Goal: Task Accomplishment & Management: Use online tool/utility

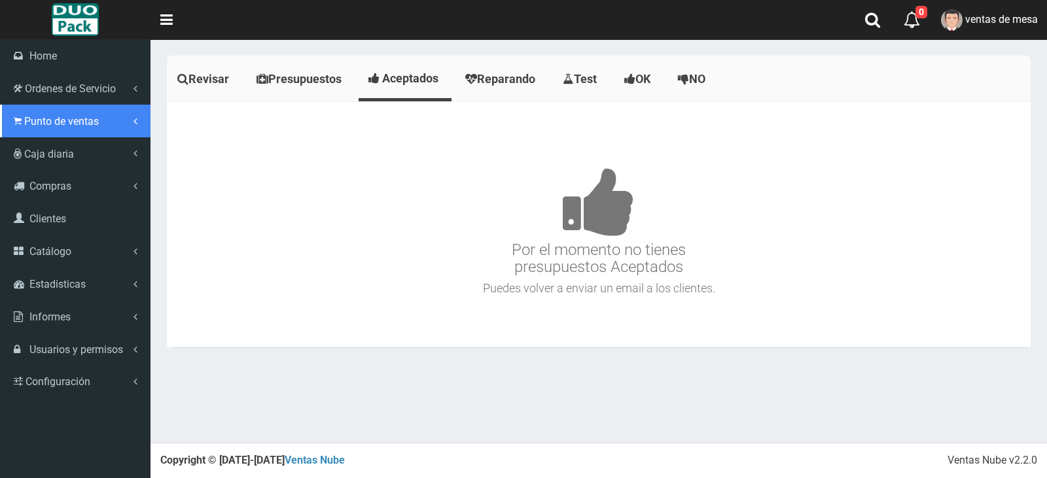
click at [57, 124] on span "Punto de ventas" at bounding box center [61, 121] width 75 height 12
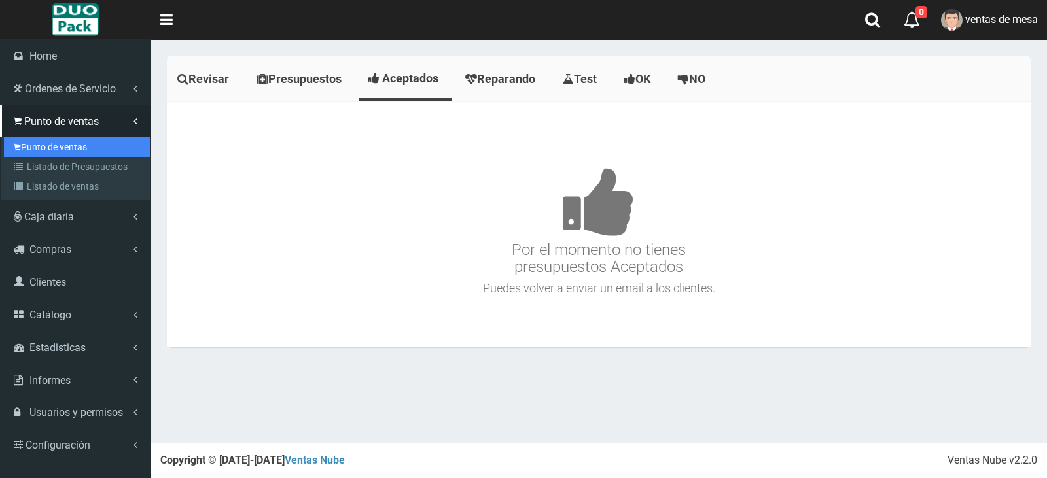
click at [83, 152] on link "Punto de ventas" at bounding box center [77, 147] width 146 height 20
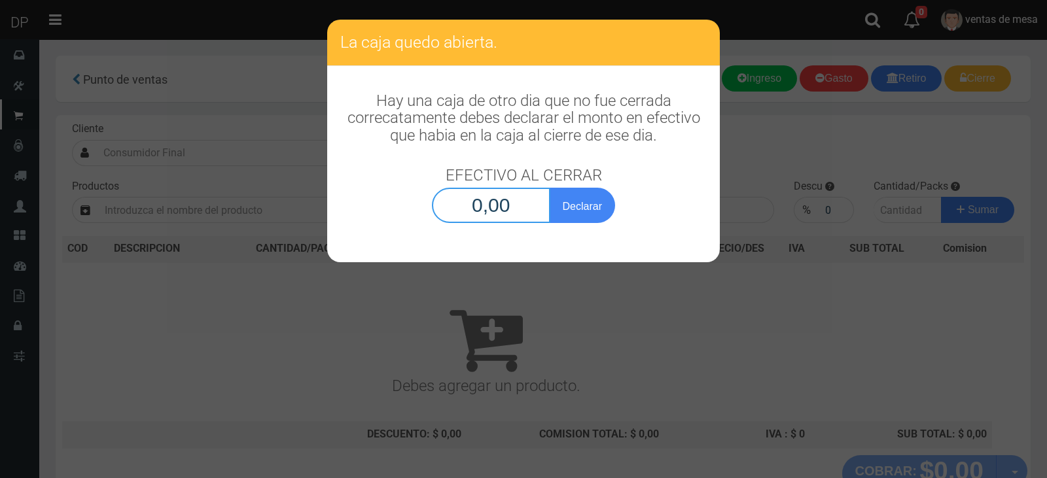
click at [482, 205] on input "0,00" at bounding box center [491, 205] width 118 height 35
type input "1,00"
click at [580, 200] on button "Declarar" at bounding box center [581, 205] width 65 height 35
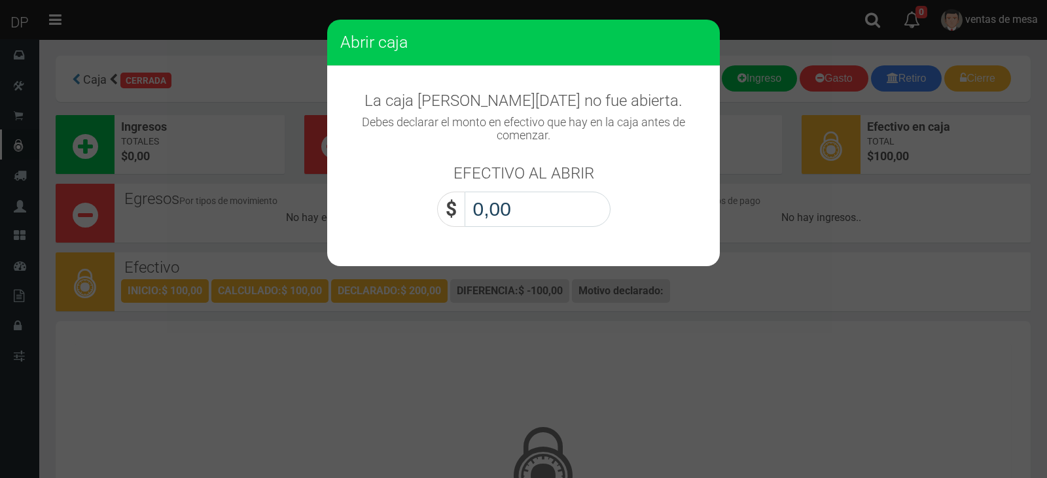
click at [519, 214] on input "0,00" at bounding box center [537, 209] width 146 height 35
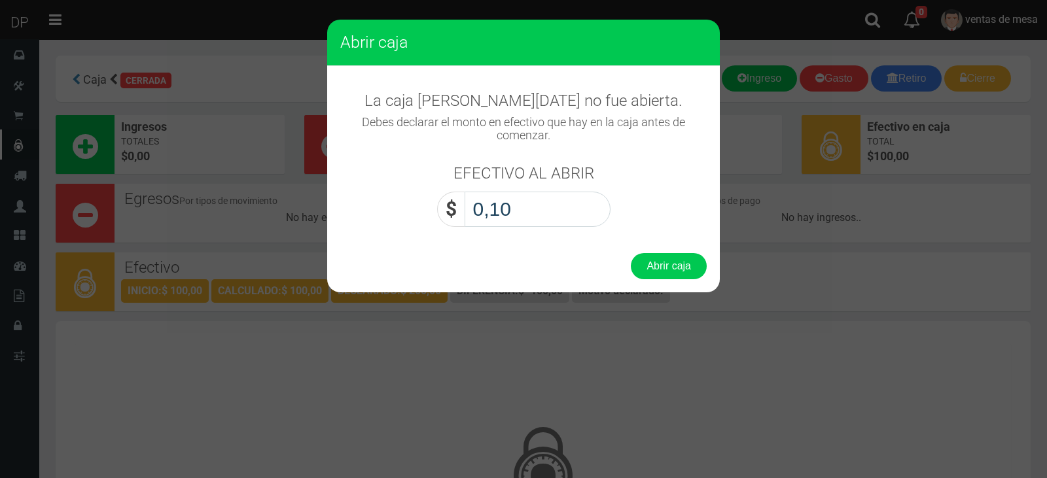
type input "1,00"
click at [690, 266] on button "Abrir caja" at bounding box center [669, 266] width 76 height 26
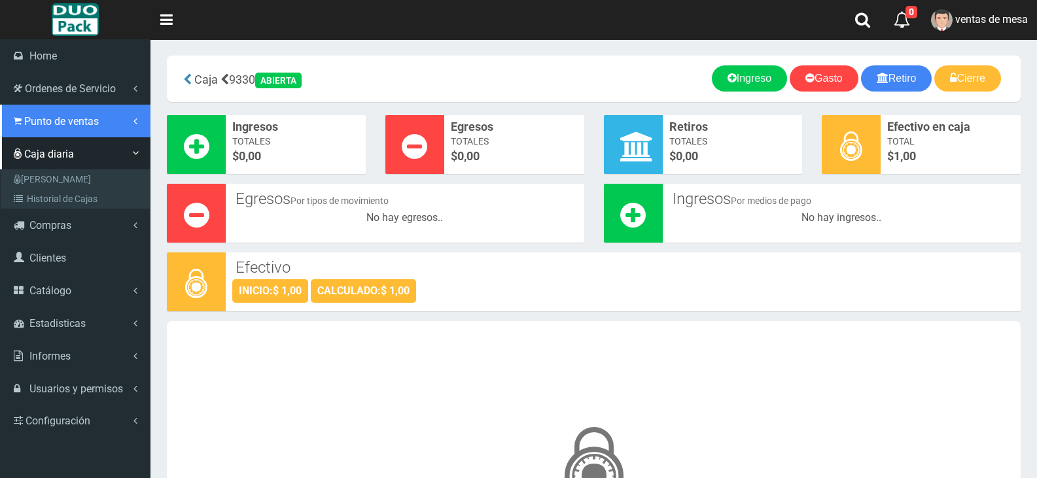
click at [29, 132] on link "Punto de ventas" at bounding box center [75, 121] width 150 height 33
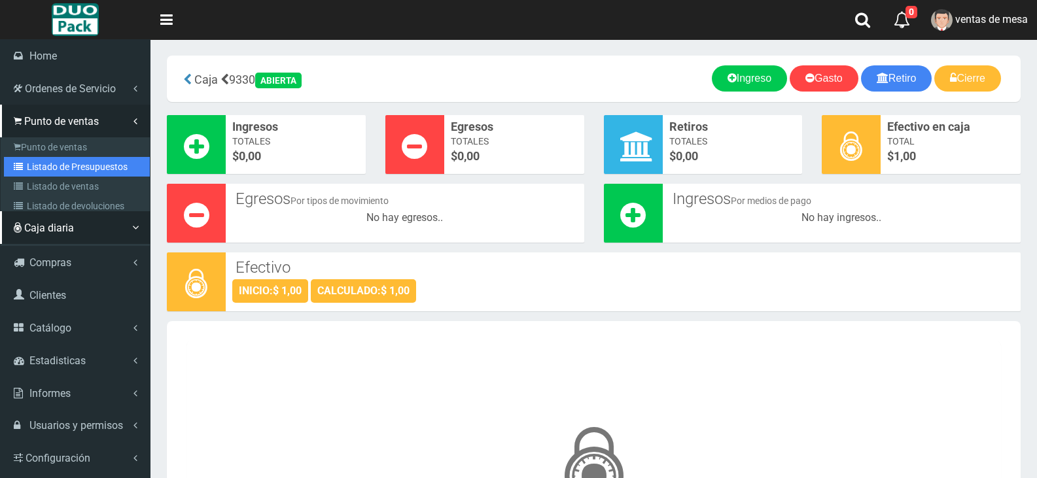
click at [58, 175] on link "Listado de Presupuestos" at bounding box center [77, 167] width 146 height 20
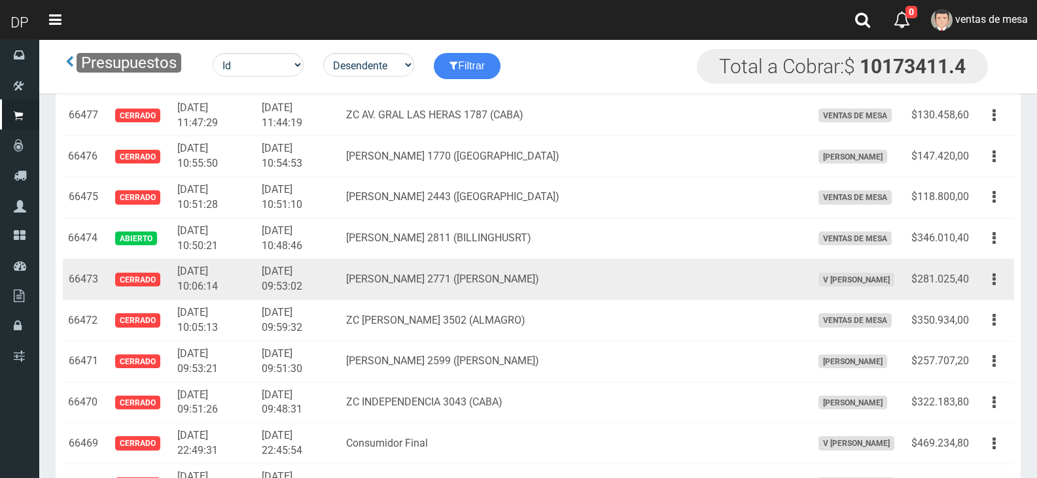
scroll to position [1308, 0]
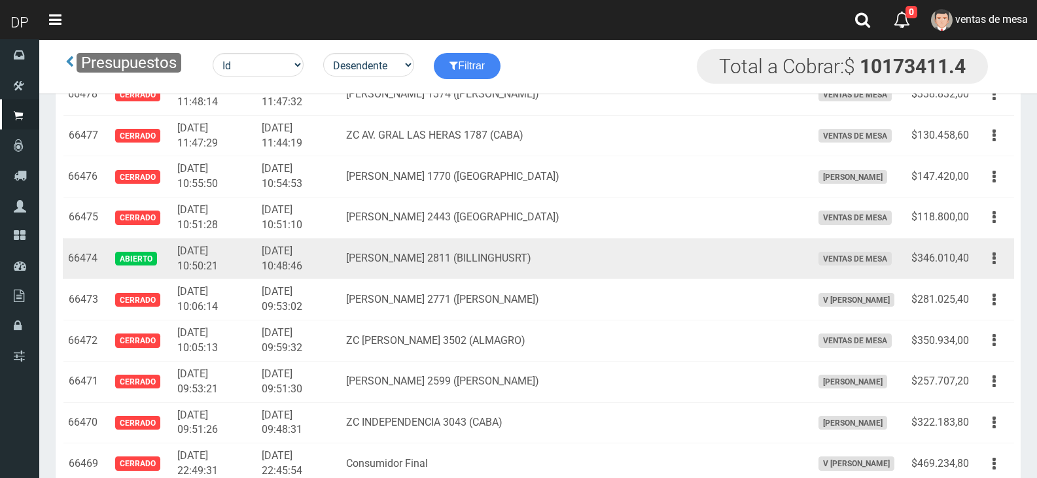
click at [971, 264] on td "$346.010,40" at bounding box center [940, 258] width 68 height 41
click at [981, 262] on button "button" at bounding box center [993, 258] width 29 height 23
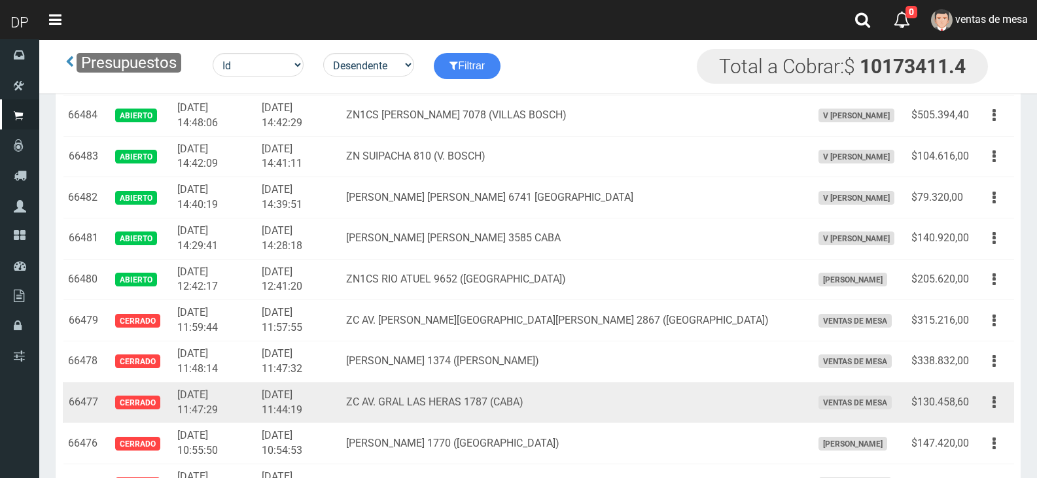
scroll to position [981, 0]
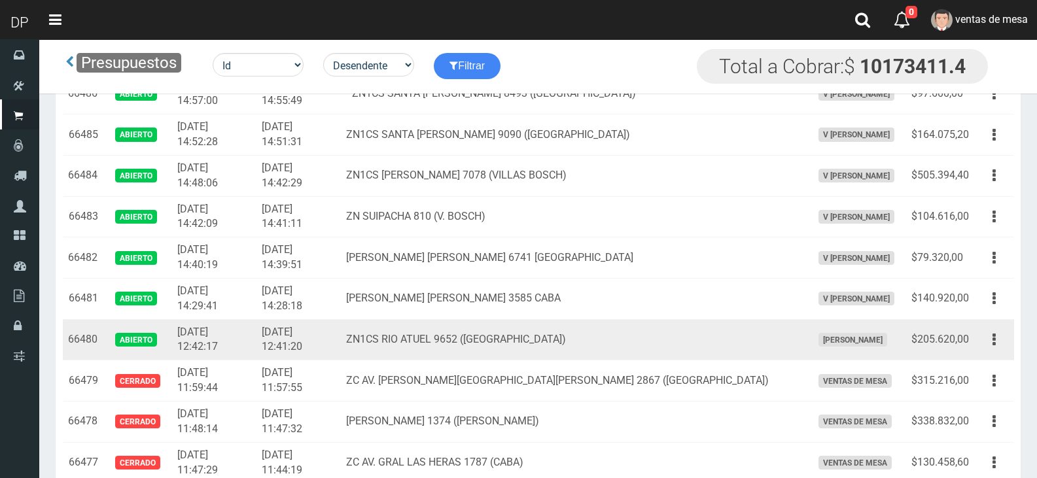
click at [970, 341] on td "$205.620,00" at bounding box center [940, 339] width 68 height 41
click at [986, 347] on button "button" at bounding box center [993, 339] width 29 height 23
drag, startPoint x: 986, startPoint y: 347, endPoint x: 988, endPoint y: 377, distance: 29.5
click at [986, 347] on button "button" at bounding box center [993, 339] width 29 height 23
click at [999, 338] on button "button" at bounding box center [993, 339] width 29 height 23
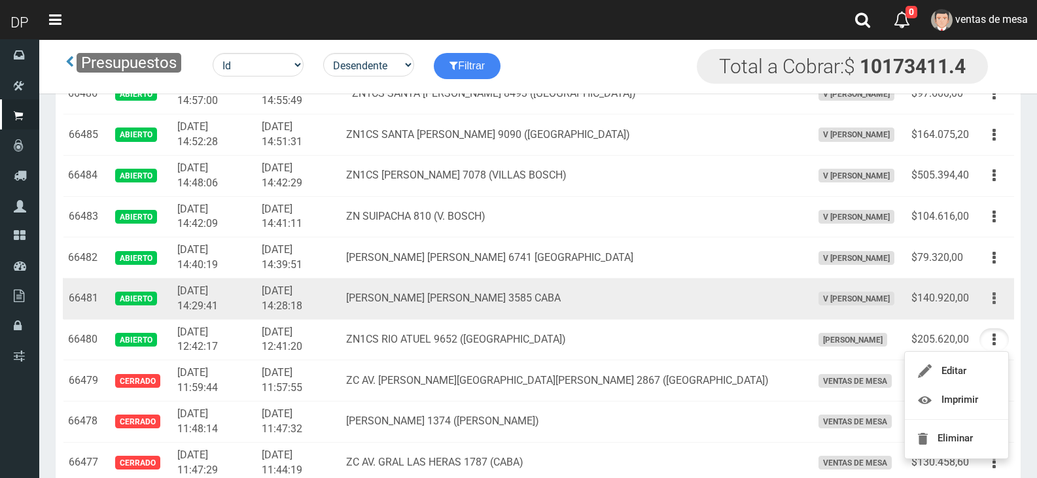
click at [995, 306] on icon "button" at bounding box center [993, 298] width 3 height 23
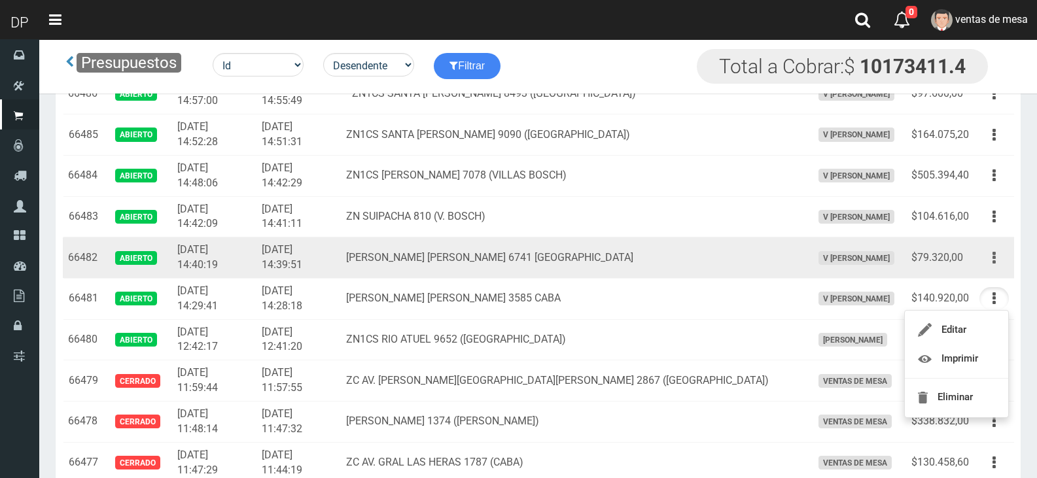
click at [999, 251] on button "button" at bounding box center [993, 258] width 29 height 23
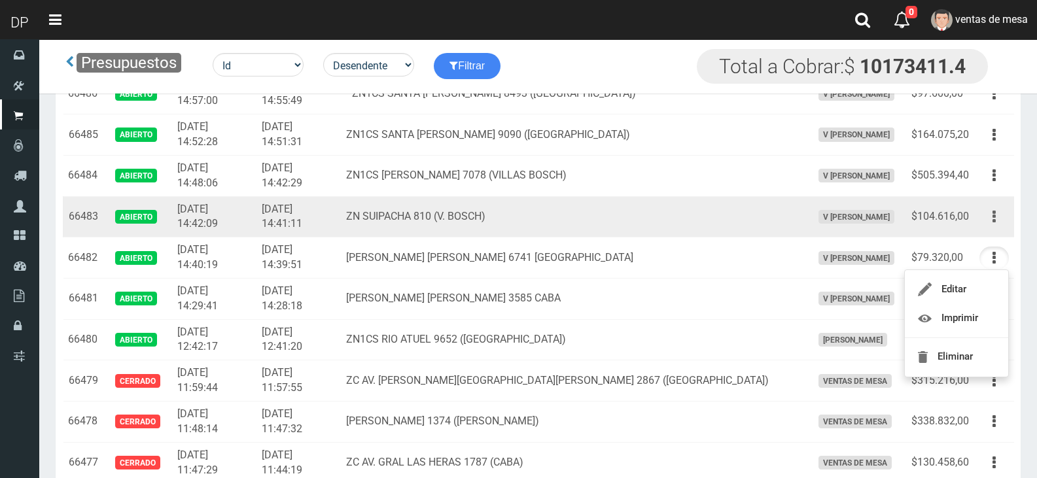
click at [999, 206] on button "button" at bounding box center [993, 216] width 29 height 23
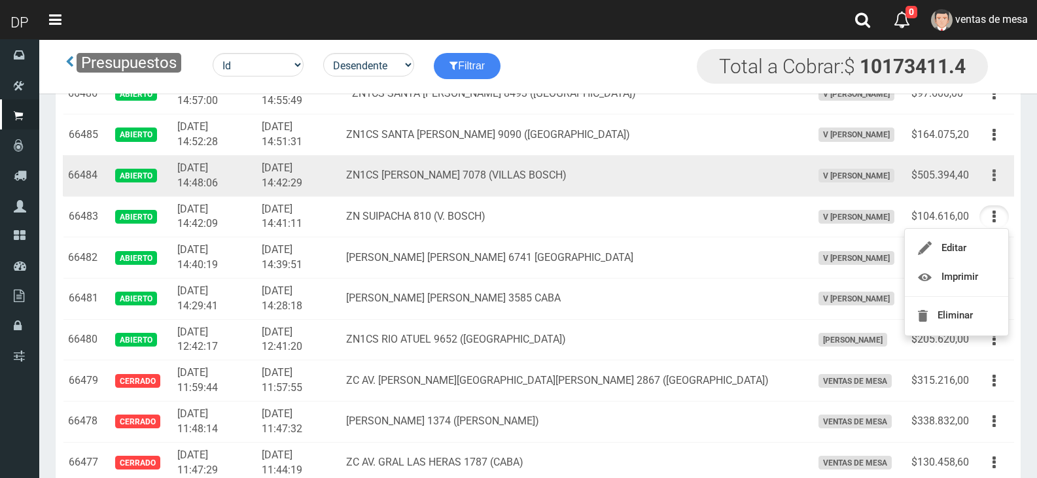
click at [995, 182] on icon "button" at bounding box center [993, 175] width 3 height 23
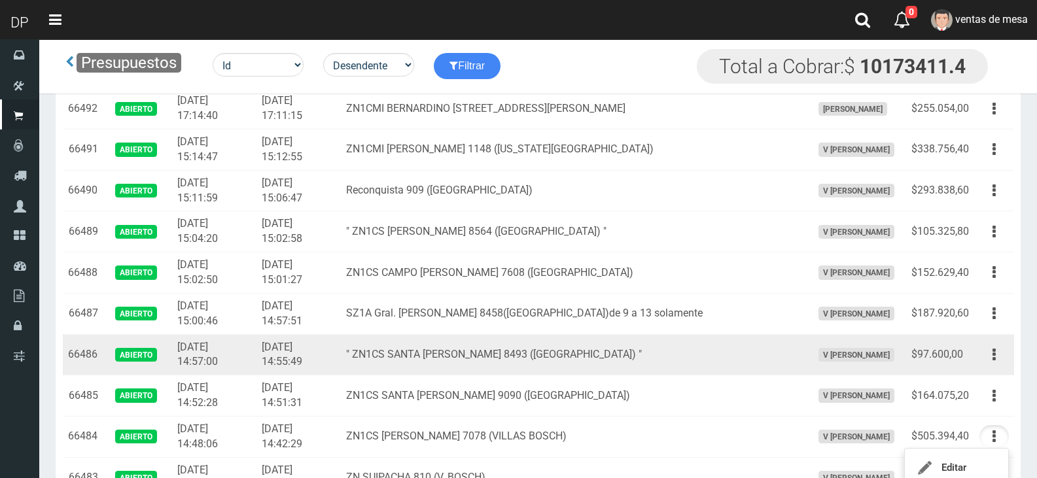
scroll to position [720, 0]
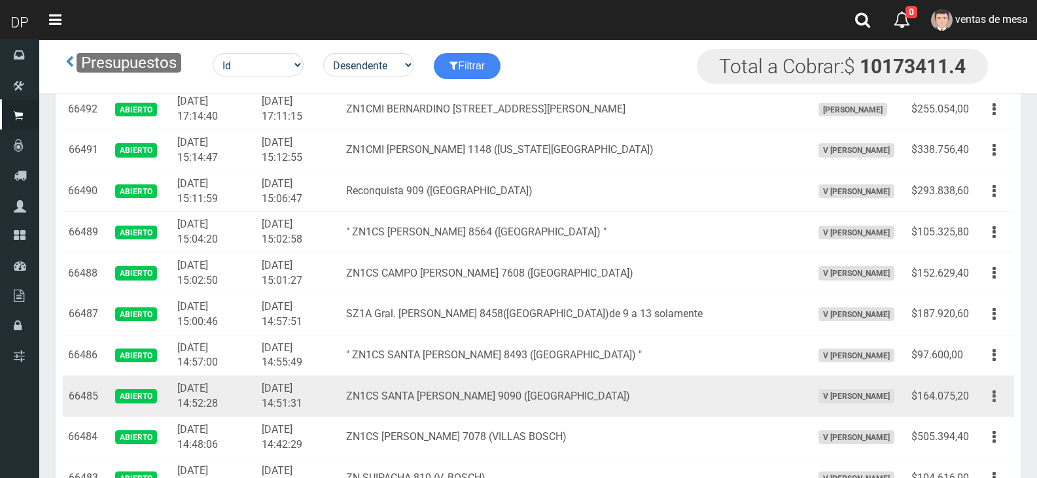
click at [1005, 400] on button "button" at bounding box center [993, 396] width 29 height 23
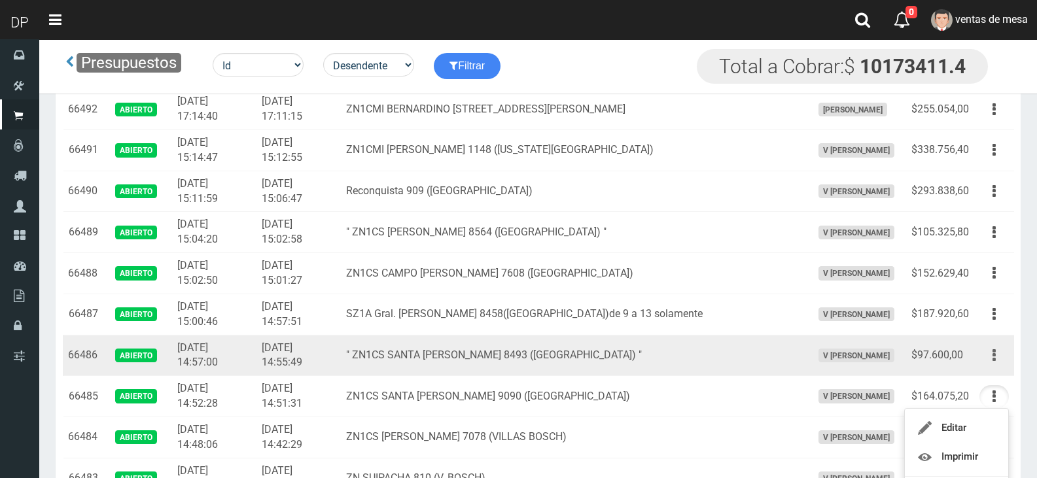
click at [994, 356] on icon "button" at bounding box center [993, 355] width 3 height 23
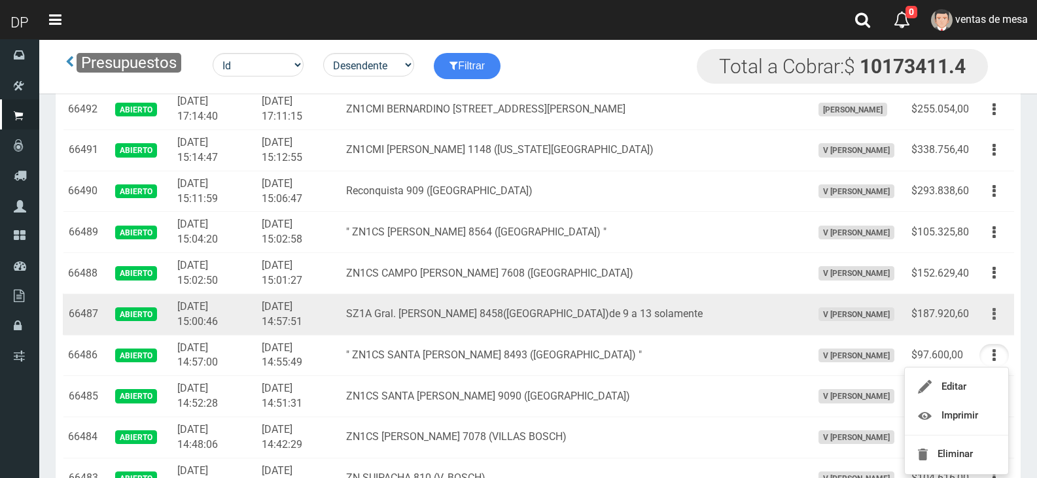
click at [1001, 307] on button "button" at bounding box center [993, 314] width 29 height 23
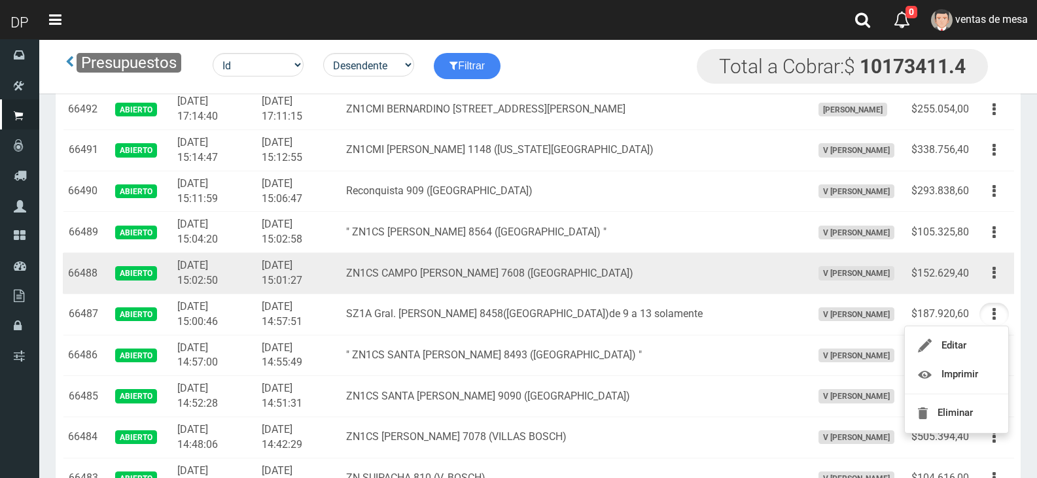
click at [981, 280] on div "Editar Imprimir Eliminar" at bounding box center [993, 273] width 29 height 23
click at [986, 278] on button "button" at bounding box center [993, 273] width 29 height 23
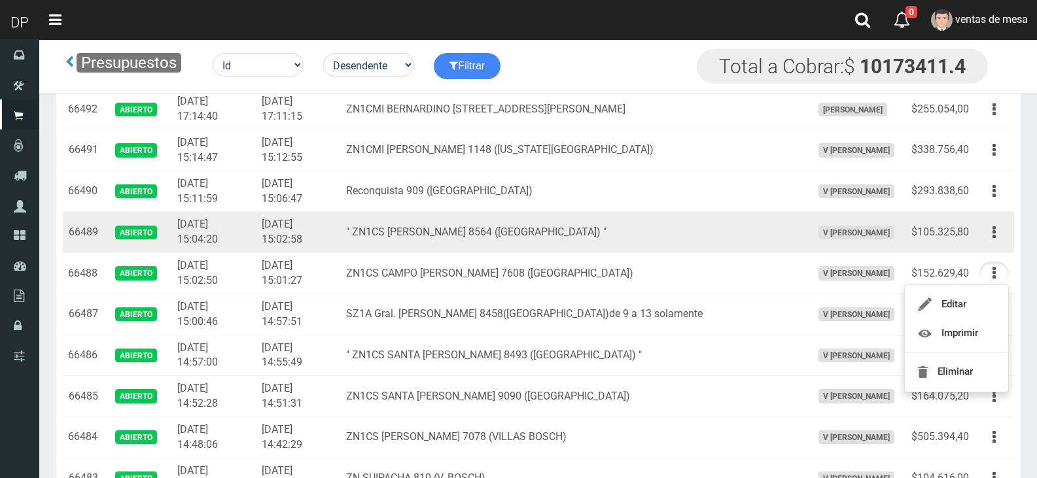
click at [975, 235] on td "Editar Imprimir Eliminar" at bounding box center [994, 232] width 40 height 41
click at [990, 240] on button "button" at bounding box center [993, 232] width 29 height 23
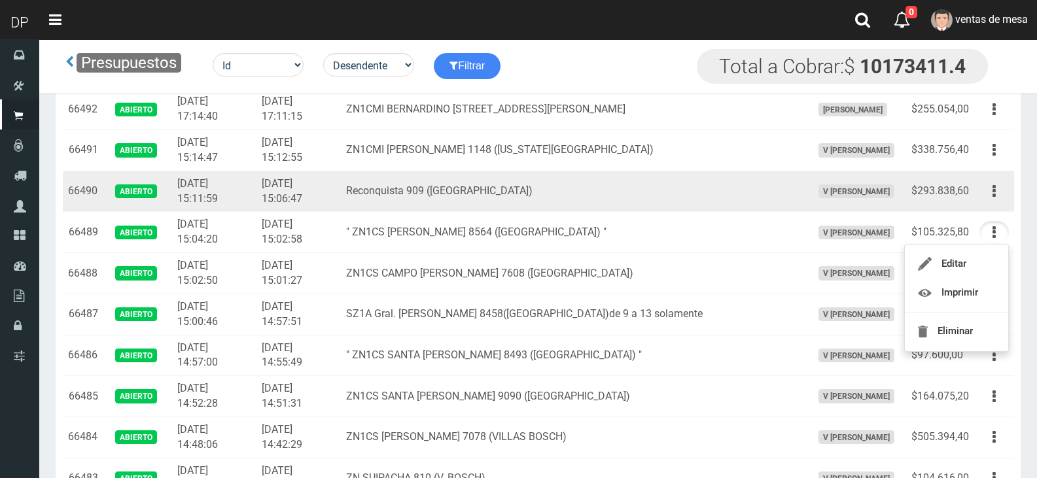
drag, startPoint x: 996, startPoint y: 195, endPoint x: 987, endPoint y: 243, distance: 48.6
click at [996, 195] on button "button" at bounding box center [993, 191] width 29 height 23
click at [517, 194] on td "Reconquista 909 ([GEOGRAPHIC_DATA])" at bounding box center [574, 191] width 466 height 41
click at [988, 195] on button "button" at bounding box center [993, 191] width 29 height 23
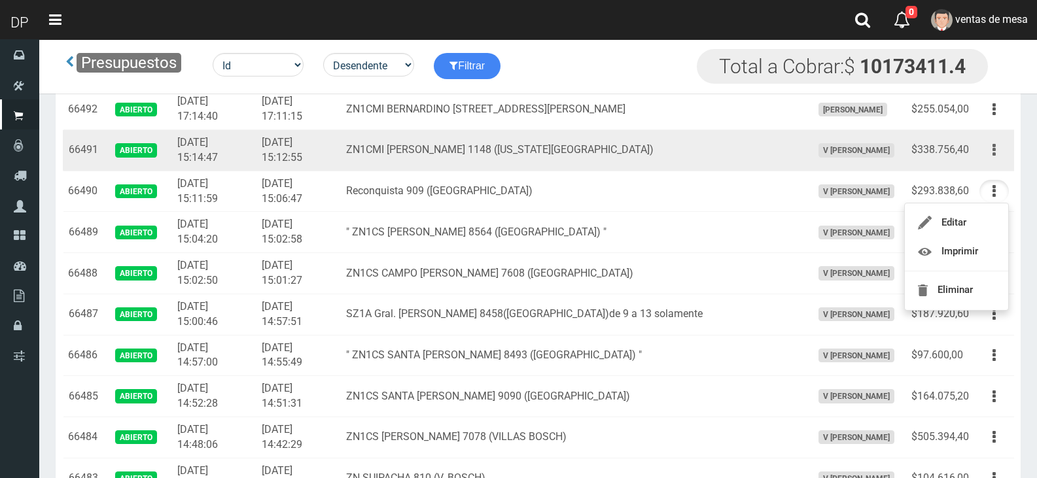
click at [994, 155] on icon "button" at bounding box center [993, 150] width 3 height 23
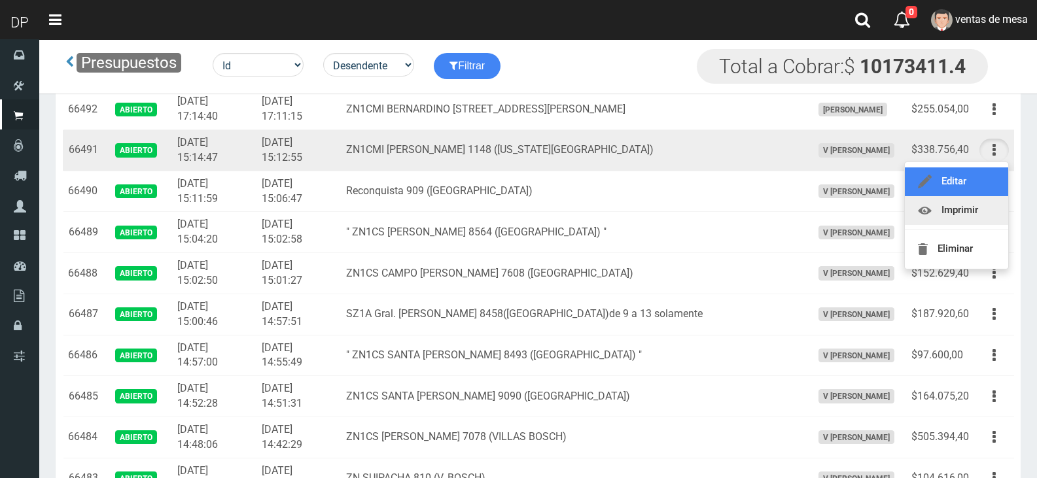
drag, startPoint x: 984, startPoint y: 187, endPoint x: 983, endPoint y: 199, distance: 11.8
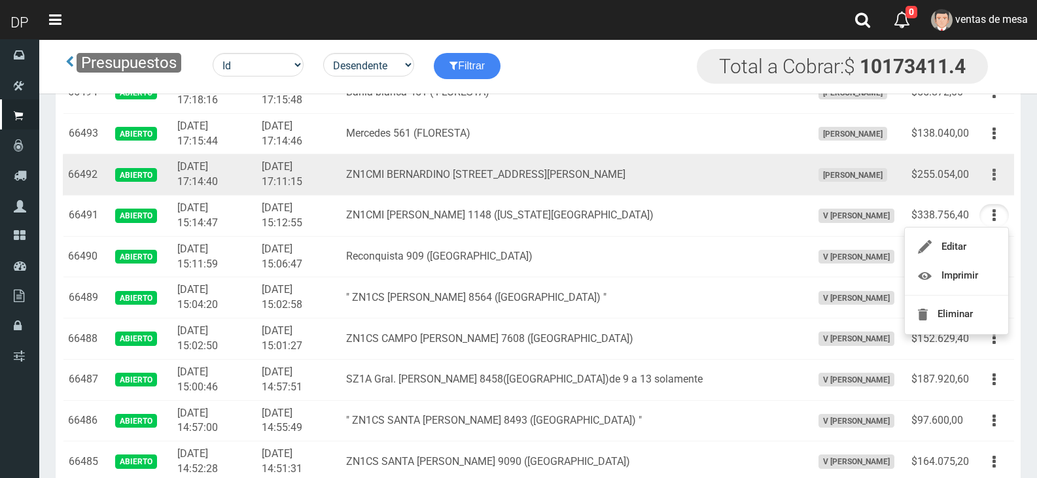
drag, startPoint x: 1002, startPoint y: 171, endPoint x: 990, endPoint y: 177, distance: 14.0
click at [1002, 171] on button "button" at bounding box center [993, 175] width 29 height 23
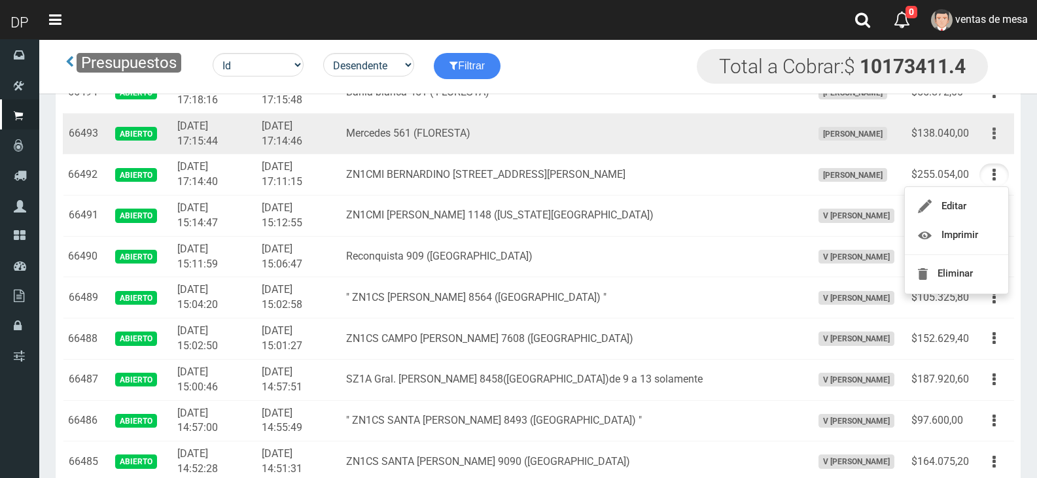
click at [996, 135] on button "button" at bounding box center [993, 133] width 29 height 23
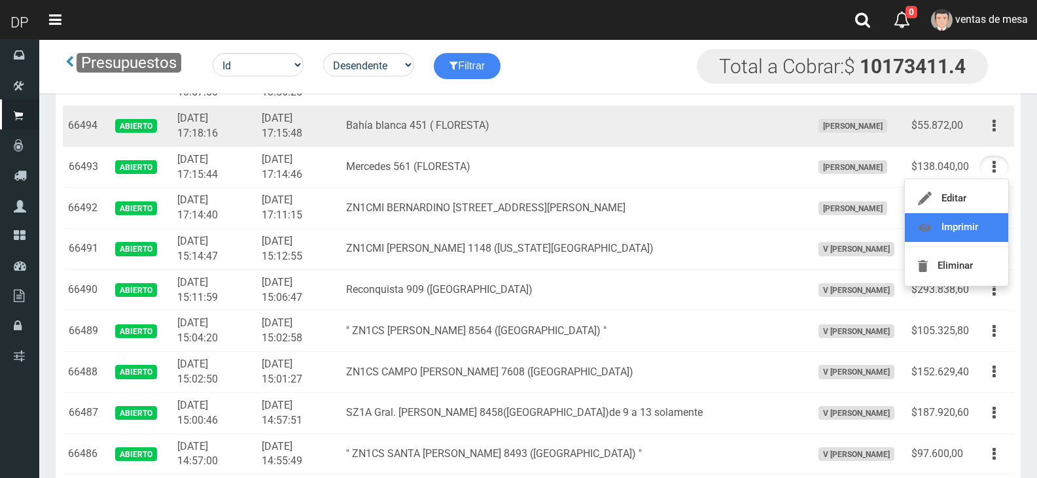
scroll to position [589, 0]
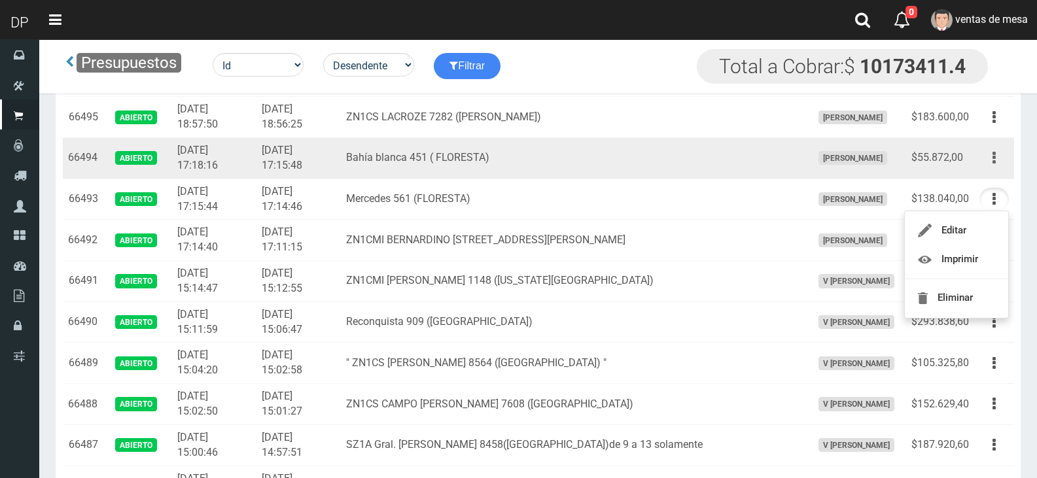
click at [995, 163] on icon "button" at bounding box center [993, 158] width 3 height 23
click at [990, 165] on button "button" at bounding box center [993, 158] width 29 height 23
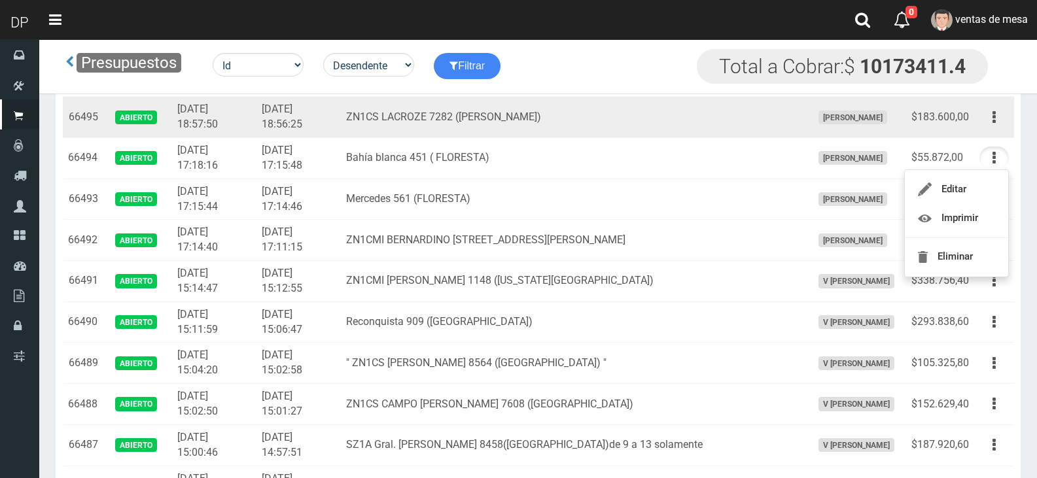
drag, startPoint x: 996, startPoint y: 115, endPoint x: 986, endPoint y: 135, distance: 22.5
click at [996, 115] on button "button" at bounding box center [993, 117] width 29 height 23
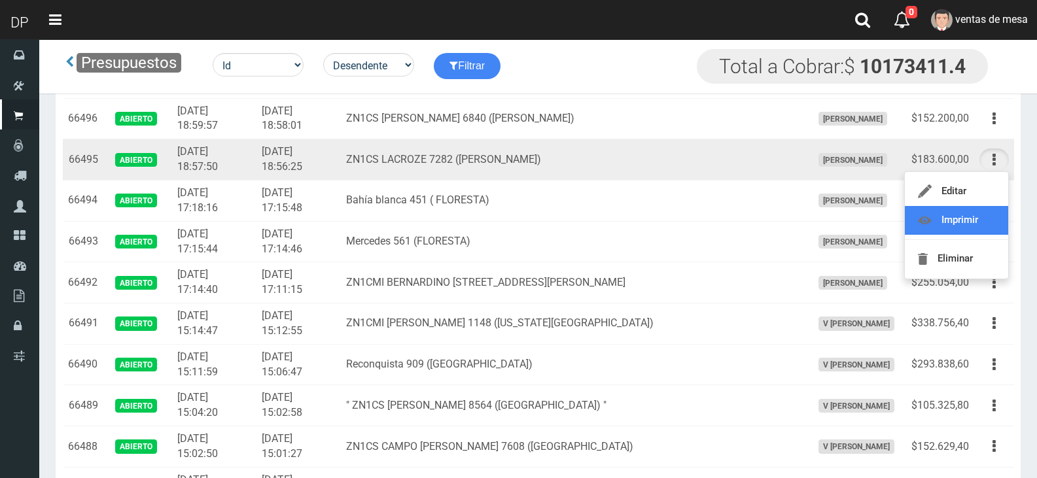
scroll to position [523, 0]
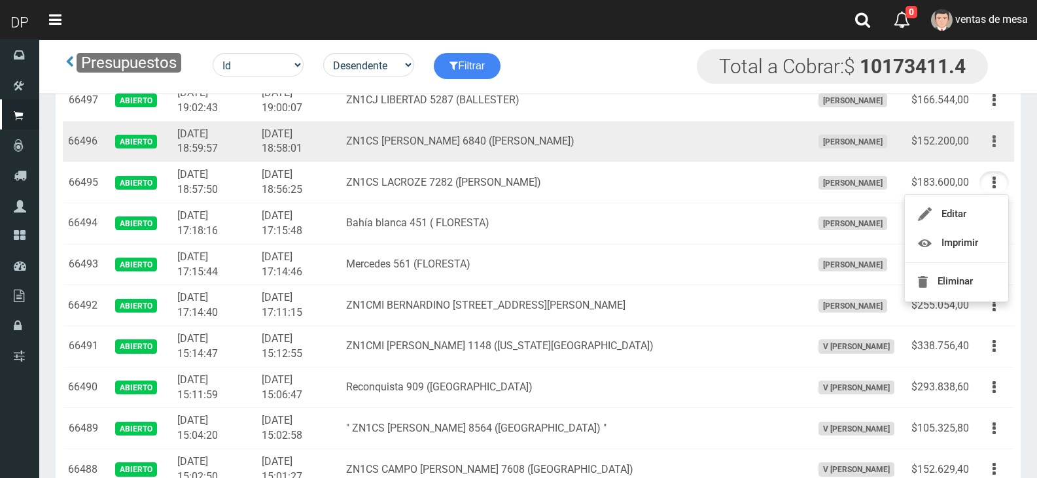
click at [991, 150] on button "button" at bounding box center [993, 141] width 29 height 23
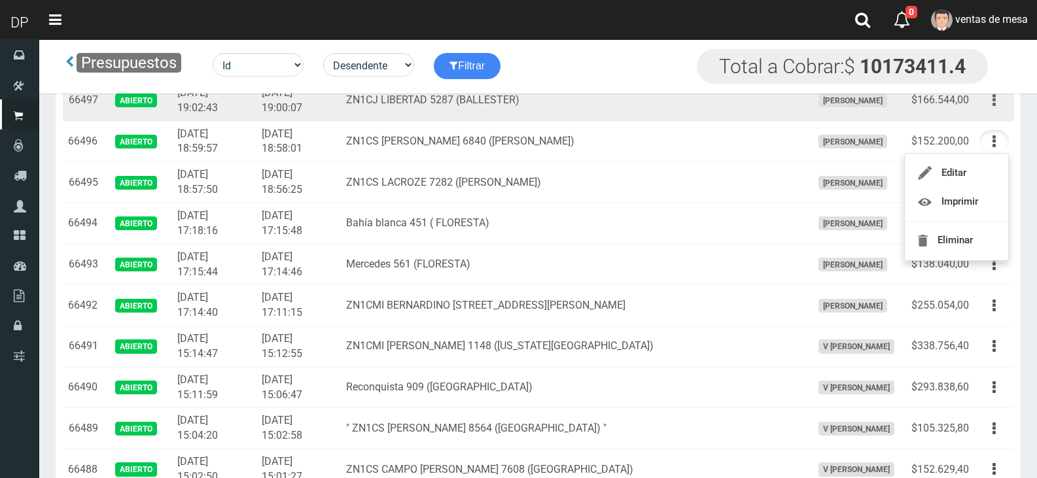
click at [1001, 100] on button "button" at bounding box center [993, 100] width 29 height 23
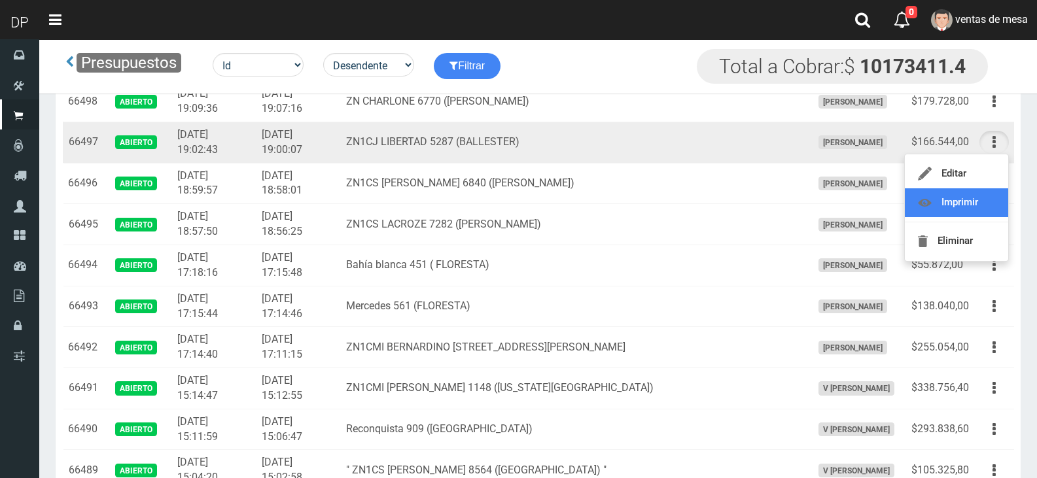
scroll to position [458, 0]
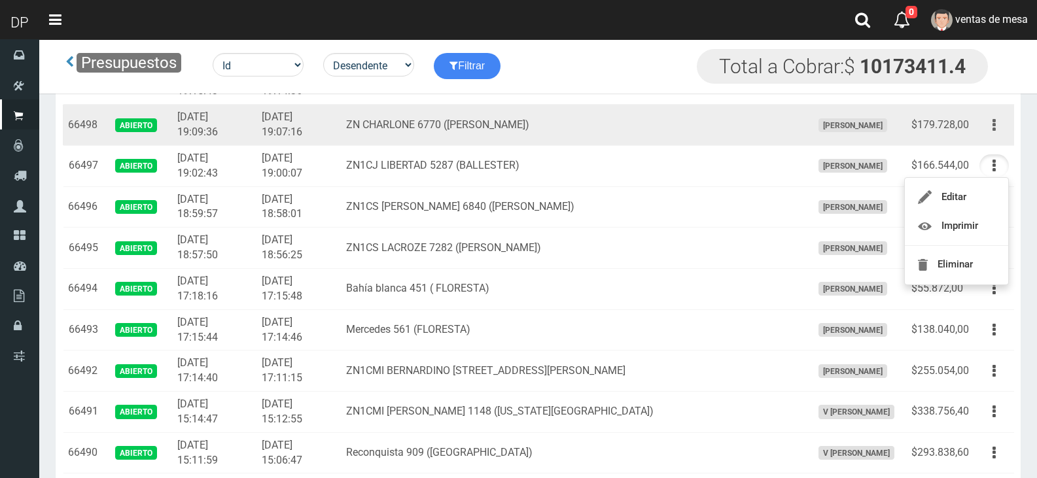
click at [991, 128] on button "button" at bounding box center [993, 125] width 29 height 23
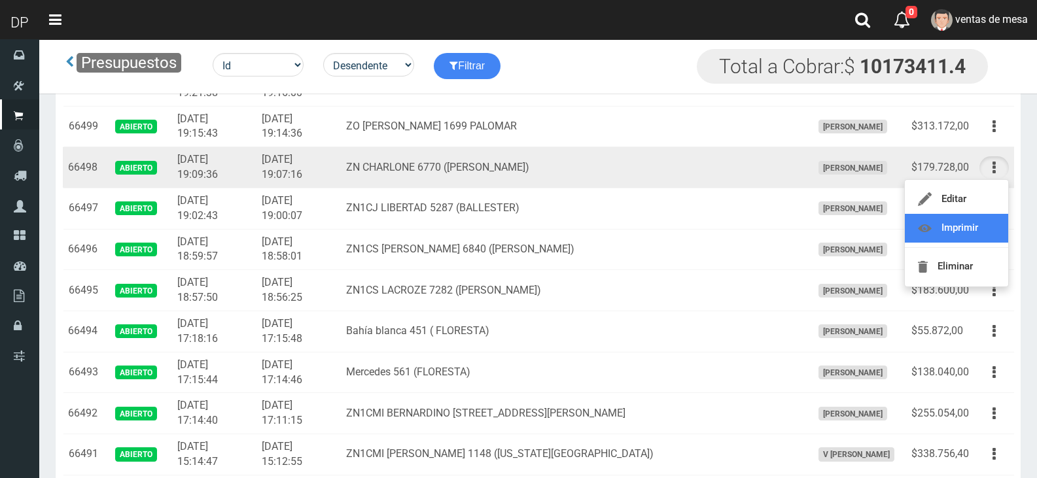
scroll to position [392, 0]
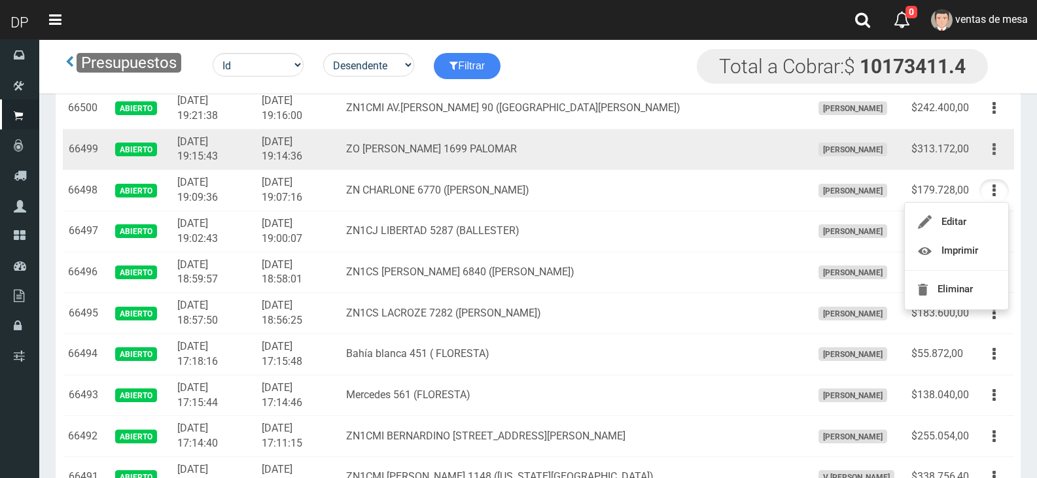
click at [986, 152] on button "button" at bounding box center [993, 149] width 29 height 23
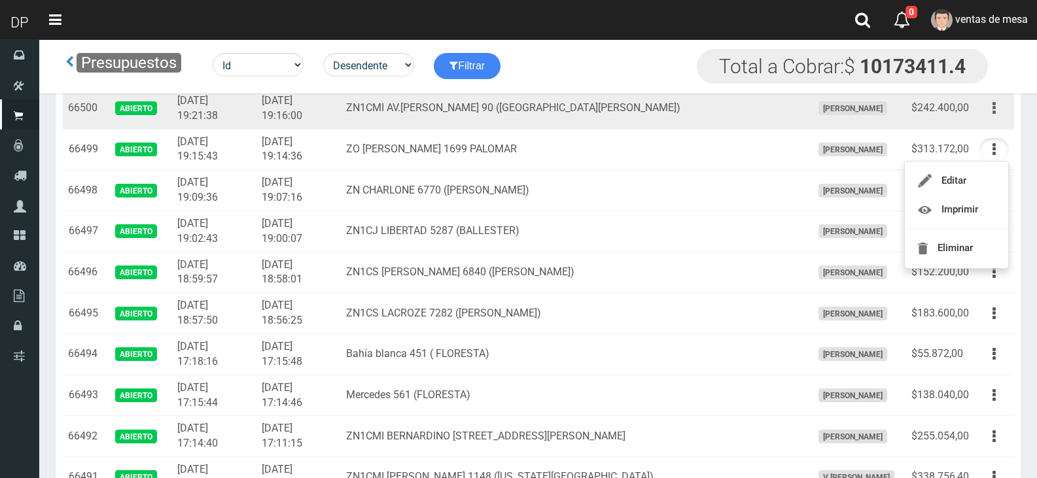
click at [997, 111] on button "button" at bounding box center [993, 108] width 29 height 23
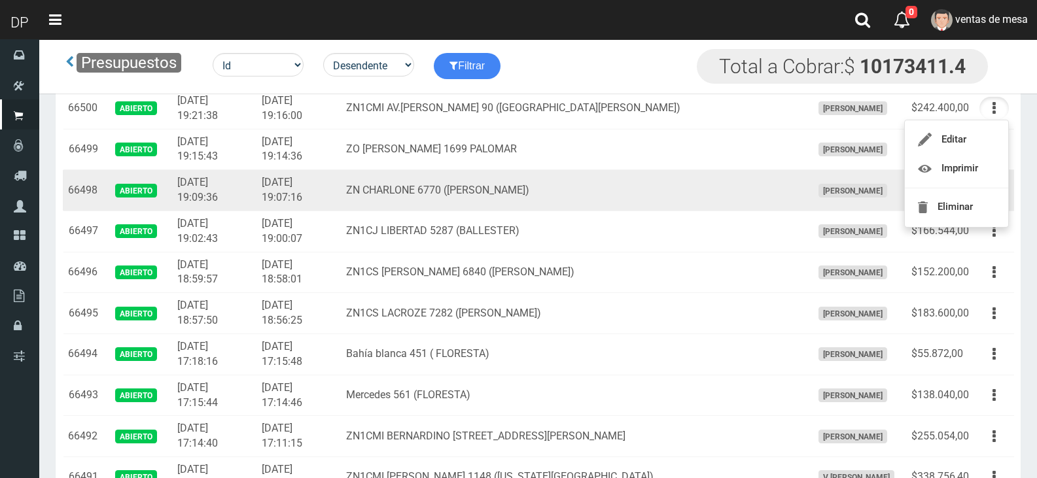
click at [464, 201] on td "ZN CHARLONE 6770 ([PERSON_NAME])" at bounding box center [574, 190] width 466 height 41
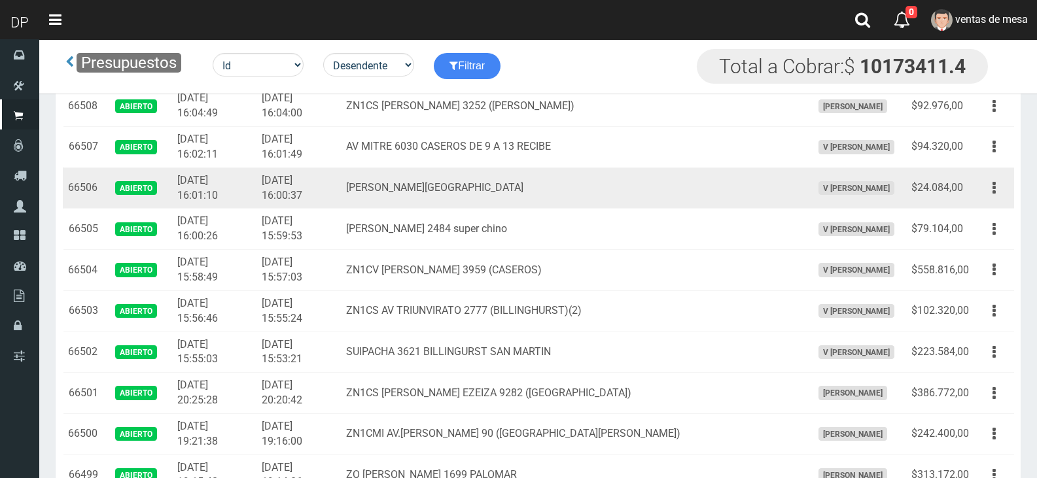
scroll to position [65, 0]
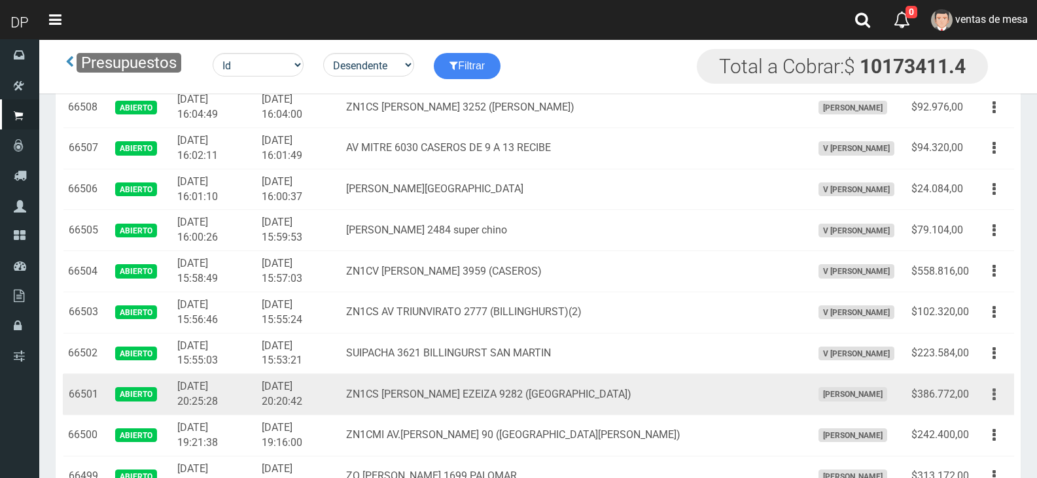
click at [1000, 396] on button "button" at bounding box center [993, 394] width 29 height 23
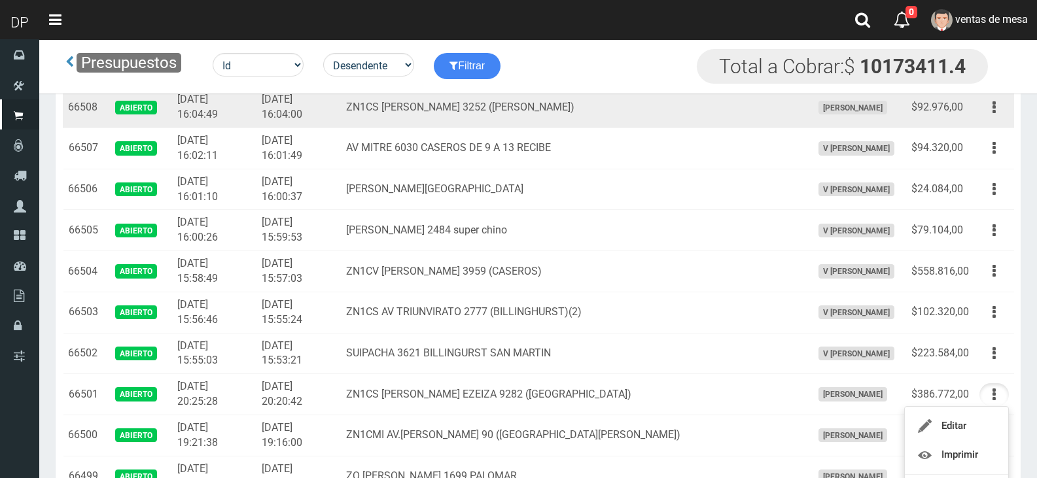
click at [861, 127] on td "[PERSON_NAME]" at bounding box center [856, 107] width 99 height 41
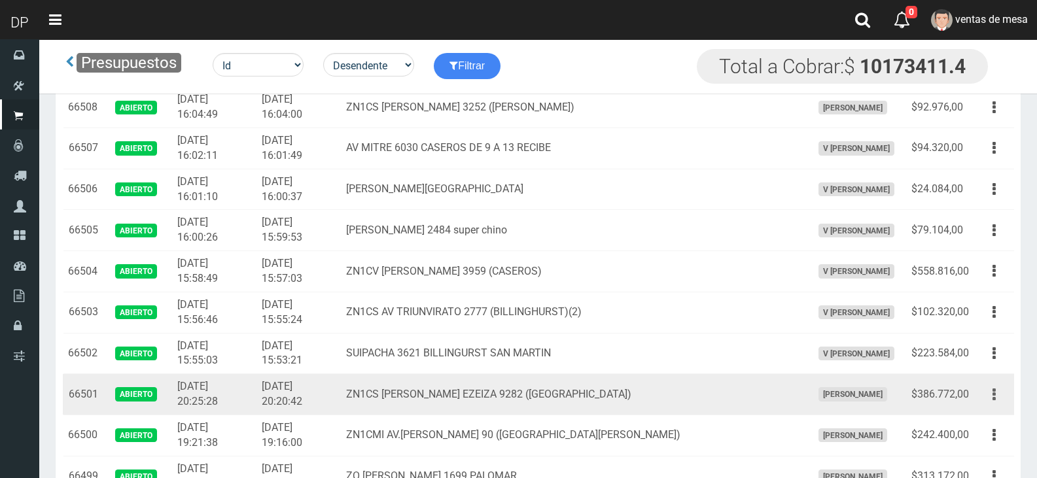
click at [1000, 402] on button "button" at bounding box center [993, 394] width 29 height 23
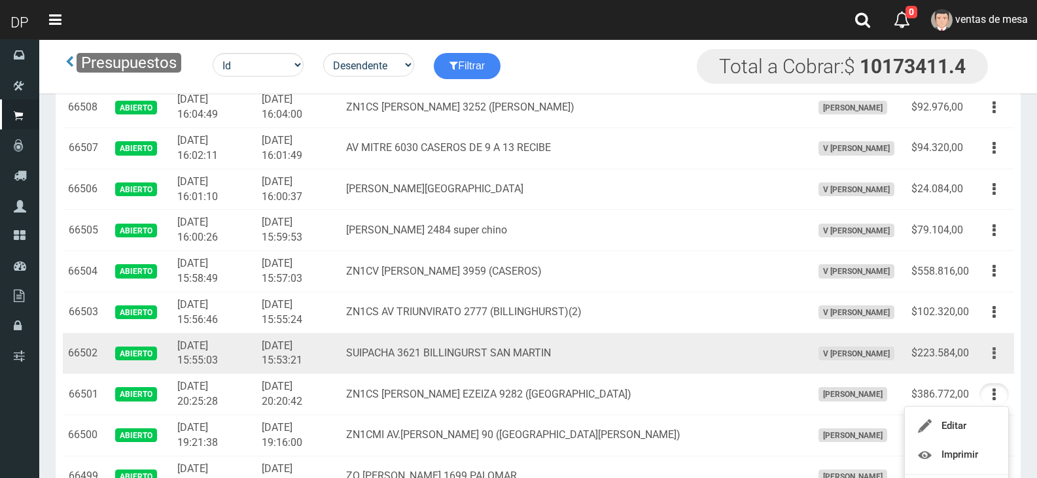
click at [1000, 350] on button "button" at bounding box center [993, 353] width 29 height 23
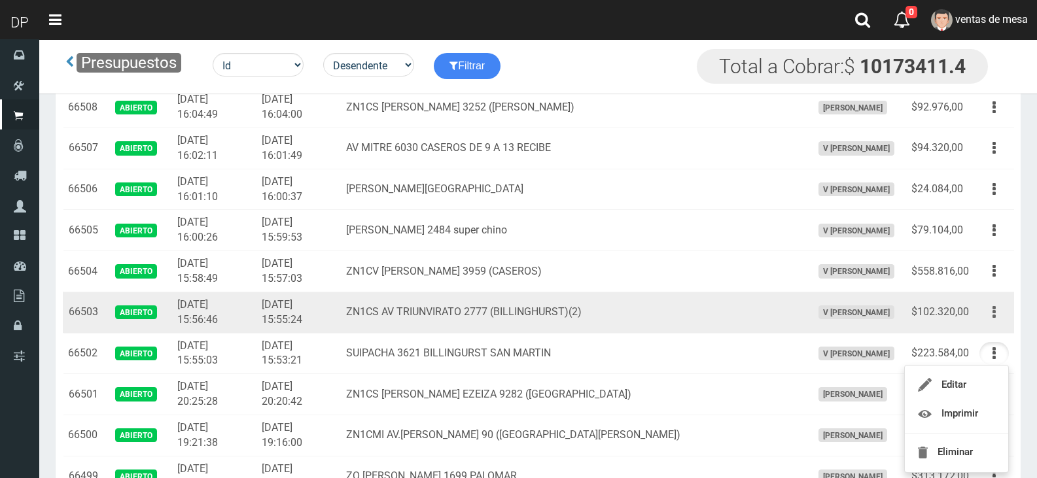
drag, startPoint x: 998, startPoint y: 317, endPoint x: 985, endPoint y: 369, distance: 53.8
click at [998, 317] on button "button" at bounding box center [993, 312] width 29 height 23
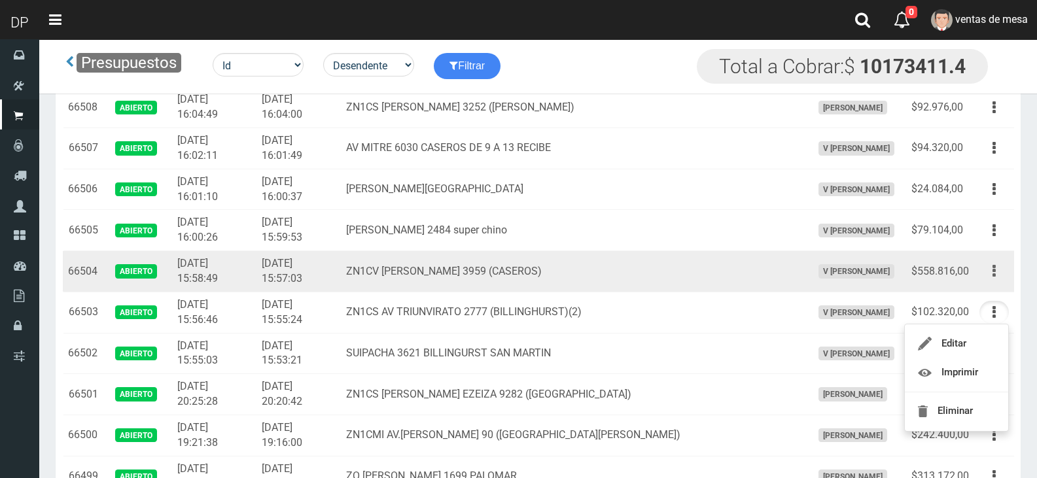
click at [994, 276] on icon "button" at bounding box center [993, 271] width 3 height 23
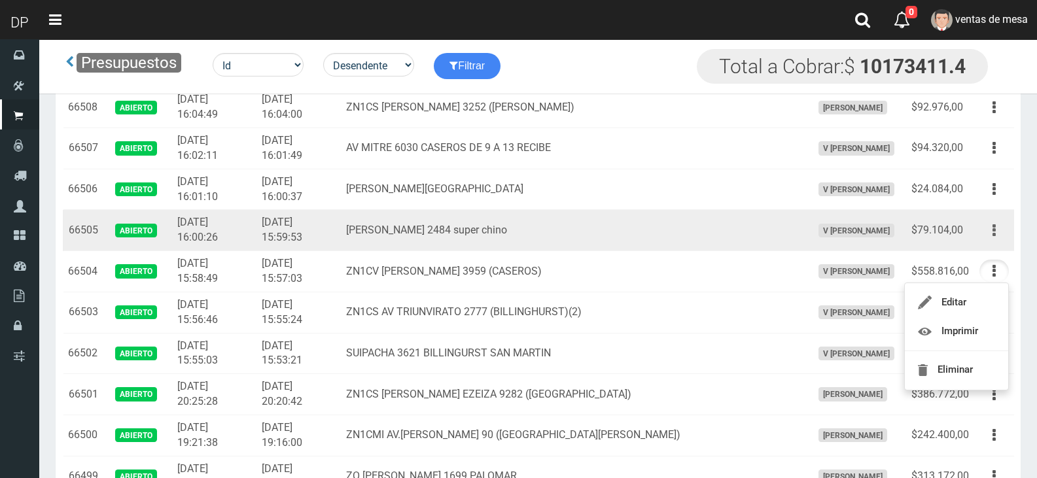
click at [1001, 237] on button "button" at bounding box center [993, 230] width 29 height 23
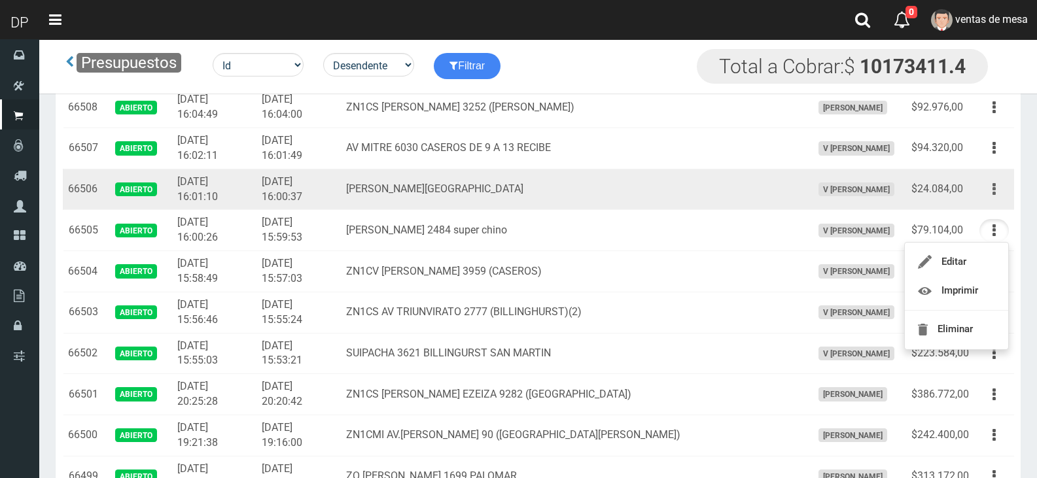
click at [996, 190] on button "button" at bounding box center [993, 189] width 29 height 23
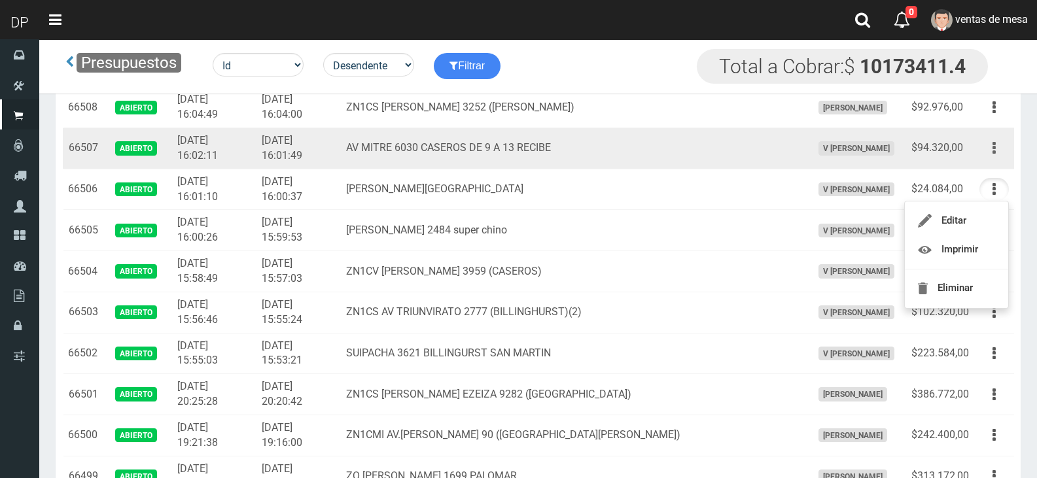
click at [1003, 147] on button "button" at bounding box center [993, 148] width 29 height 23
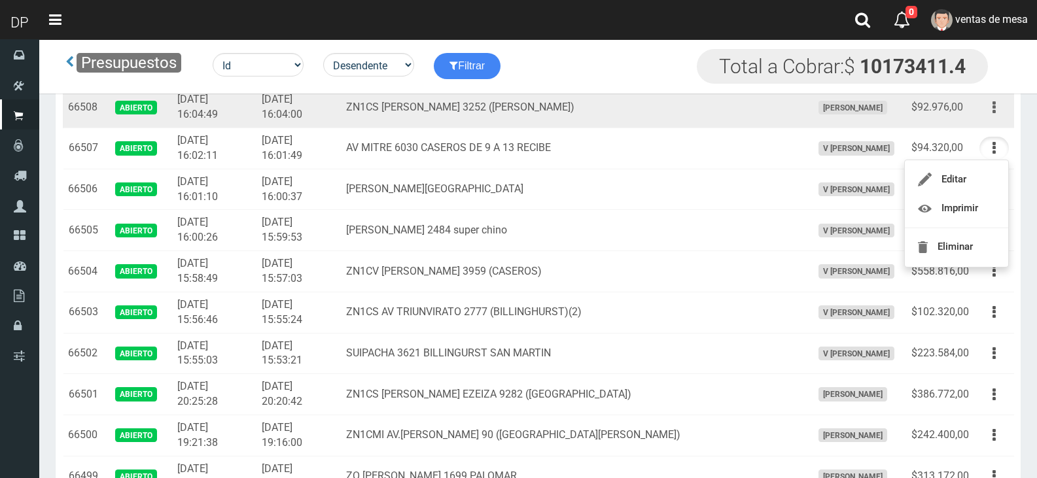
click at [994, 105] on icon "button" at bounding box center [993, 107] width 3 height 23
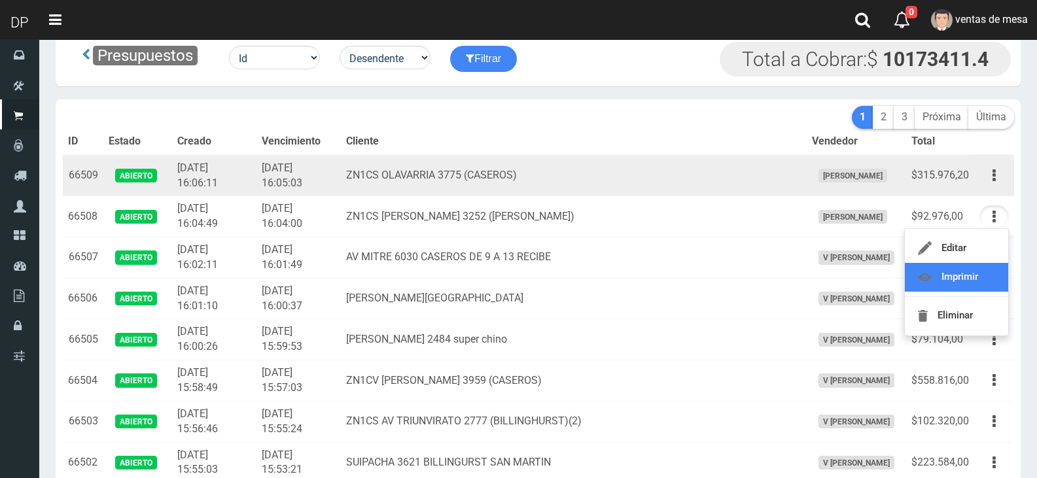
scroll to position [0, 0]
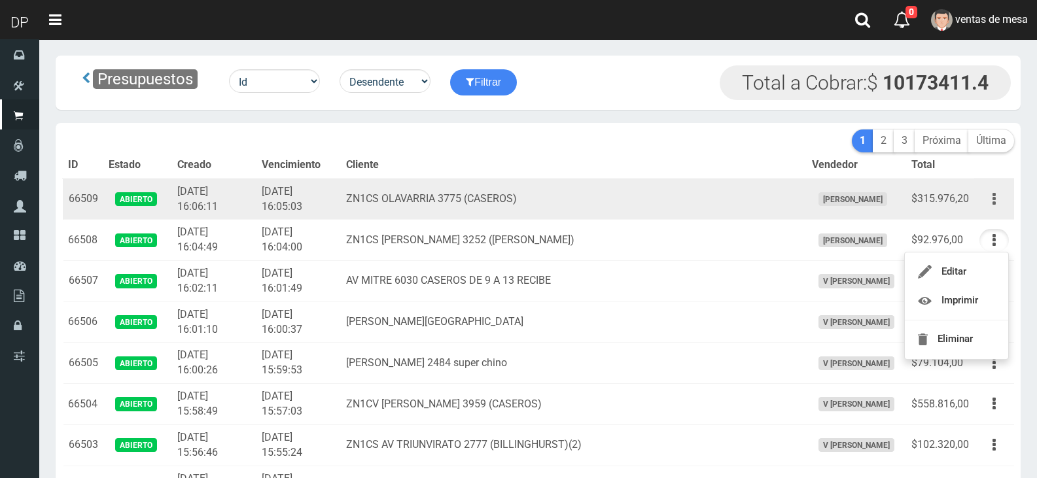
click at [996, 203] on button "button" at bounding box center [993, 199] width 29 height 23
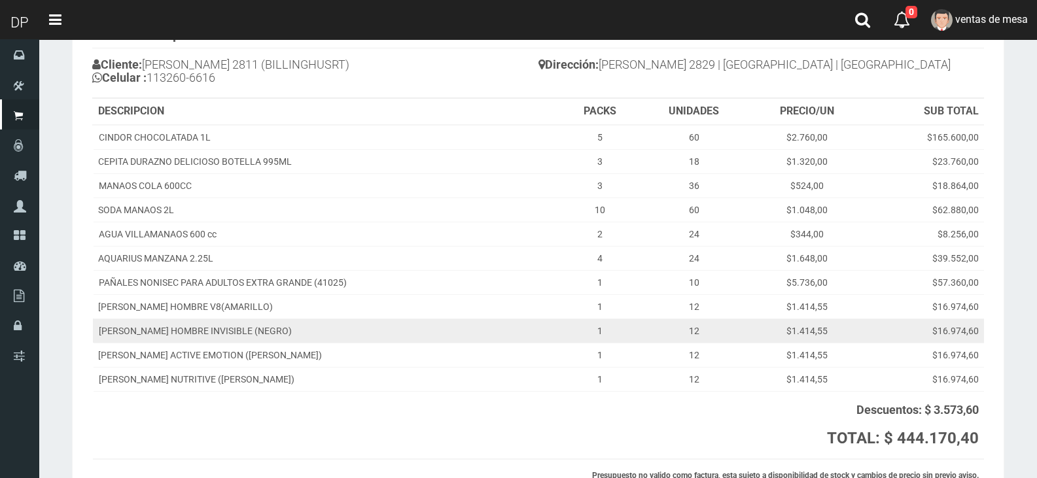
scroll to position [219, 0]
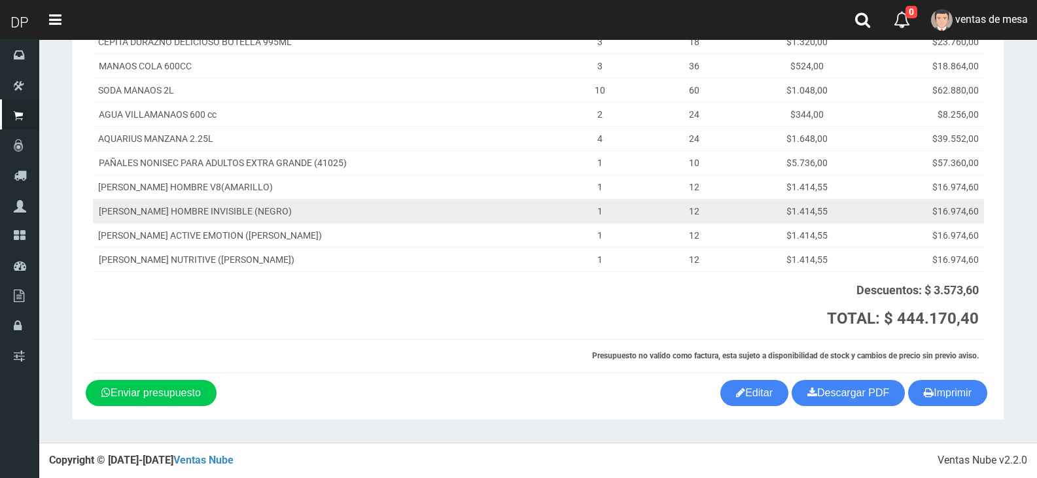
click at [710, 215] on td "12" at bounding box center [694, 211] width 110 height 24
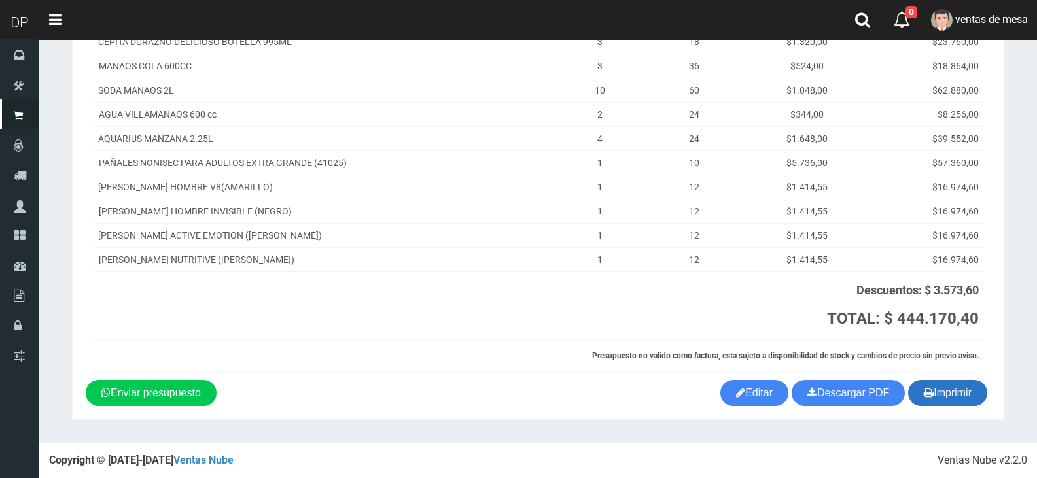
click at [941, 400] on button "Imprimir" at bounding box center [947, 393] width 79 height 26
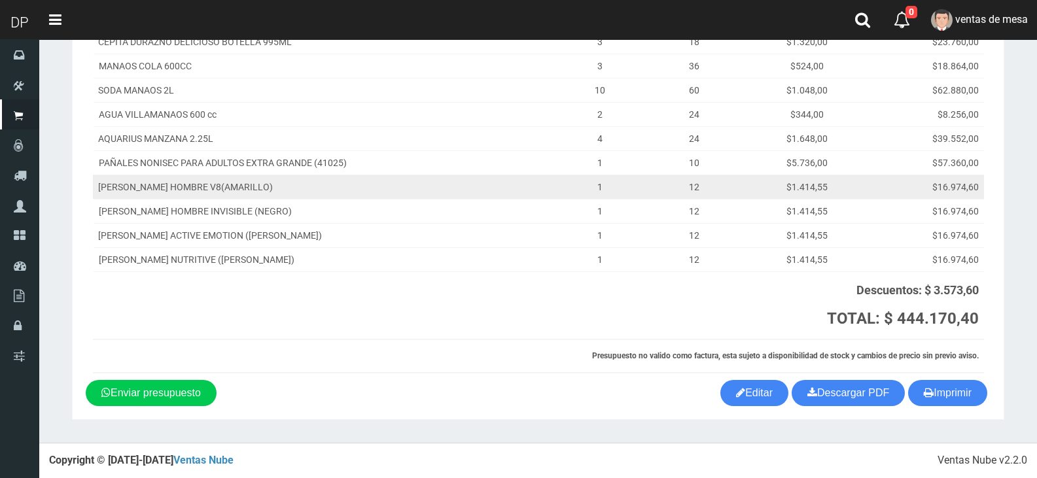
scroll to position [0, 0]
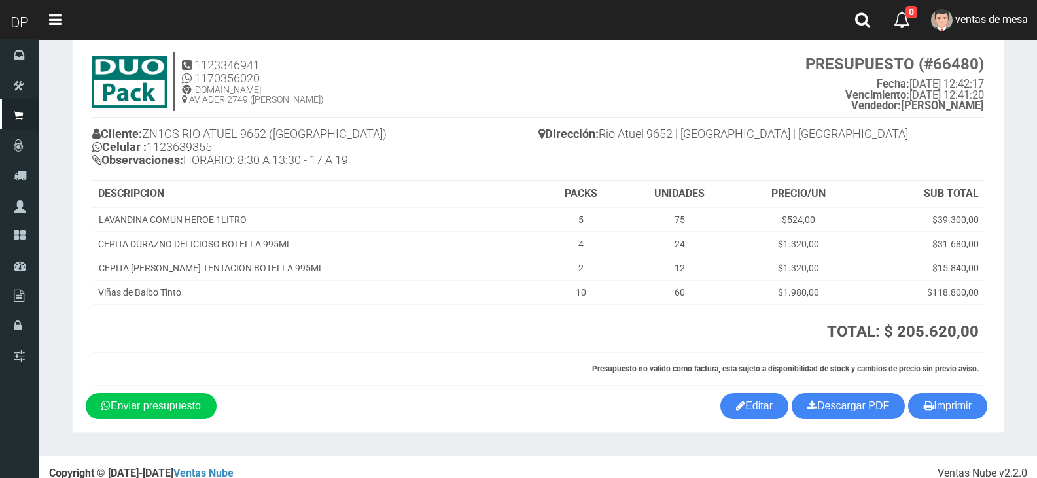
scroll to position [43, 0]
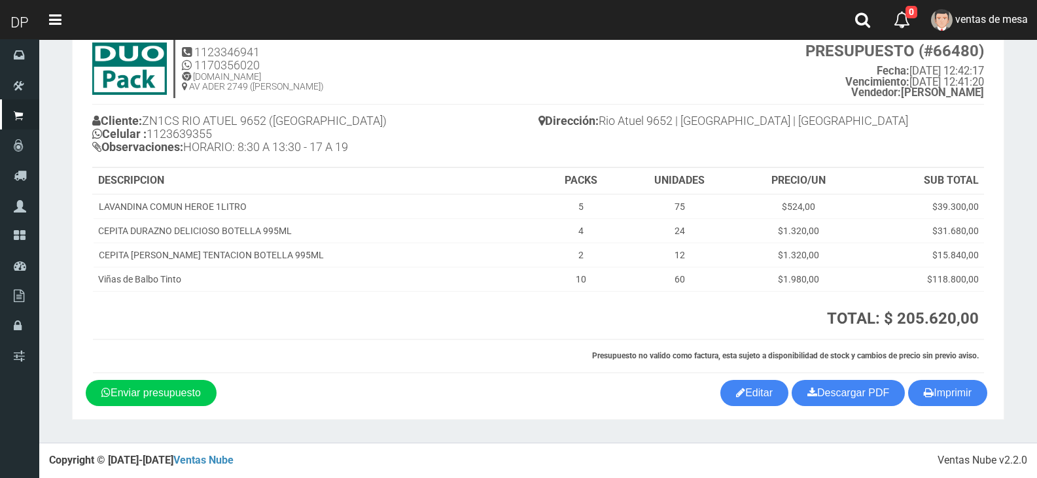
click at [910, 125] on h4 "Dirección: Rio Atuel 9652 | Loma hermosa | Buenos Aires" at bounding box center [761, 122] width 446 height 23
click at [931, 375] on div "1123346941 1170356020 WWW.DUOPACKS.COM.AR AV ADER 2749 (MUNRO) PRESUPUESTO (#66…" at bounding box center [538, 206] width 905 height 347
click at [931, 386] on button "Imprimir" at bounding box center [947, 393] width 79 height 26
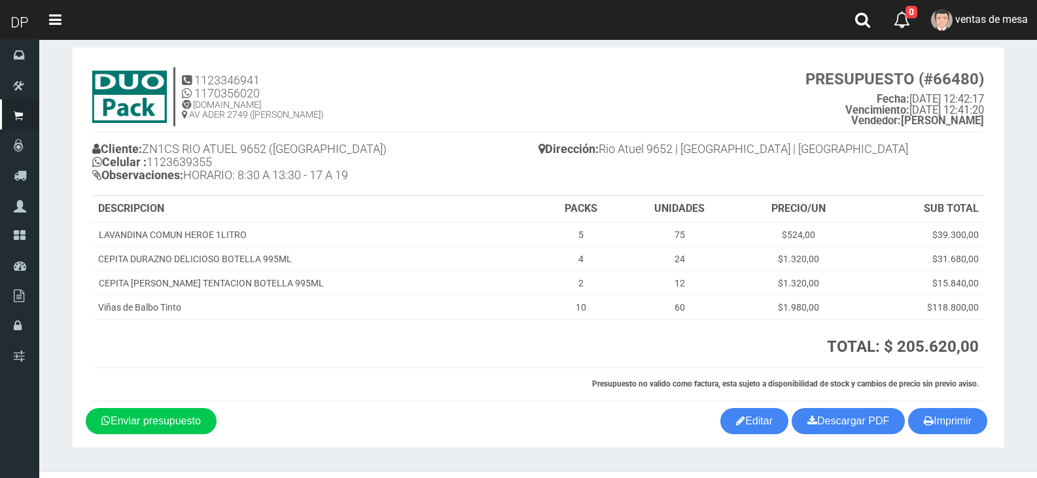
scroll to position [0, 0]
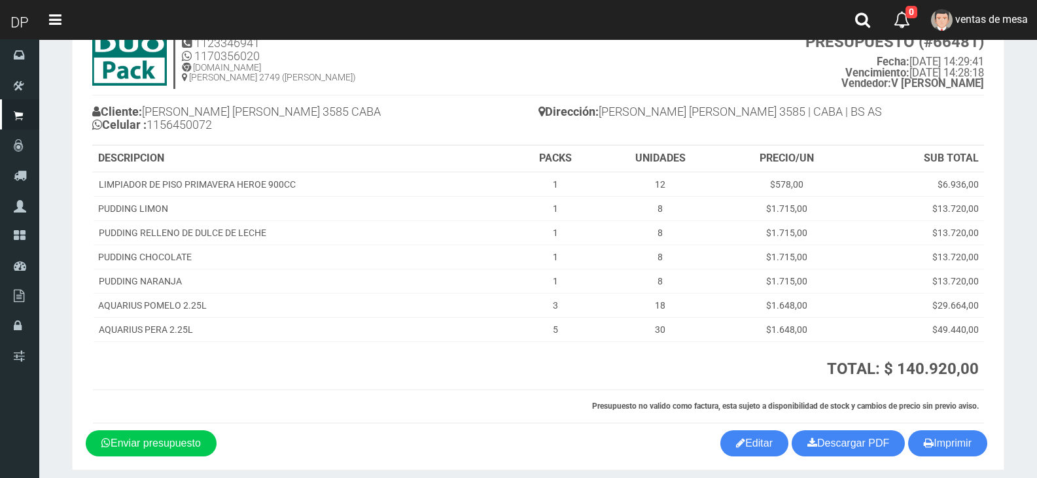
scroll to position [103, 0]
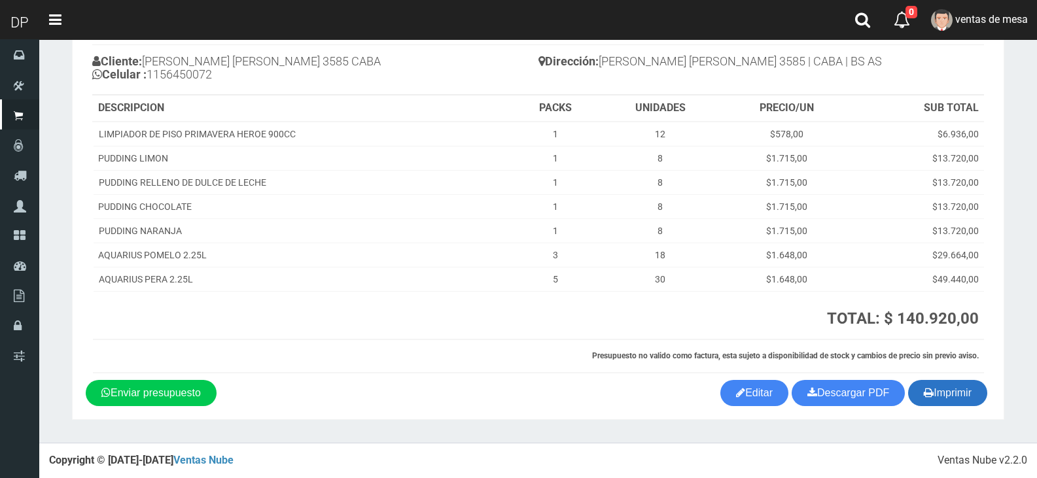
click at [924, 393] on icon "button" at bounding box center [929, 392] width 10 height 18
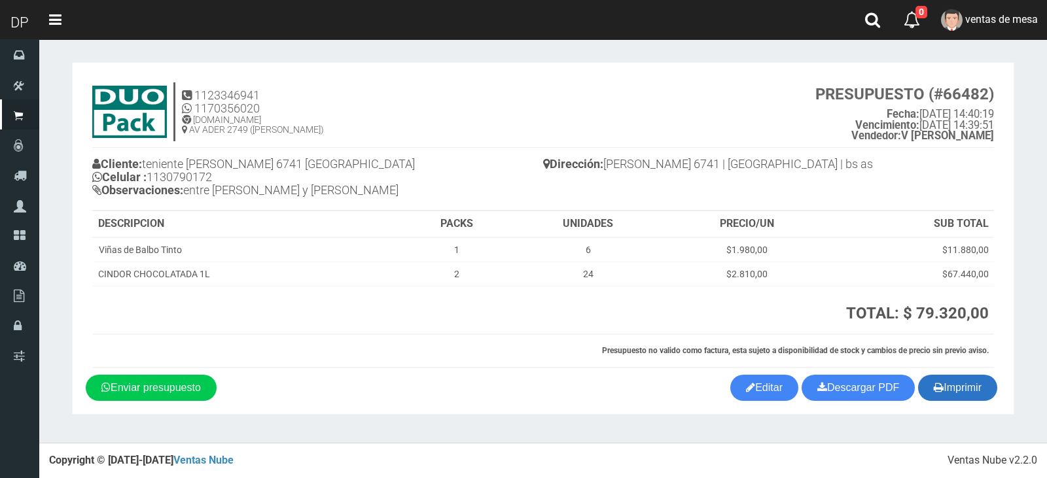
click at [967, 389] on button "Imprimir" at bounding box center [957, 388] width 79 height 26
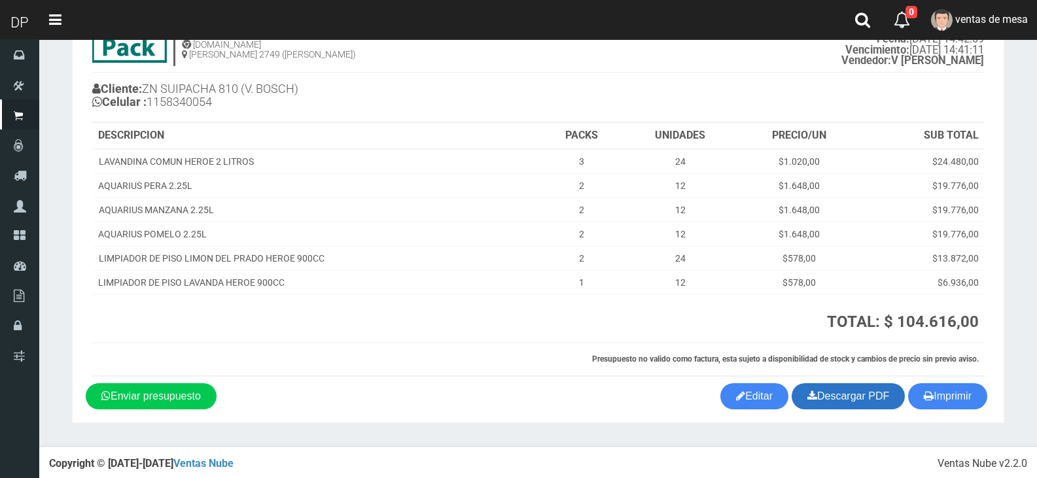
scroll to position [78, 0]
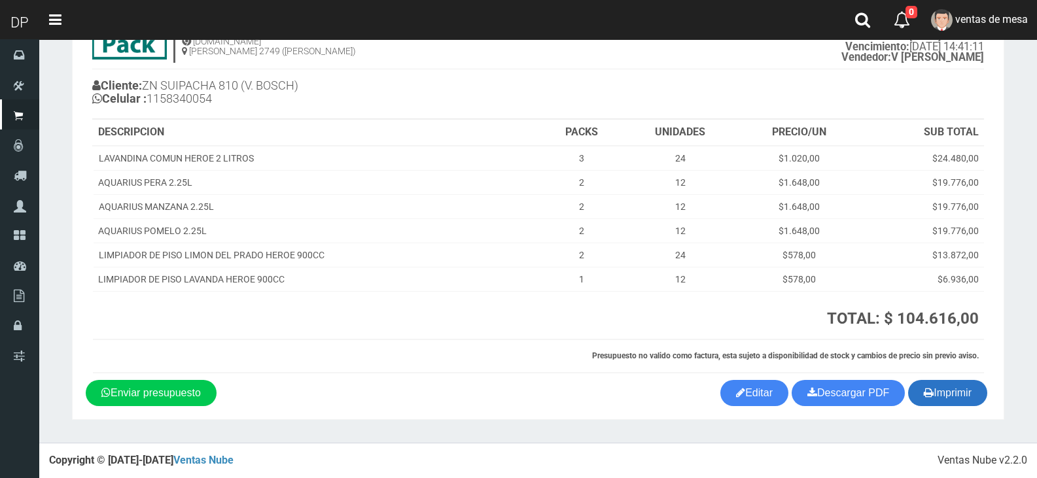
click at [930, 396] on icon "button" at bounding box center [929, 392] width 10 height 18
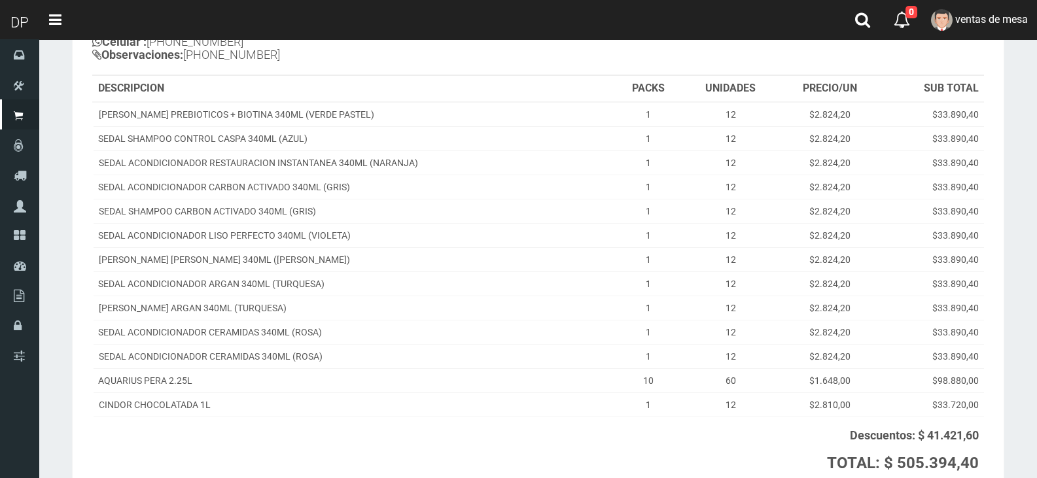
scroll to position [281, 0]
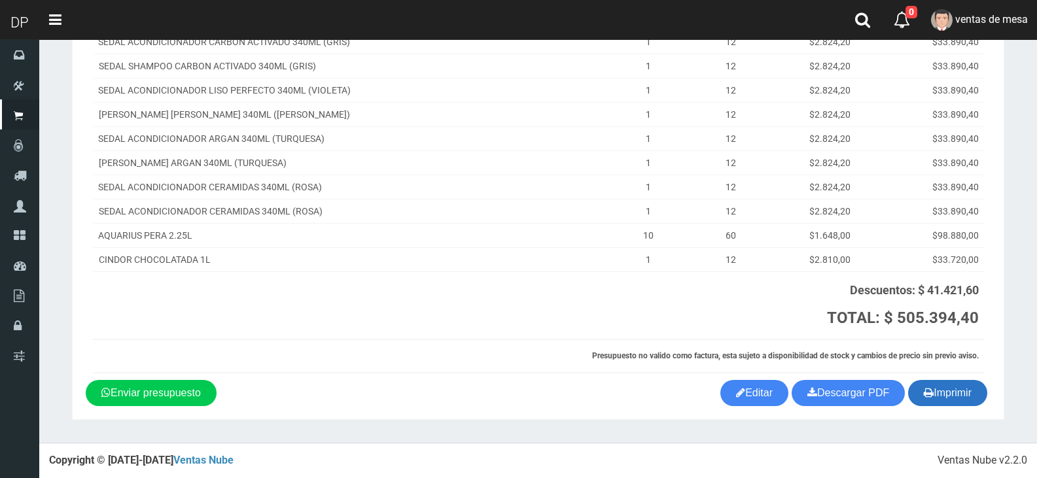
click at [978, 406] on button "Imprimir" at bounding box center [947, 393] width 79 height 26
drag, startPoint x: 978, startPoint y: 406, endPoint x: 920, endPoint y: 352, distance: 78.7
click at [978, 406] on button "Imprimir" at bounding box center [947, 393] width 79 height 26
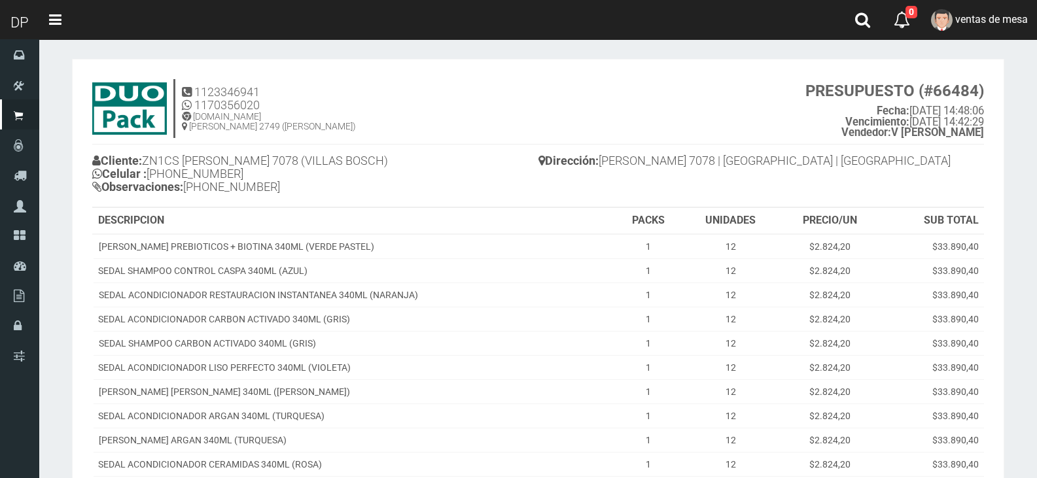
scroll to position [0, 0]
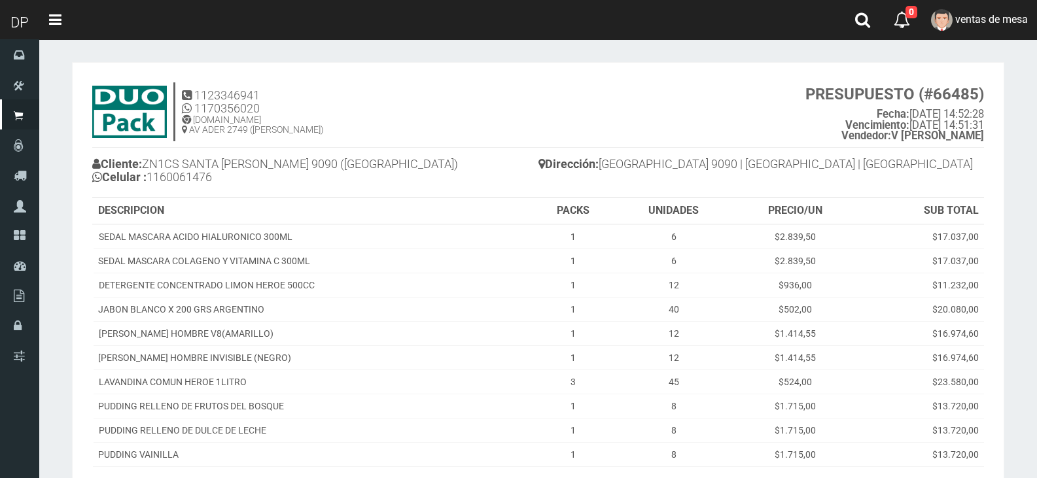
click at [854, 152] on div "Dirección: [STREET_ADDRESS]" at bounding box center [761, 166] width 446 height 36
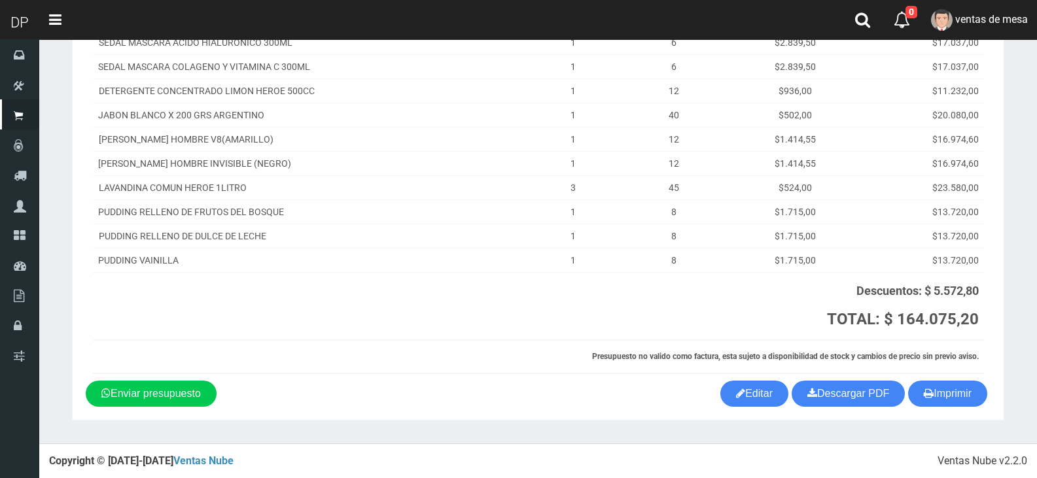
scroll to position [195, 0]
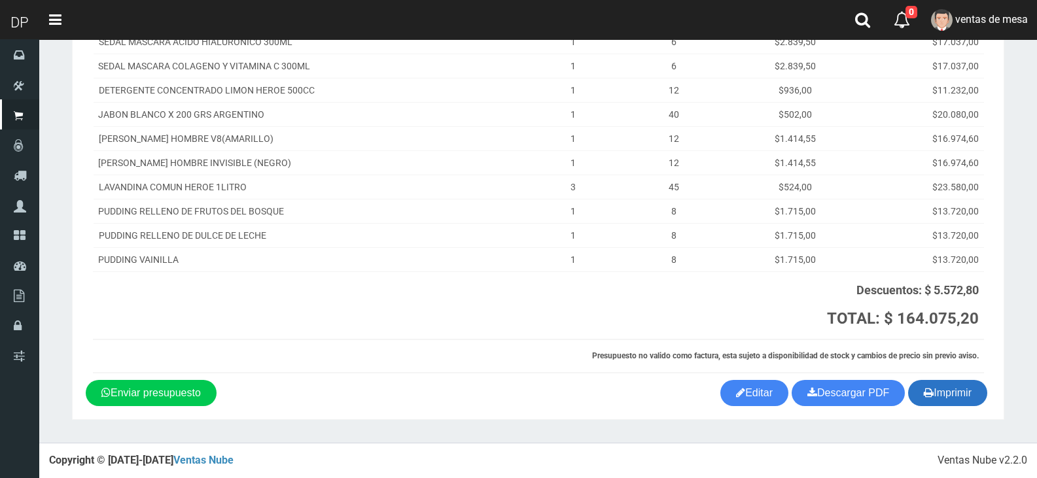
click at [940, 391] on button "Imprimir" at bounding box center [947, 393] width 79 height 26
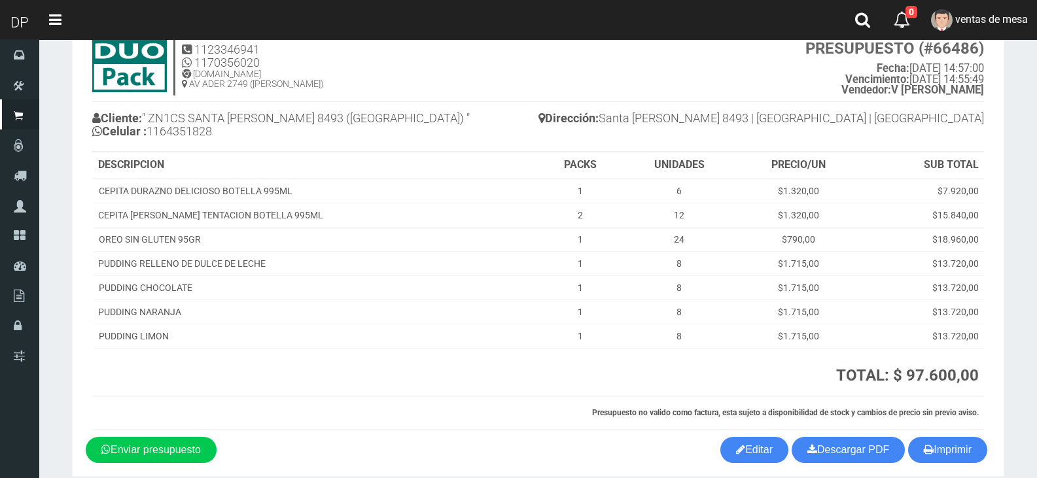
scroll to position [103, 0]
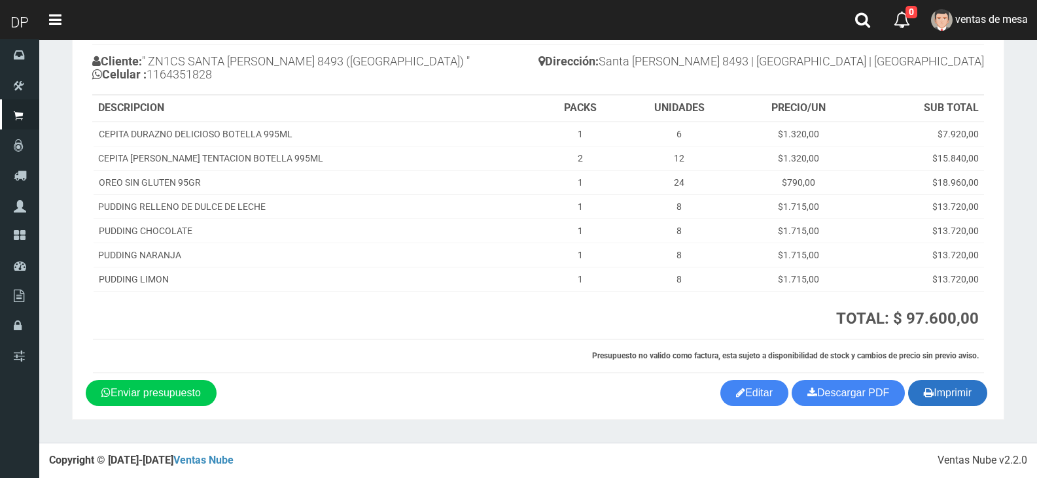
click at [942, 392] on button "Imprimir" at bounding box center [947, 393] width 79 height 26
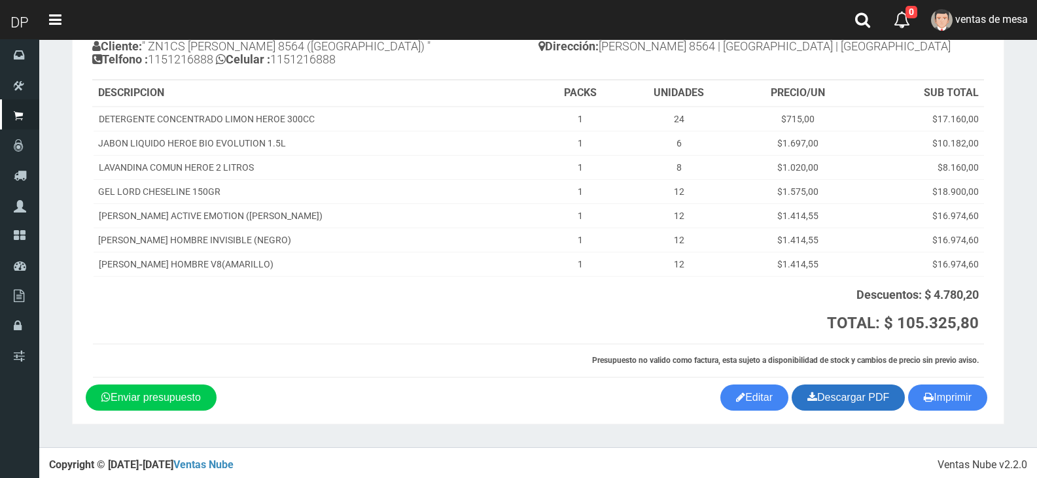
scroll to position [122, 0]
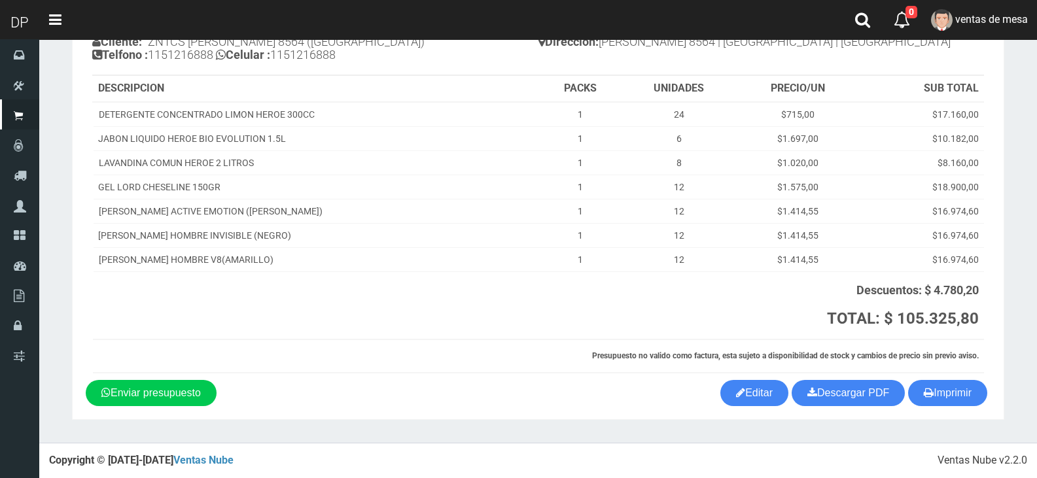
click at [916, 406] on div "Imprimir Descargar PDF Enviar presupuesto Editar" at bounding box center [538, 393] width 924 height 26
click at [920, 398] on button "Imprimir" at bounding box center [947, 393] width 79 height 26
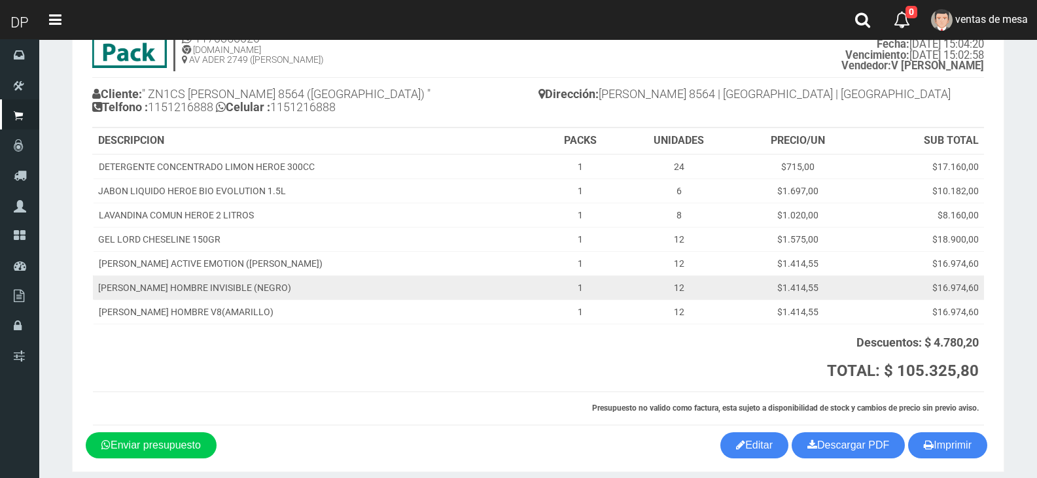
scroll to position [0, 0]
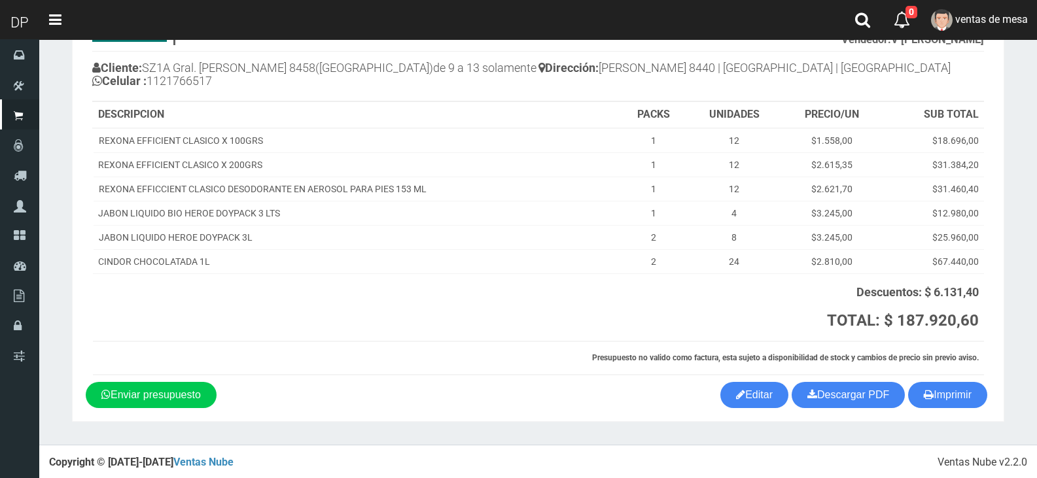
scroll to position [98, 0]
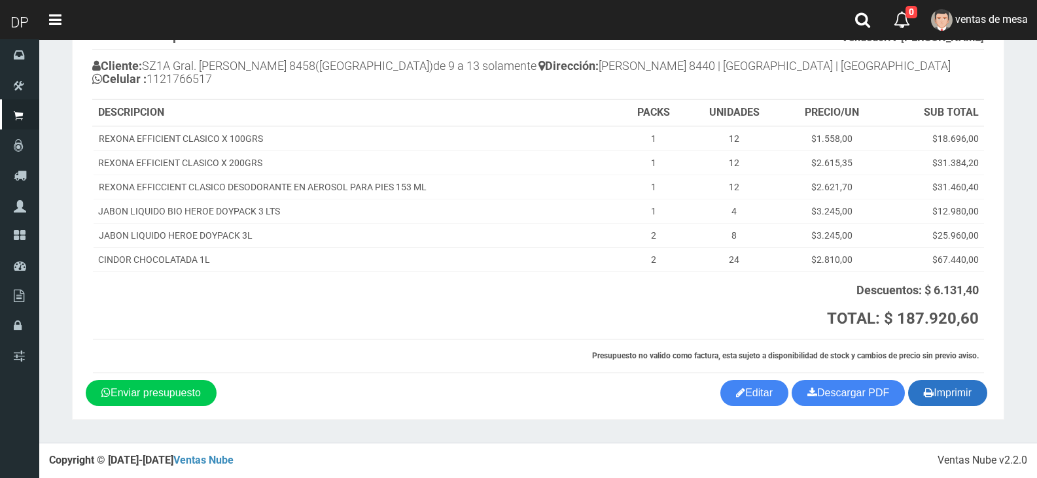
click at [949, 383] on button "Imprimir" at bounding box center [947, 393] width 79 height 26
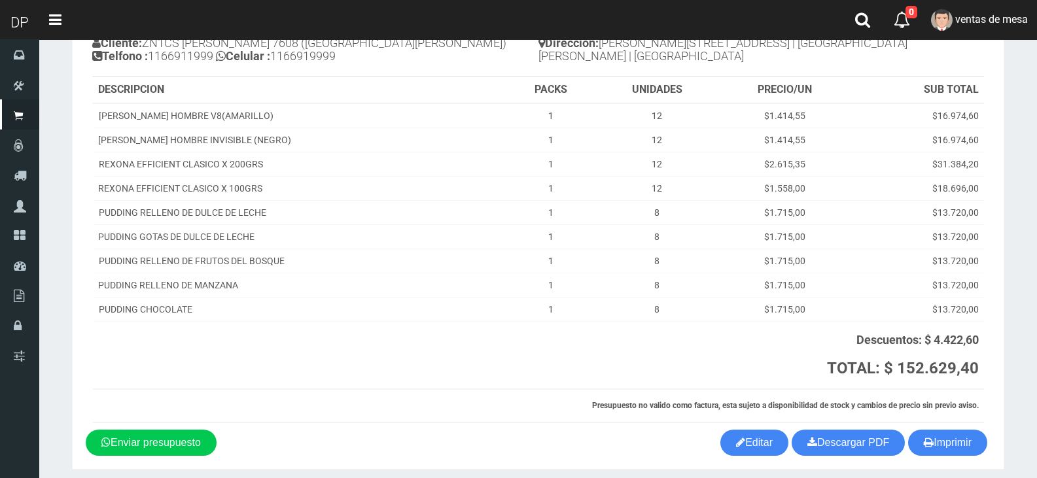
scroll to position [171, 0]
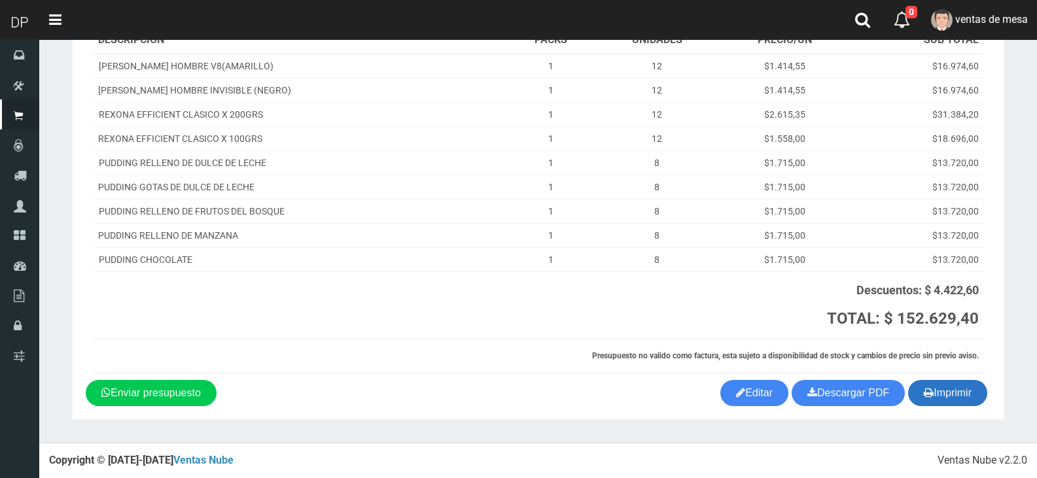
click at [918, 392] on button "Imprimir" at bounding box center [947, 393] width 79 height 26
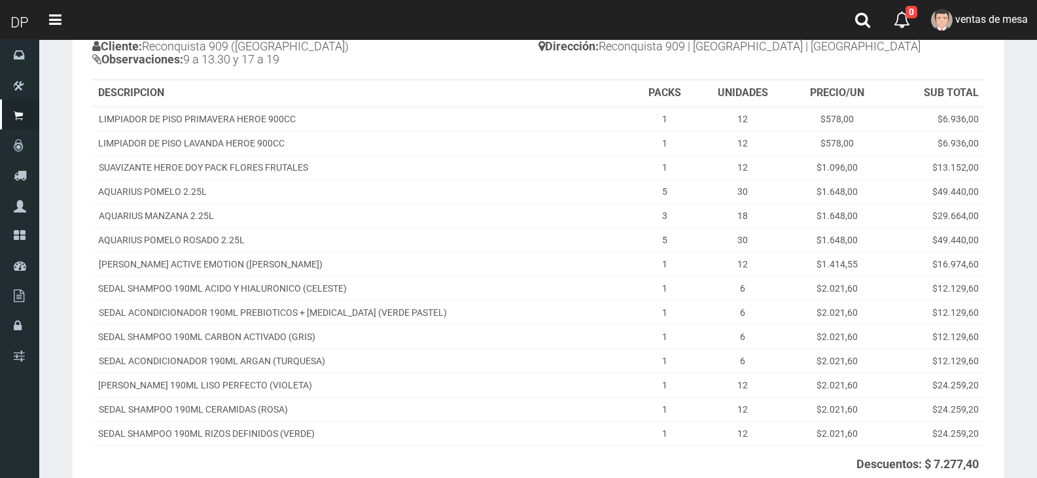
scroll to position [292, 0]
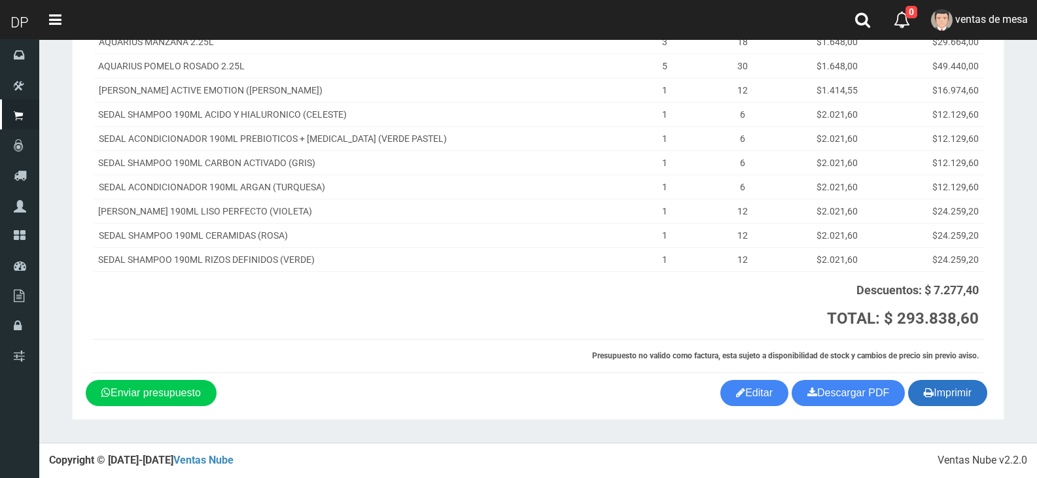
click at [937, 393] on button "Imprimir" at bounding box center [947, 393] width 79 height 26
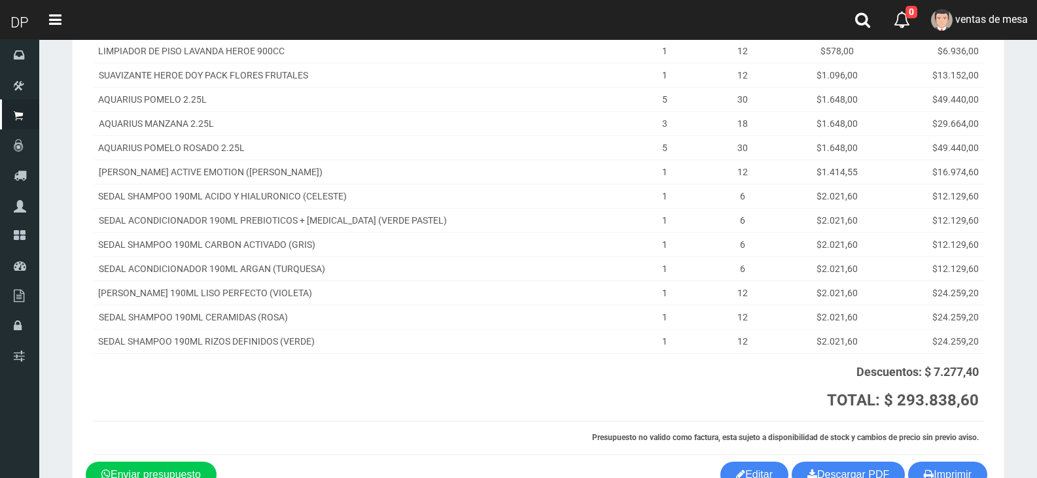
scroll to position [95, 0]
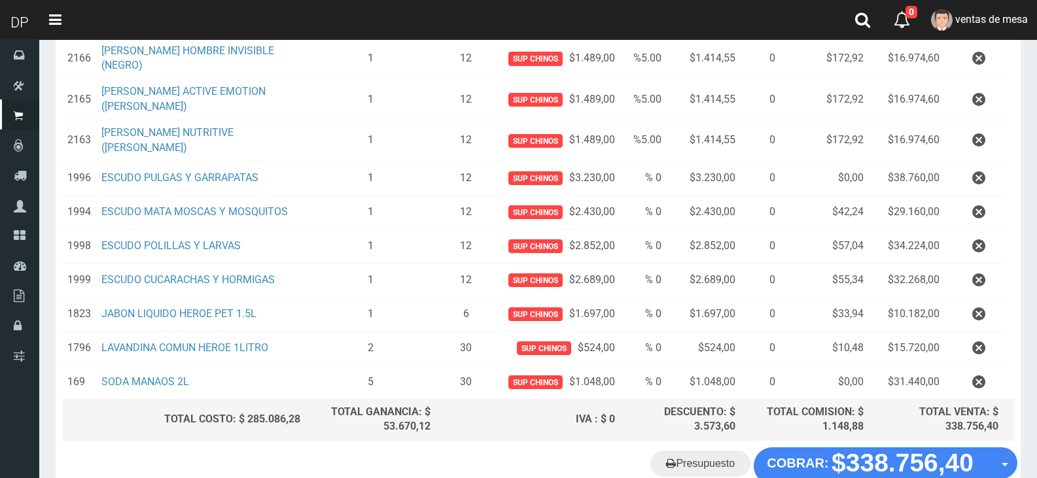
scroll to position [451, 0]
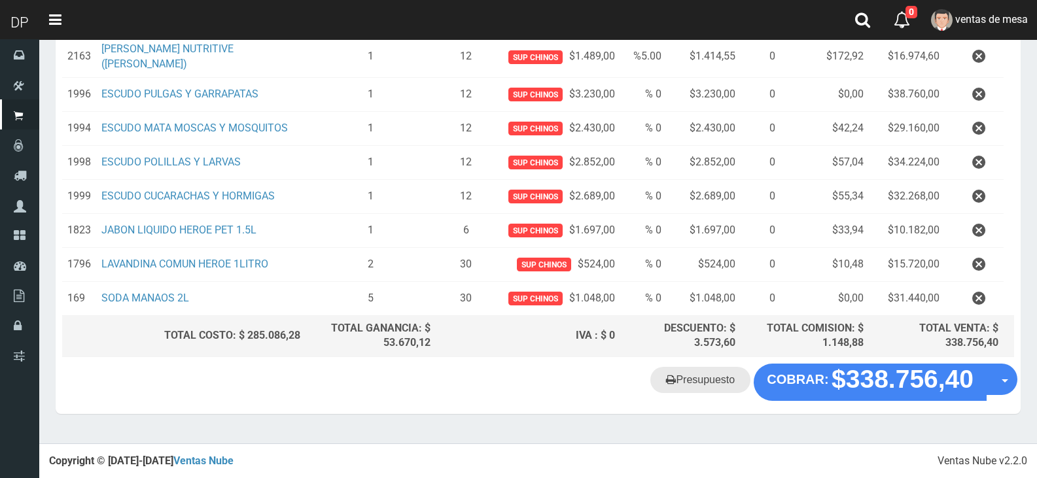
click at [678, 387] on link "Presupuesto" at bounding box center [700, 380] width 100 height 26
click at [696, 377] on link "Presupuesto" at bounding box center [700, 380] width 100 height 26
click at [692, 387] on link "Presupuesto" at bounding box center [700, 380] width 100 height 26
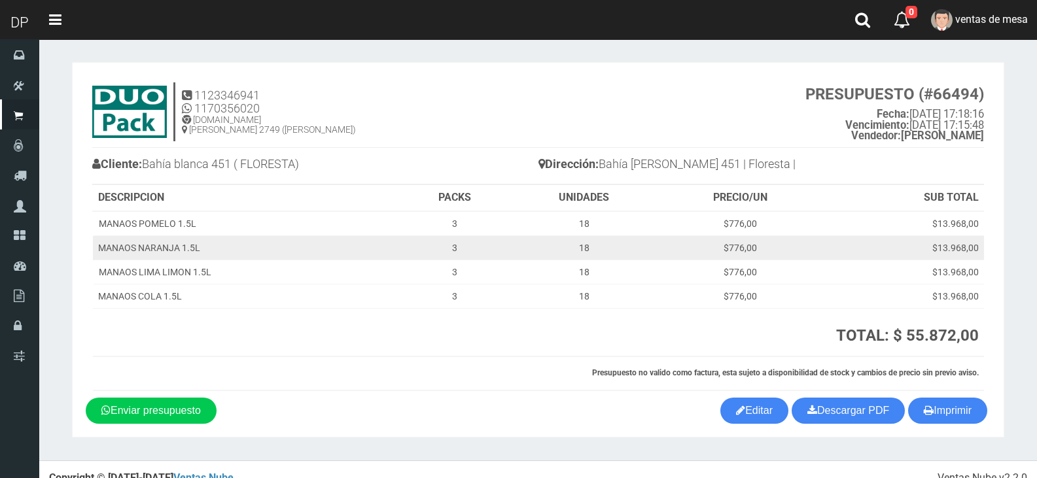
click at [664, 241] on td "$776,00" at bounding box center [739, 248] width 161 height 24
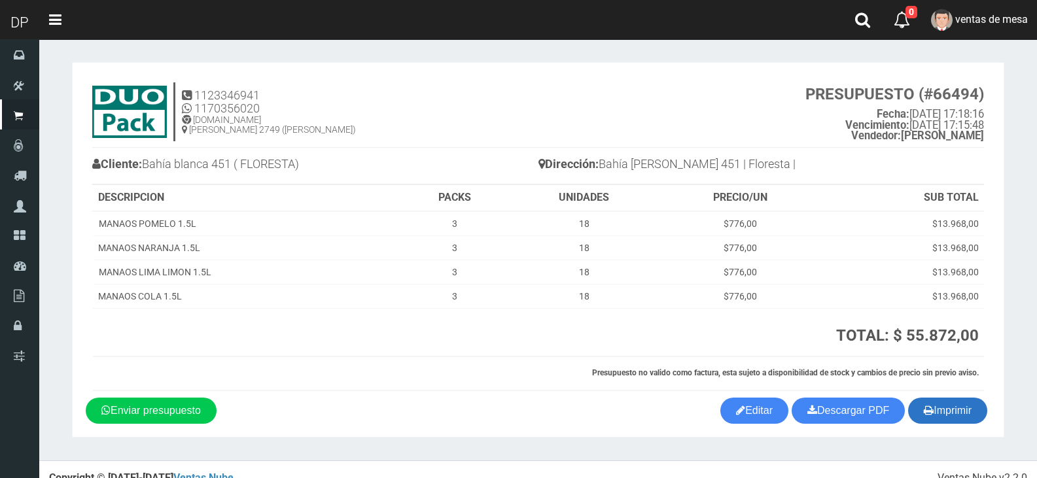
click at [963, 409] on button "Imprimir" at bounding box center [947, 411] width 79 height 26
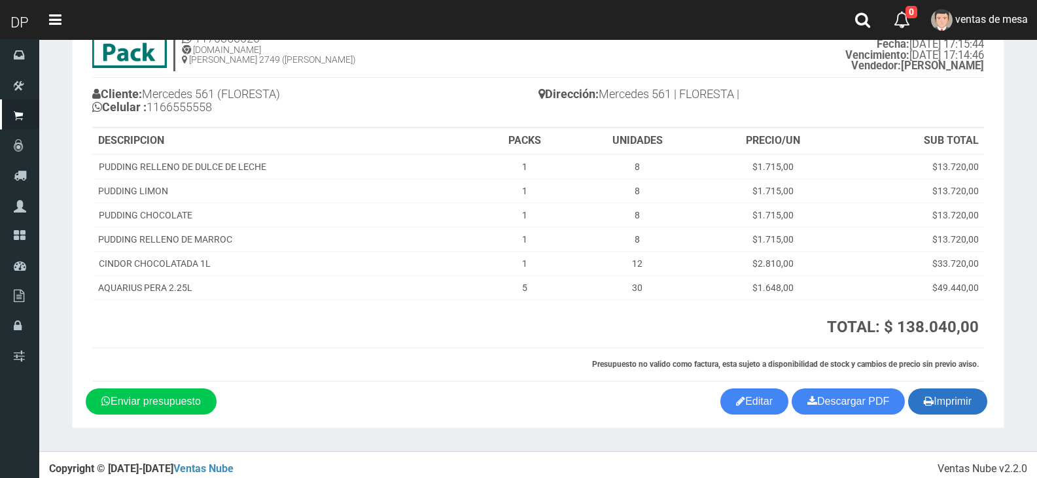
scroll to position [78, 0]
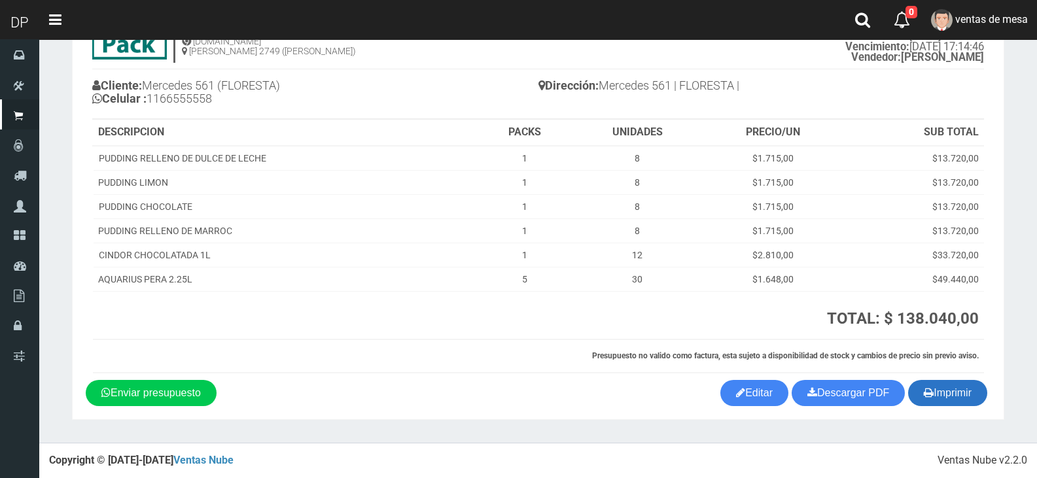
click at [985, 392] on button "Imprimir" at bounding box center [947, 393] width 79 height 26
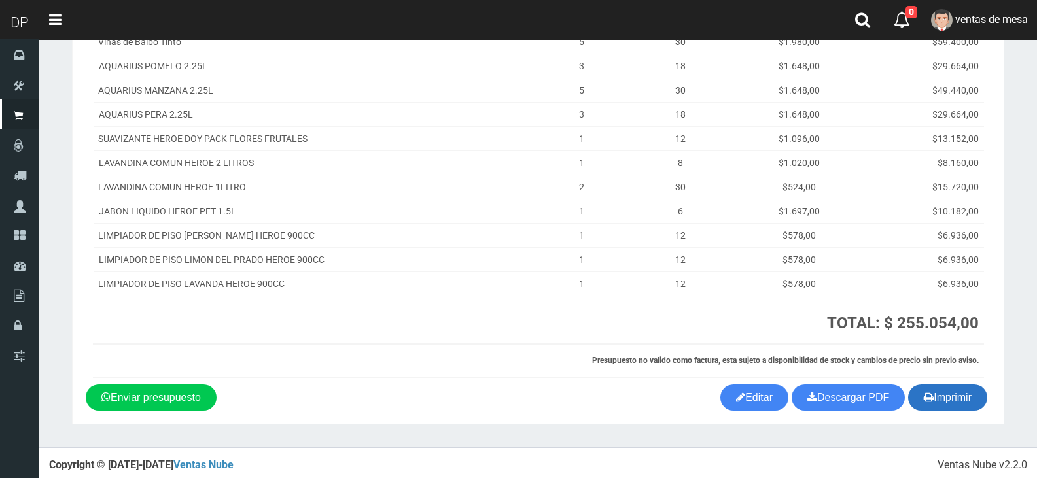
scroll to position [272, 0]
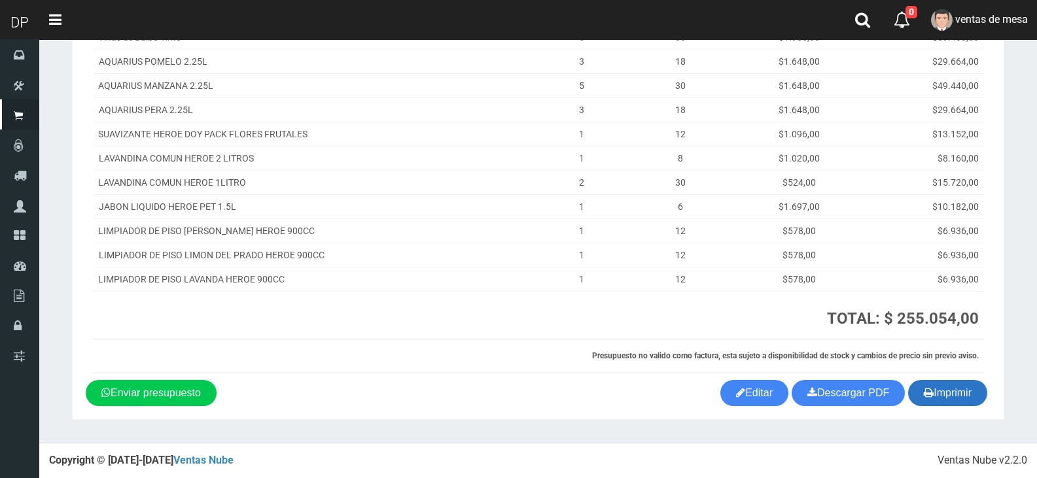
click at [933, 387] on button "Imprimir" at bounding box center [947, 393] width 79 height 26
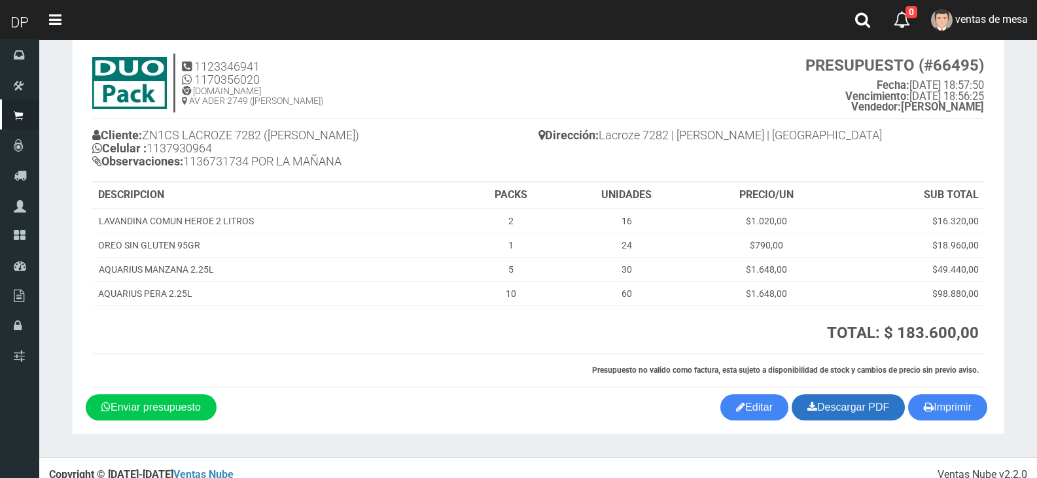
scroll to position [43, 0]
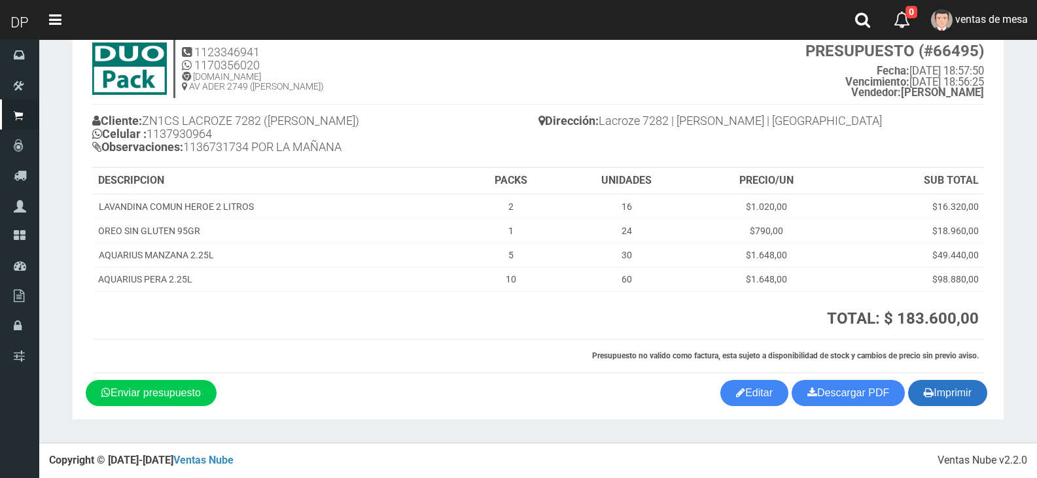
click at [933, 408] on section "1123346941 1170356020 [DOMAIN_NAME] AV ADER 2749 ([PERSON_NAME]) PRESUPUESTO (#…" at bounding box center [538, 219] width 932 height 401
click at [935, 401] on button "Imprimir" at bounding box center [947, 393] width 79 height 26
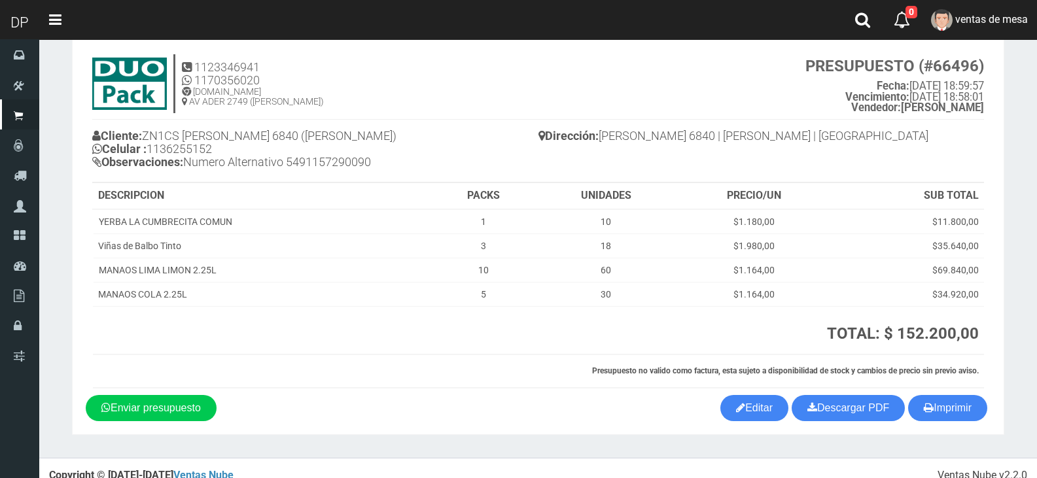
scroll to position [43, 0]
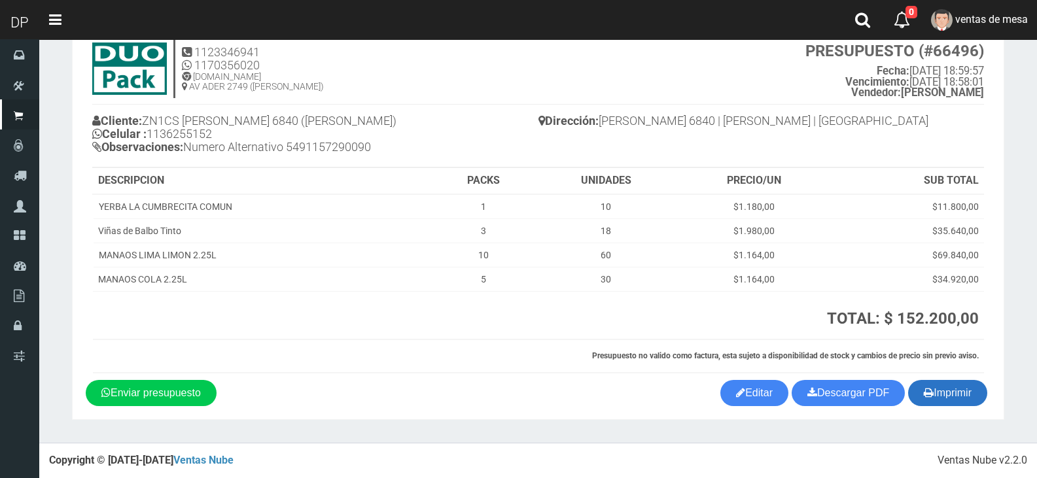
click at [956, 395] on button "Imprimir" at bounding box center [947, 393] width 79 height 26
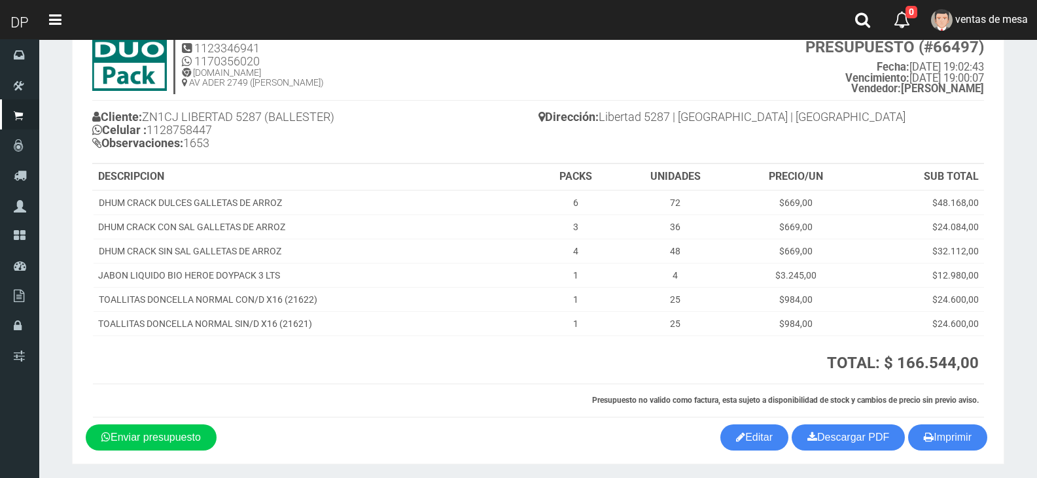
scroll to position [92, 0]
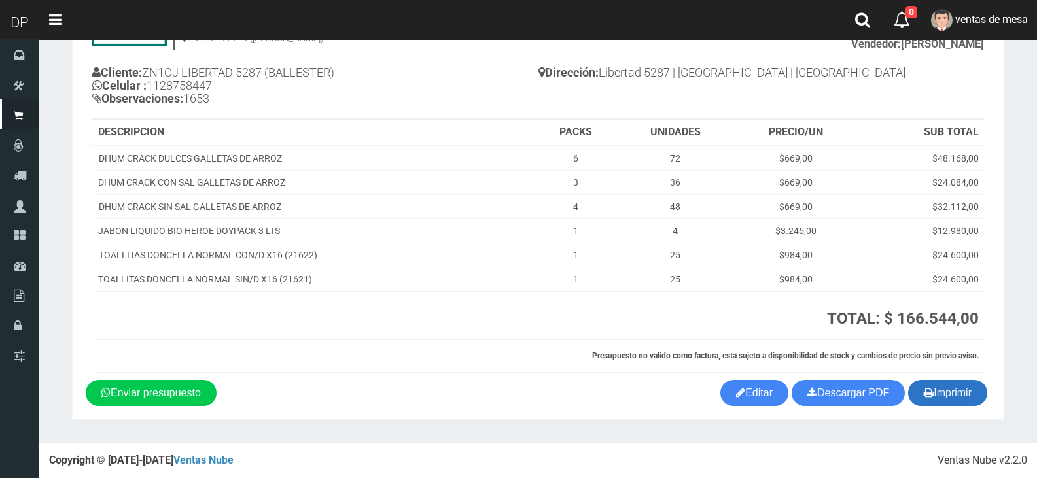
click at [912, 393] on button "Imprimir" at bounding box center [947, 393] width 79 height 26
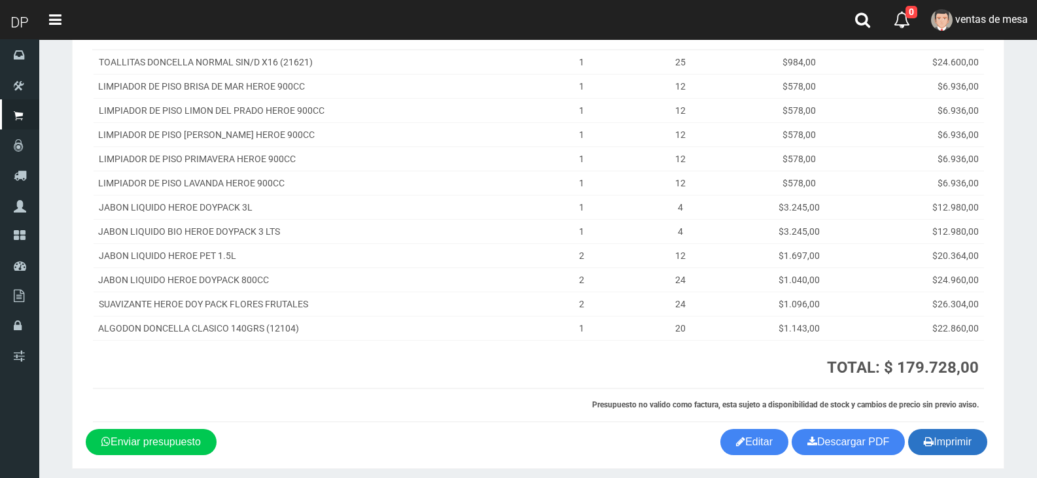
scroll to position [224, 0]
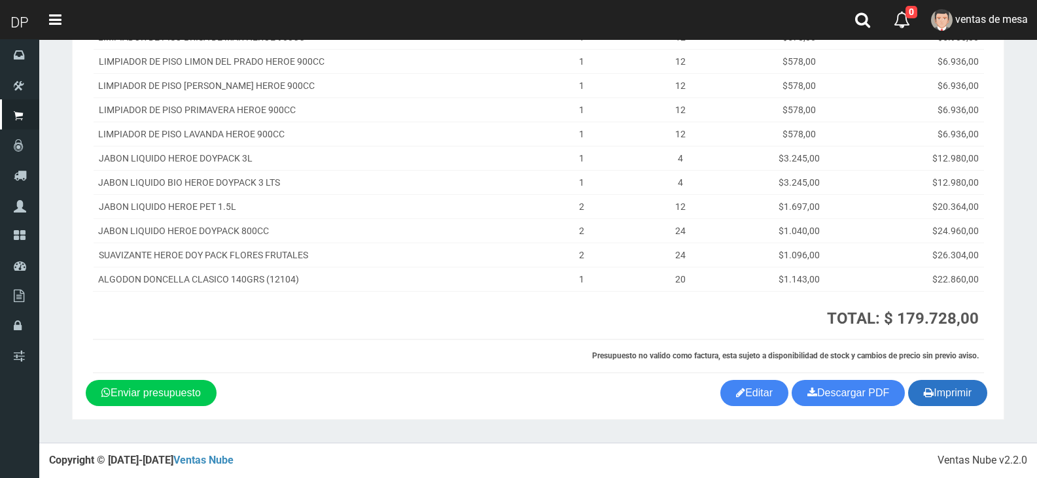
click at [958, 387] on button "Imprimir" at bounding box center [947, 393] width 79 height 26
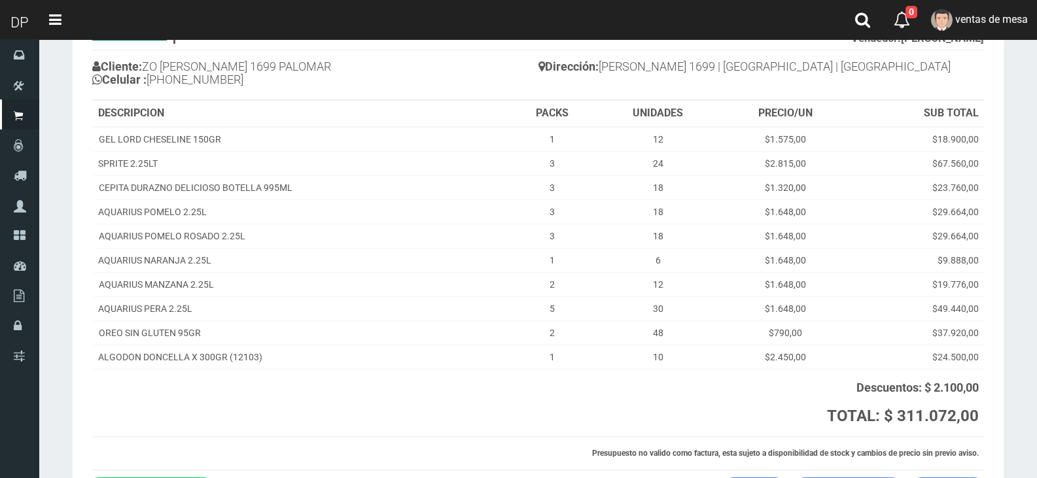
scroll to position [195, 0]
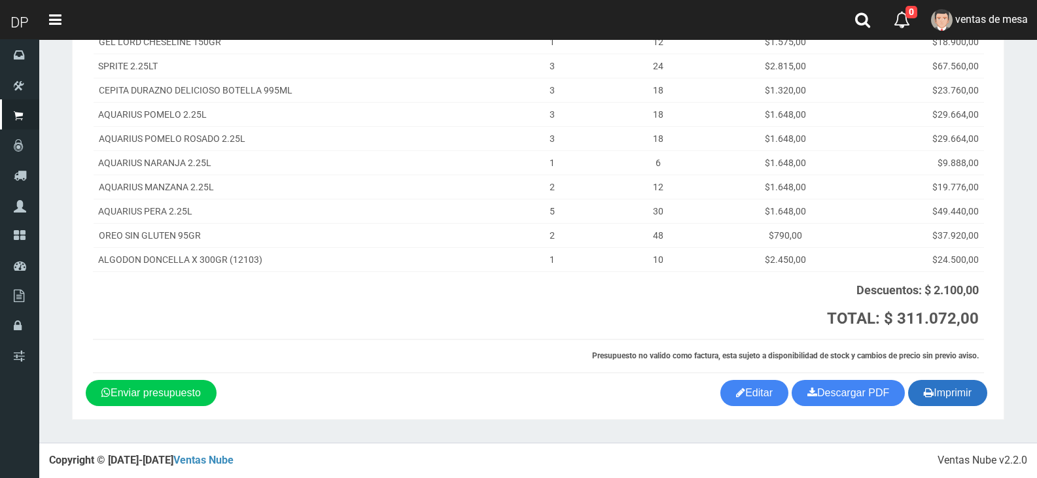
click at [945, 385] on button "Imprimir" at bounding box center [947, 393] width 79 height 26
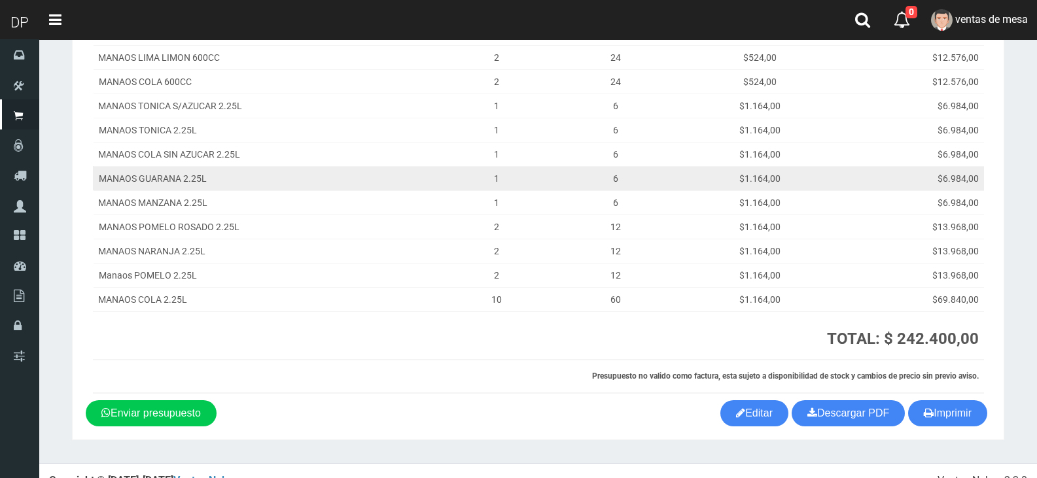
scroll to position [382, 0]
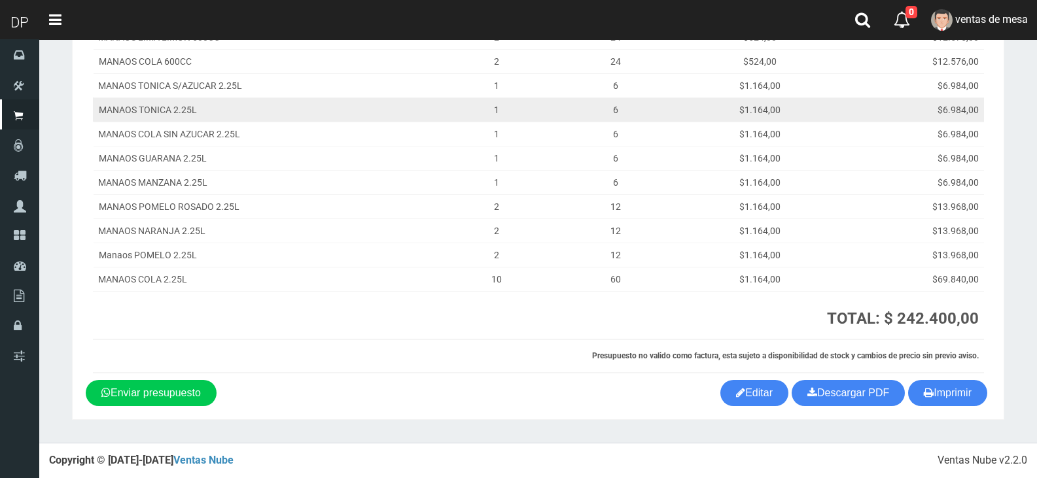
click at [816, 108] on td "$1.164,00" at bounding box center [760, 109] width 148 height 24
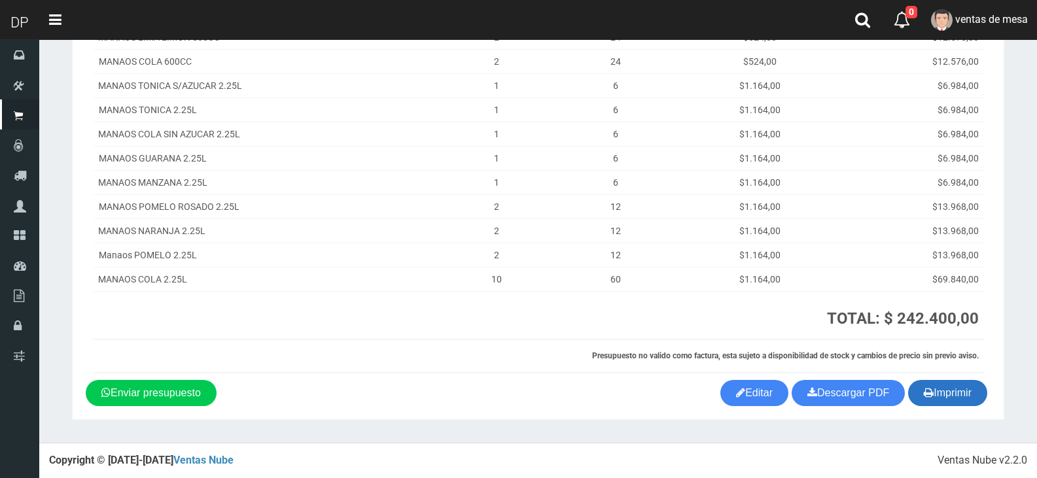
click at [929, 386] on icon "button" at bounding box center [929, 392] width 10 height 18
drag, startPoint x: 929, startPoint y: 386, endPoint x: 907, endPoint y: 387, distance: 21.6
click at [929, 386] on icon "button" at bounding box center [929, 392] width 10 height 18
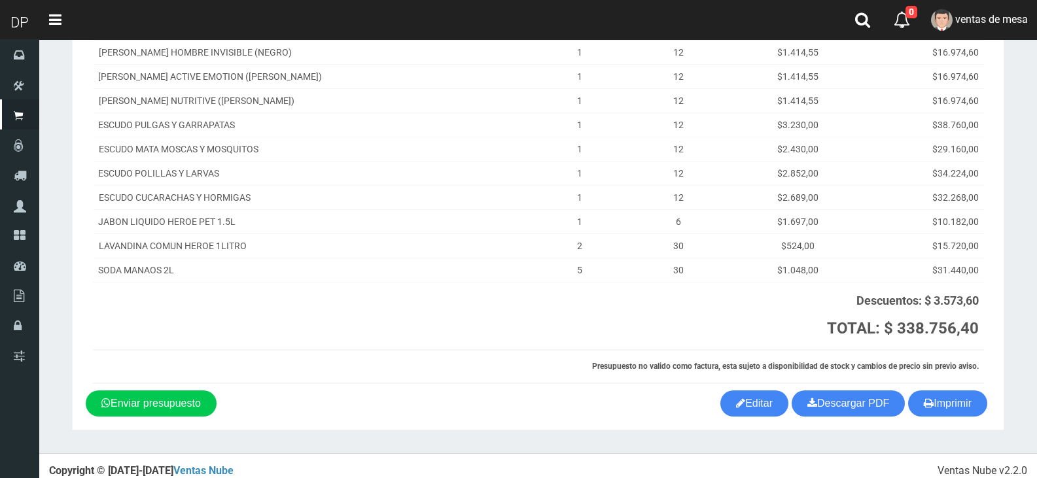
scroll to position [305, 0]
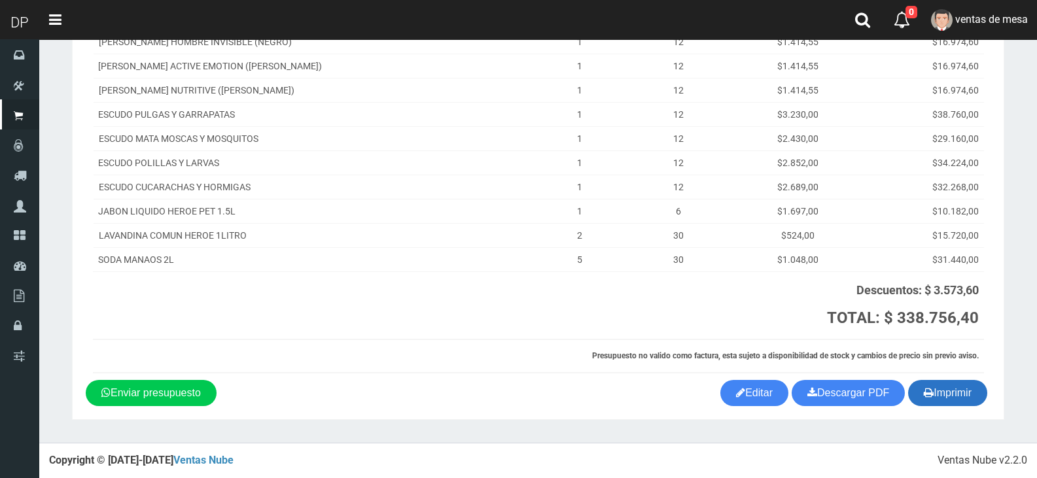
click at [947, 393] on button "Imprimir" at bounding box center [947, 393] width 79 height 26
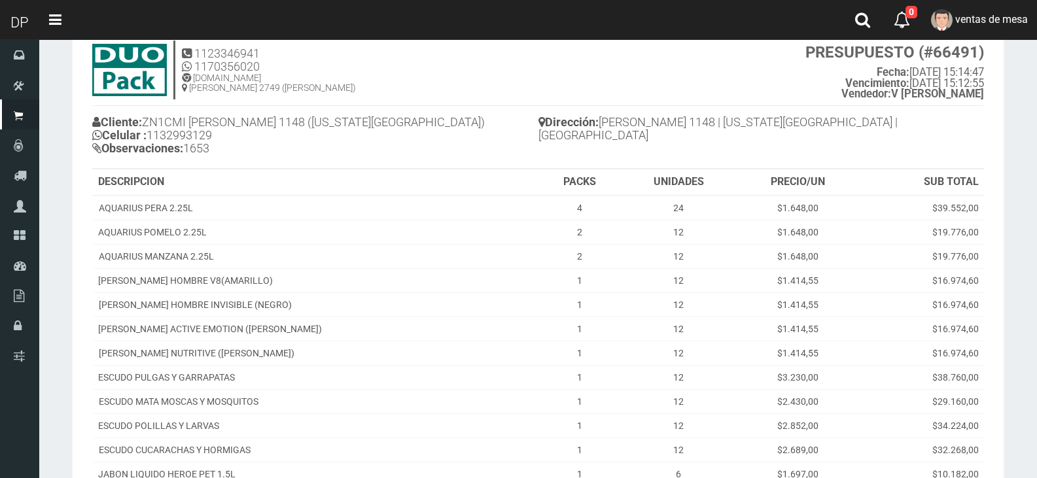
scroll to position [0, 0]
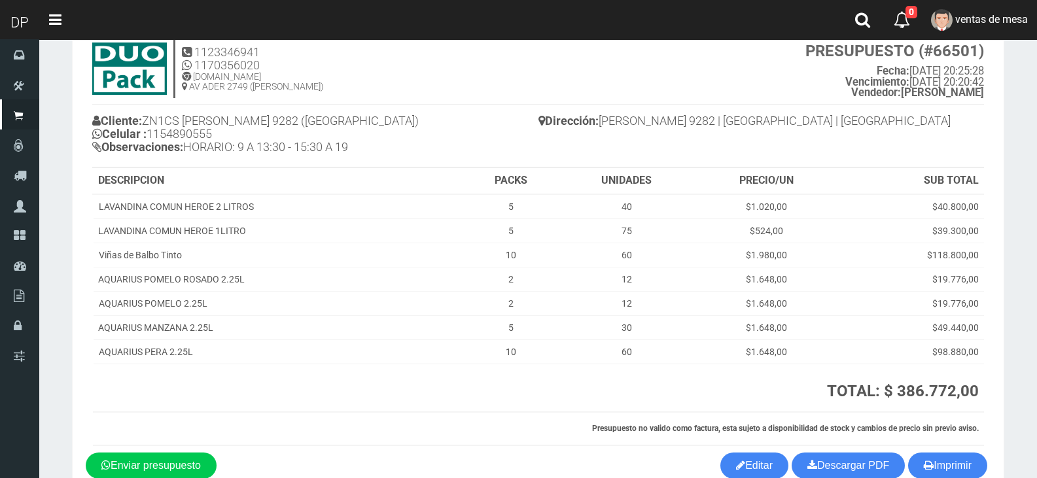
scroll to position [116, 0]
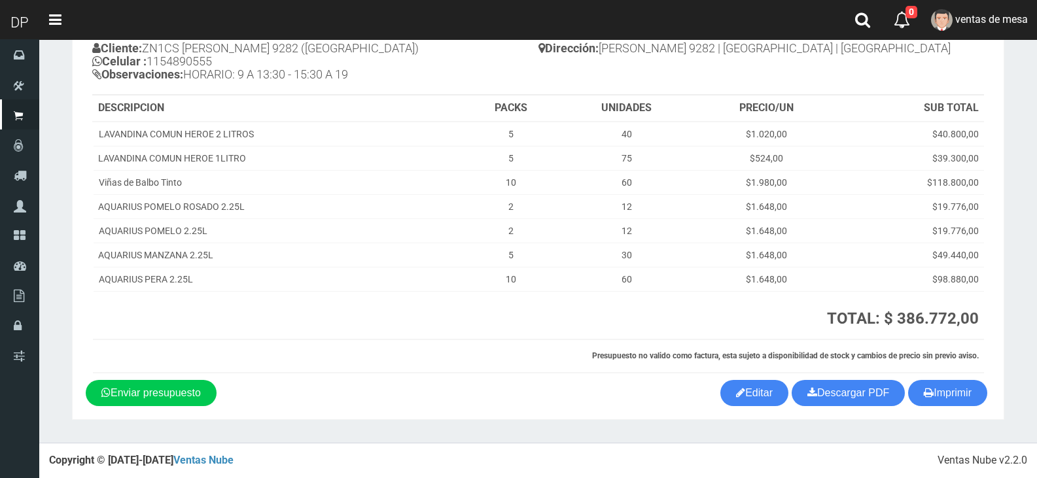
click at [975, 413] on section "1123346941 1170356020 WWW.DUOPACKS.COM.AR AV ADER 2749 (MUNRO) PRESUPUESTO (#66…" at bounding box center [538, 183] width 932 height 474
click at [964, 398] on button "Imprimir" at bounding box center [947, 393] width 79 height 26
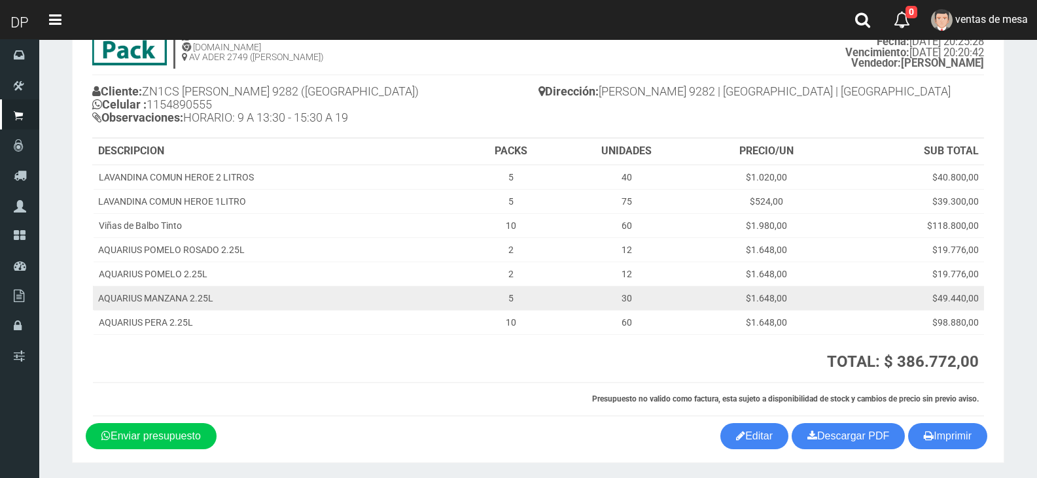
scroll to position [0, 0]
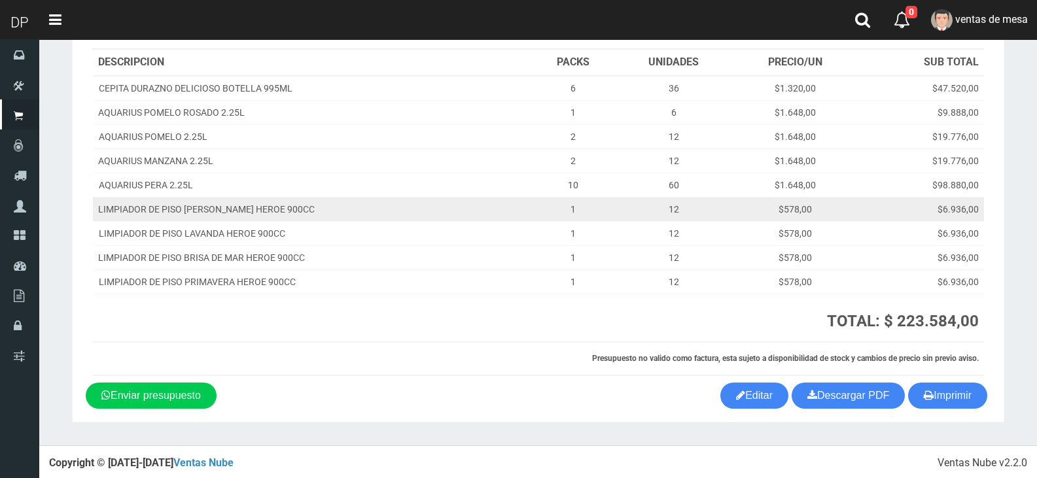
scroll to position [164, 0]
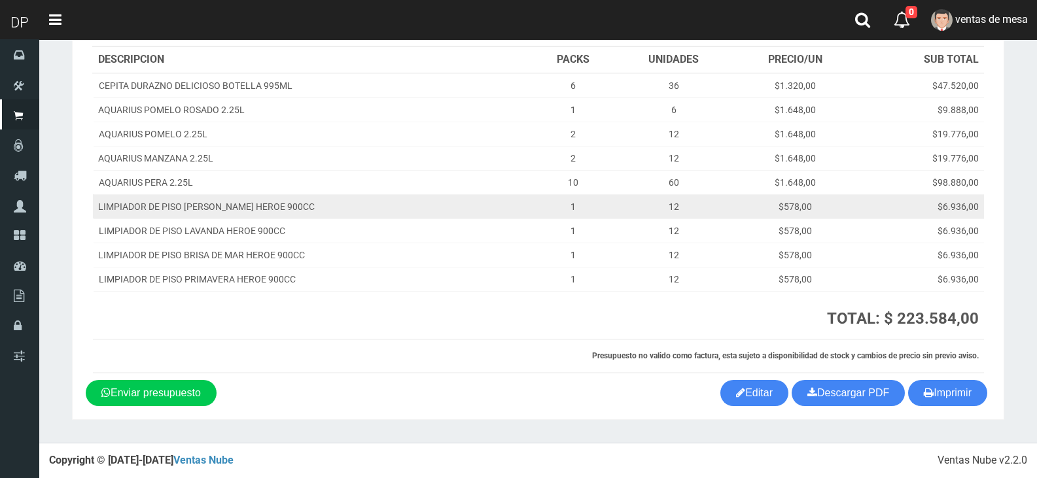
click at [866, 205] on td "$6.936,00" at bounding box center [921, 206] width 126 height 24
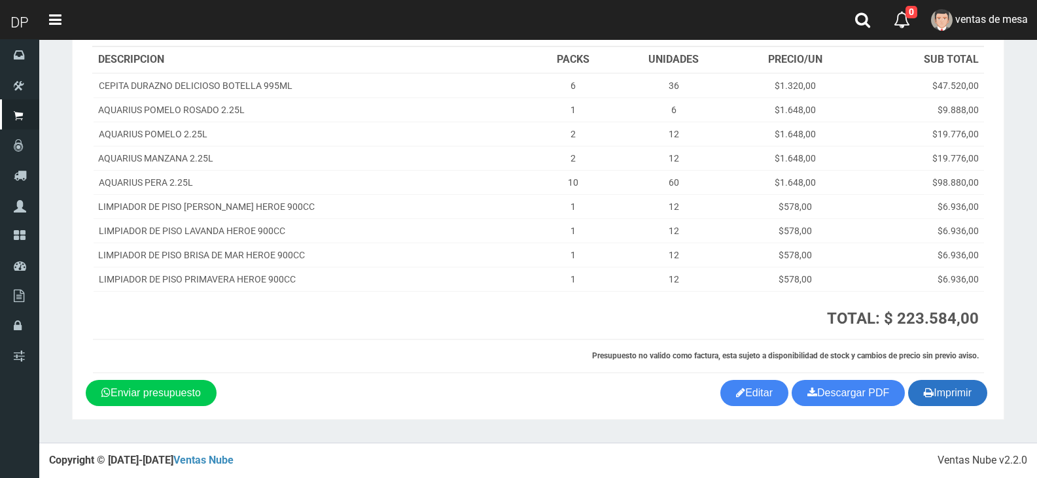
click at [960, 400] on button "Imprimir" at bounding box center [947, 393] width 79 height 26
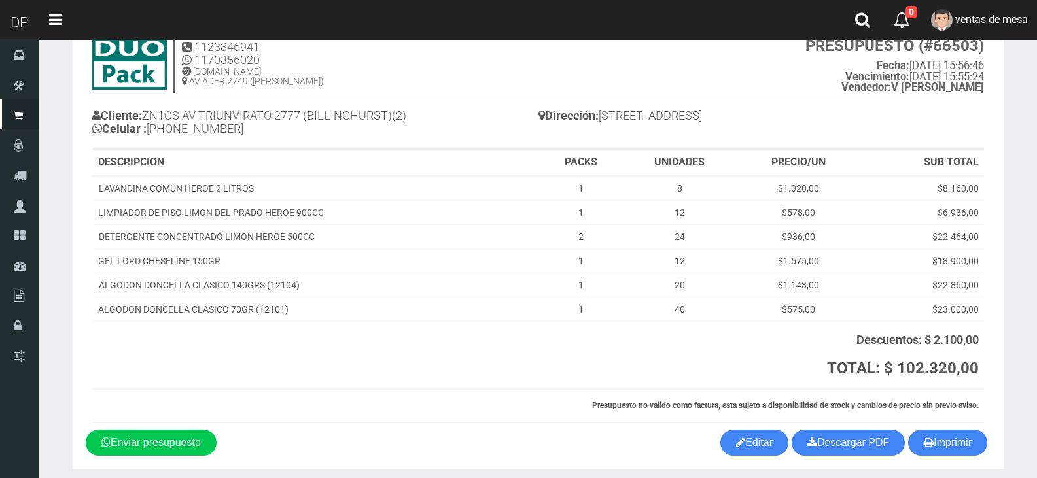
scroll to position [98, 0]
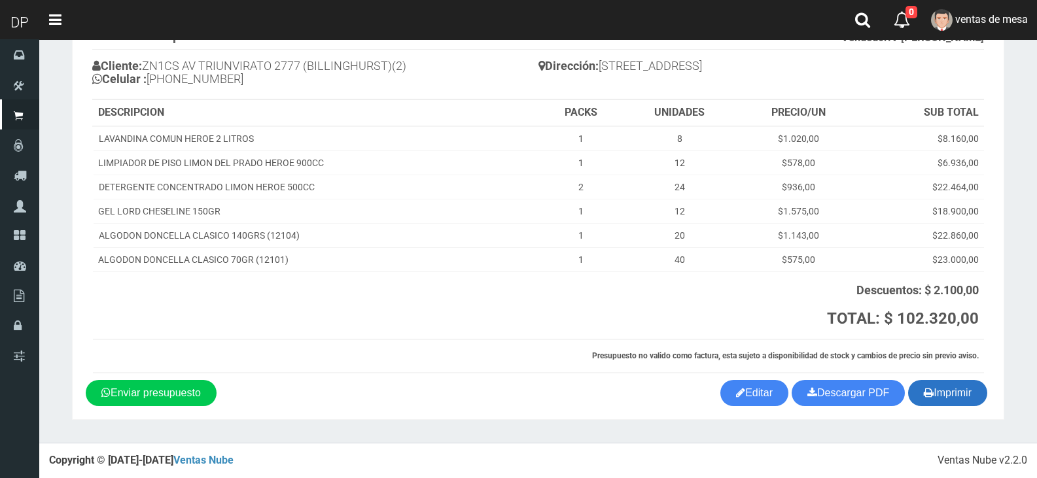
click at [966, 394] on button "Imprimir" at bounding box center [947, 393] width 79 height 26
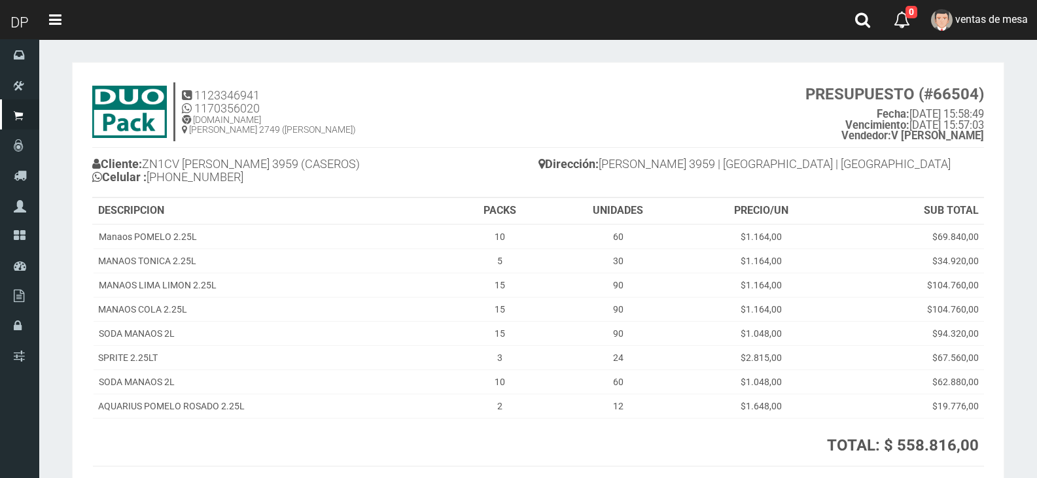
scroll to position [127, 0]
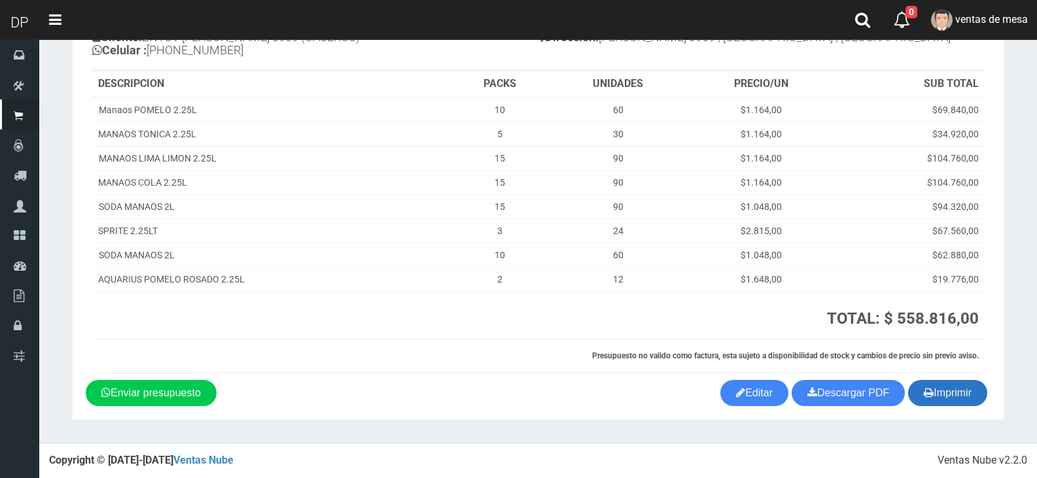
click at [960, 402] on button "Imprimir" at bounding box center [947, 393] width 79 height 26
click at [894, 180] on td "$104.760,00" at bounding box center [909, 182] width 149 height 24
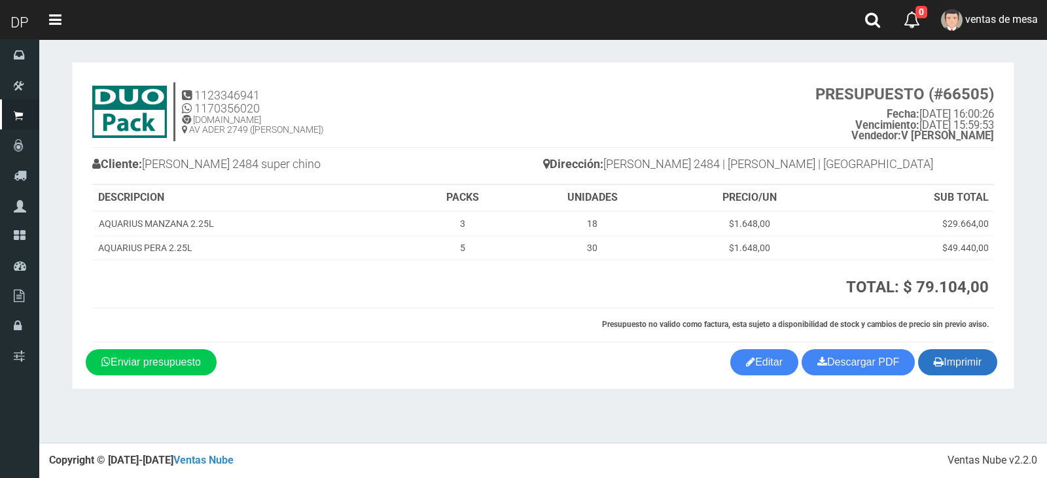
click at [971, 364] on button "Imprimir" at bounding box center [957, 362] width 79 height 26
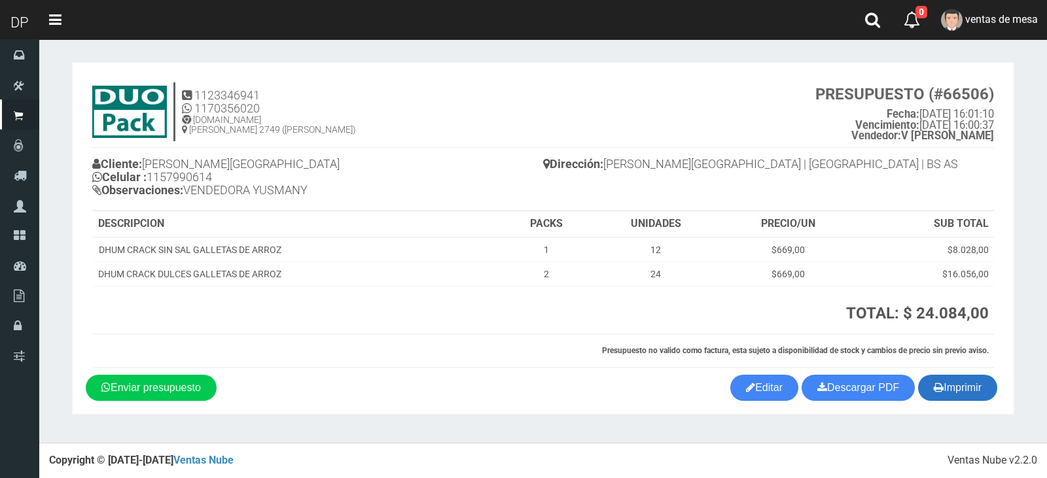
click at [960, 379] on button "Imprimir" at bounding box center [957, 388] width 79 height 26
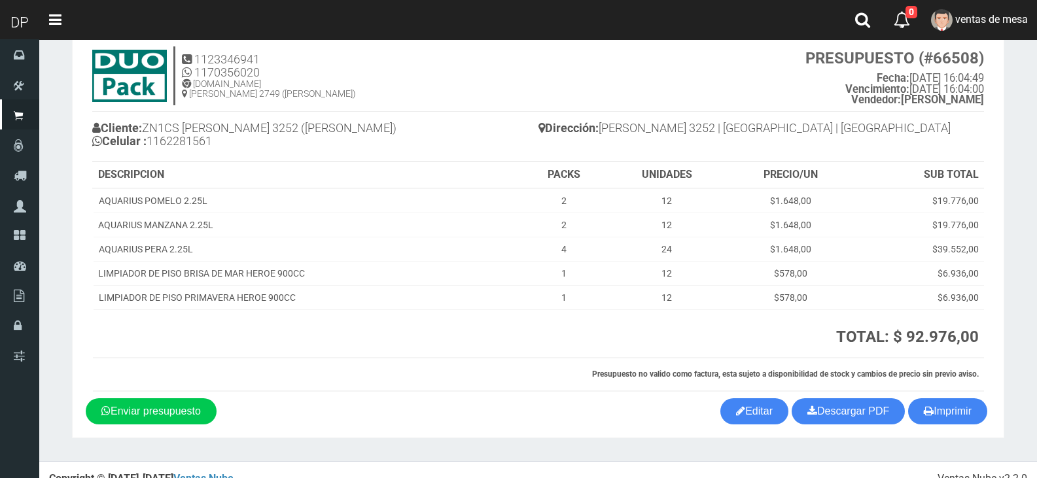
scroll to position [54, 0]
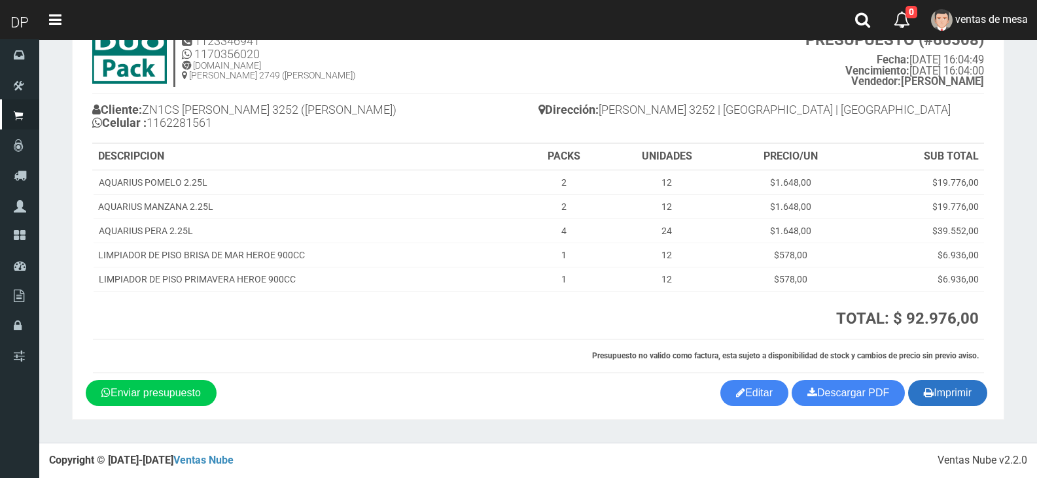
click at [943, 390] on button "Imprimir" at bounding box center [947, 393] width 79 height 26
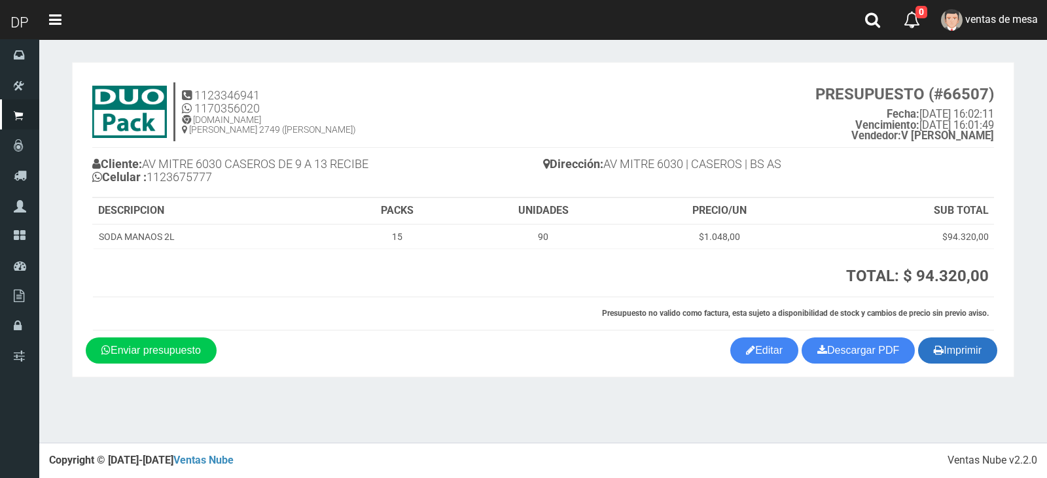
click at [959, 351] on button "Imprimir" at bounding box center [957, 351] width 79 height 26
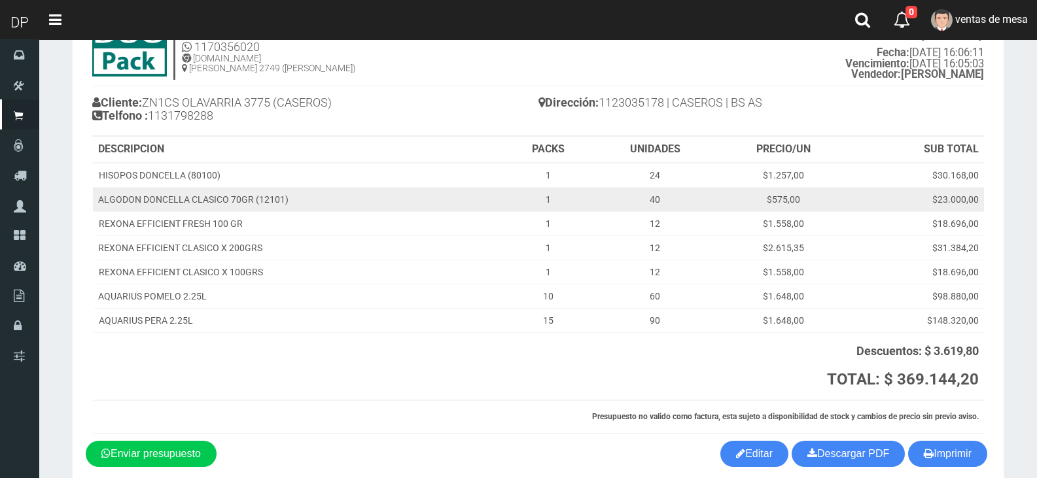
scroll to position [122, 0]
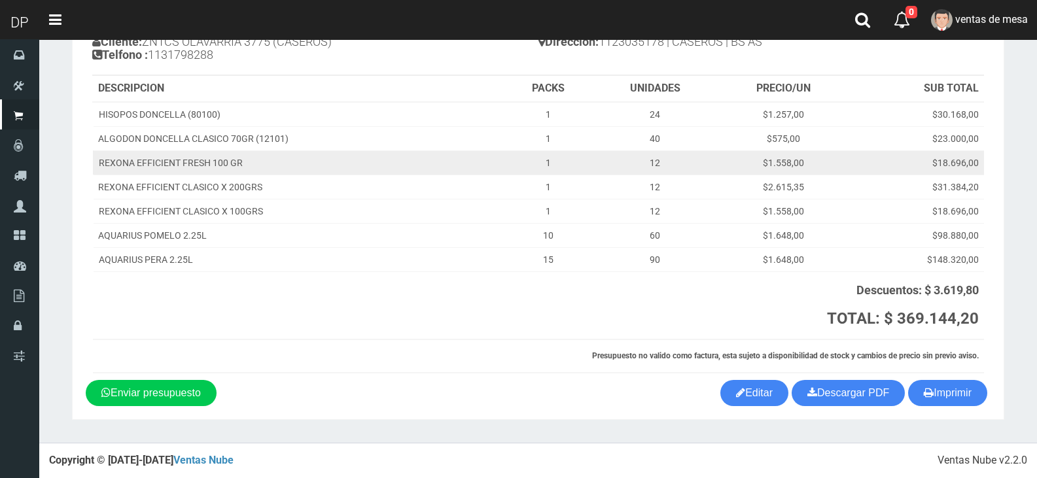
drag, startPoint x: 899, startPoint y: 140, endPoint x: 909, endPoint y: 163, distance: 24.9
click at [899, 140] on td "$23.000,00" at bounding box center [917, 138] width 134 height 24
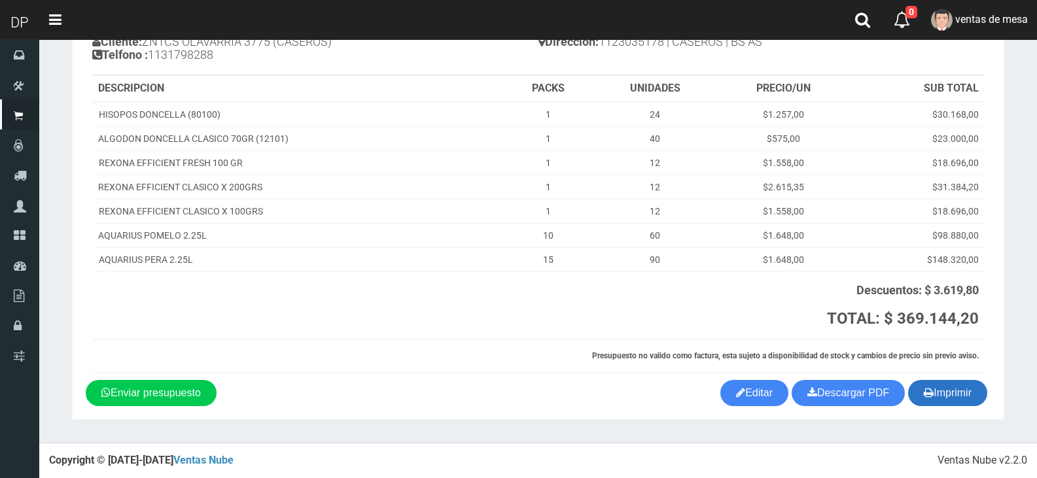
click at [969, 398] on button "Imprimir" at bounding box center [947, 393] width 79 height 26
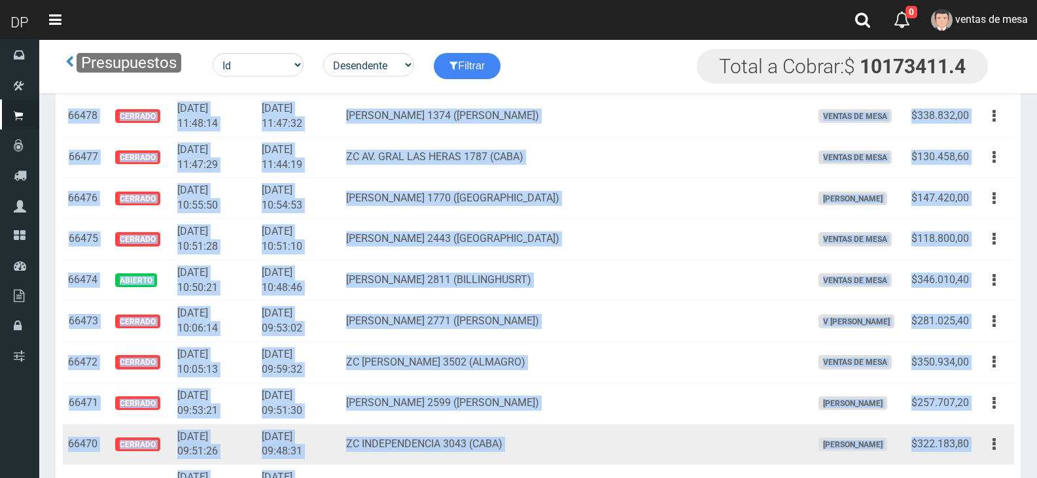
scroll to position [1304, 0]
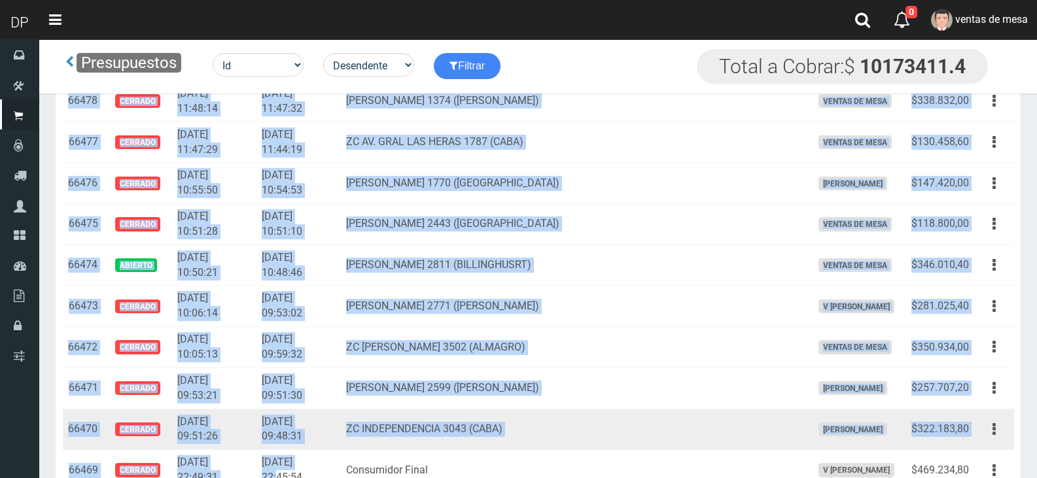
drag, startPoint x: 69, startPoint y: 194, endPoint x: 350, endPoint y: 466, distance: 391.3
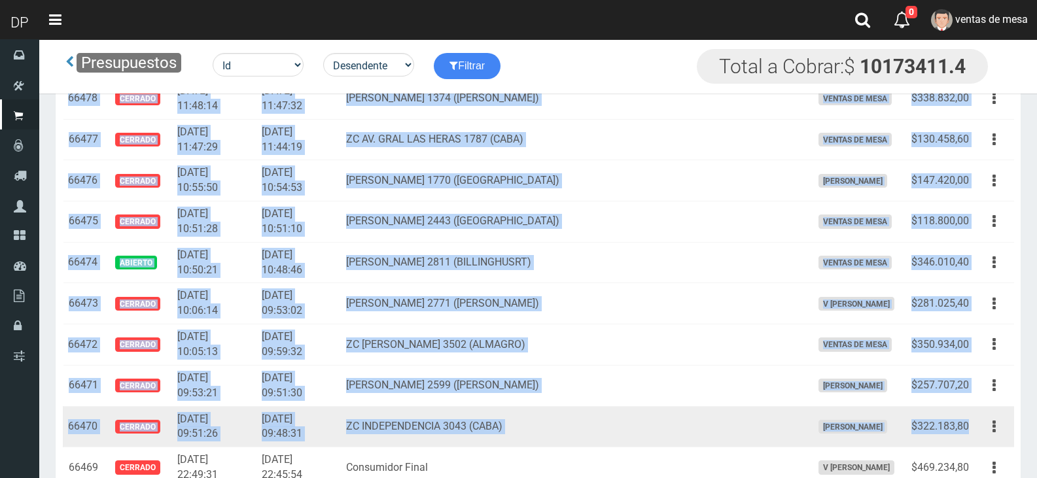
click at [971, 424] on td "$322.183,80" at bounding box center [940, 426] width 68 height 41
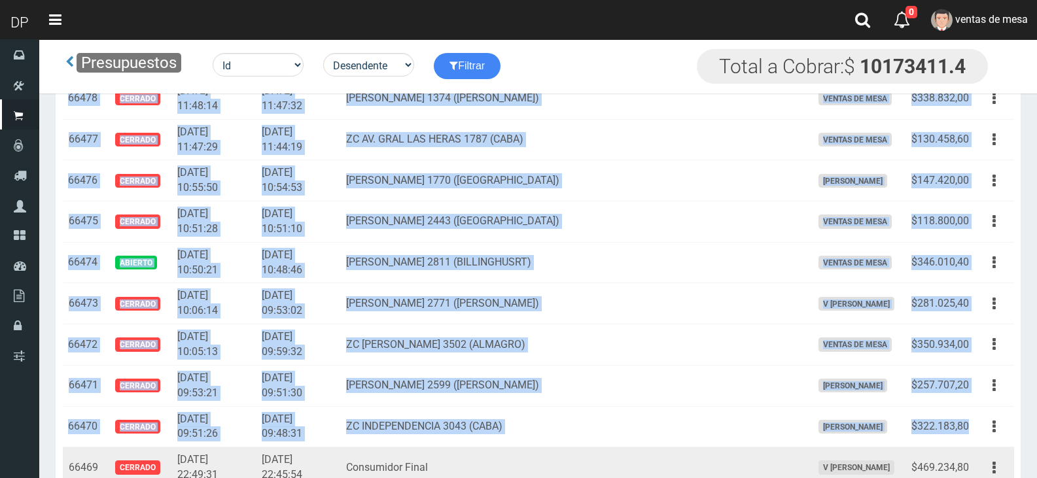
copy tbody "53382 Loremip 1331-26-77 03:54:14 0079-20-57 89:22:77 DO7SI AMETCONSE 4387 (ADI…"
click at [126, 469] on span "Cerrado" at bounding box center [137, 467] width 45 height 14
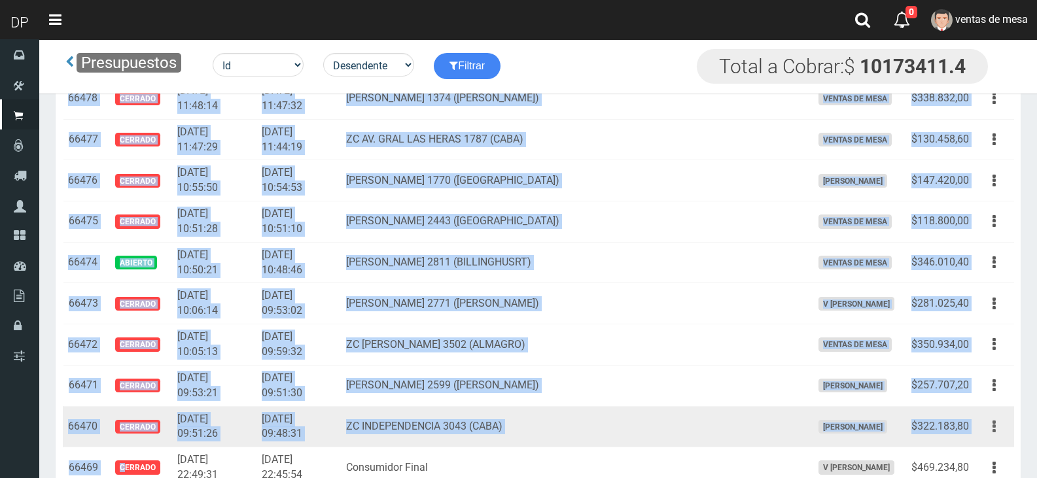
click at [981, 428] on button "button" at bounding box center [993, 426] width 29 height 23
click at [960, 419] on td "$322.183,80" at bounding box center [940, 426] width 68 height 41
click at [971, 425] on td "$322.183,80" at bounding box center [940, 426] width 68 height 41
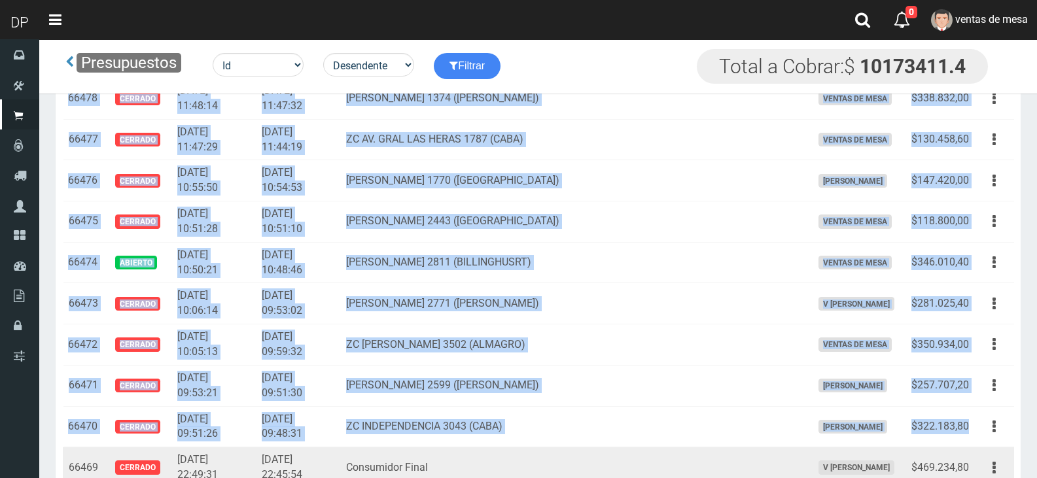
copy tbody "53382 Loremip 1331-26-77 03:54:14 0079-20-57 89:22:77 DO7SI AMETCONSE 4387 (ADI…"
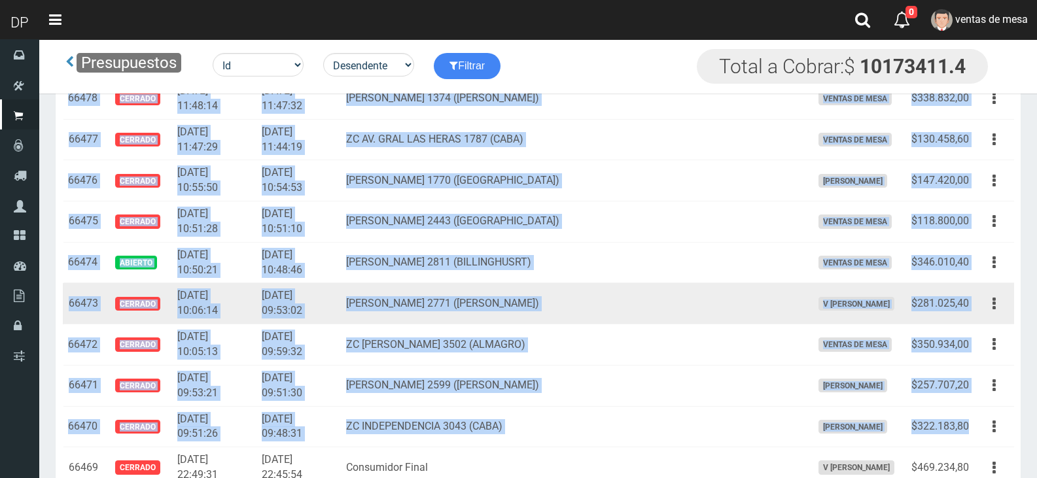
click at [755, 319] on td "[PERSON_NAME] 2771 ([PERSON_NAME])" at bounding box center [574, 303] width 466 height 41
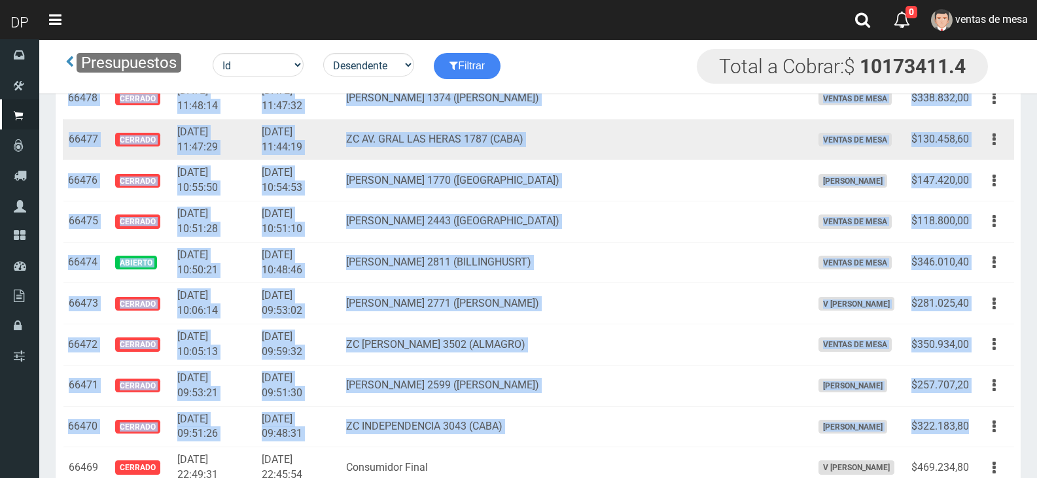
click at [432, 143] on td "ZC AV. GRAL LAS HERAS 1787 (CABA)" at bounding box center [574, 139] width 466 height 41
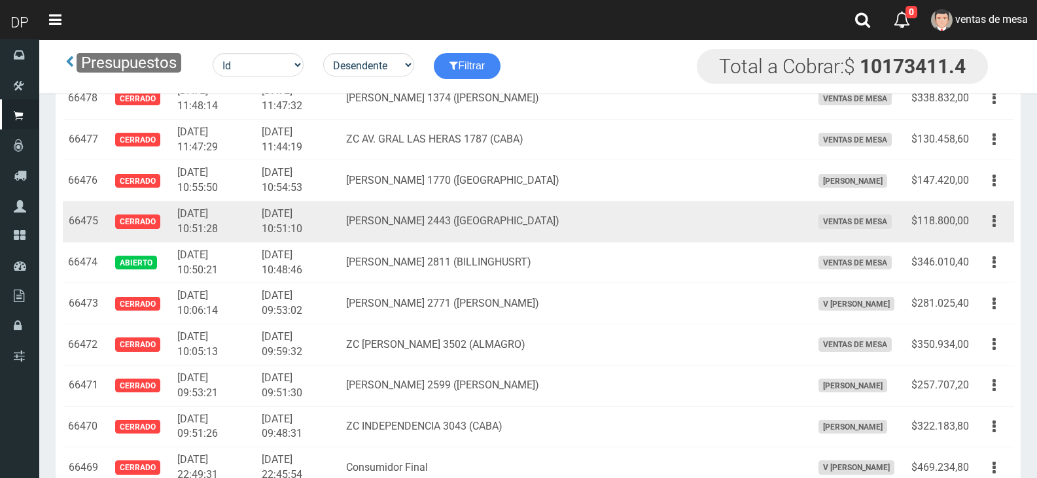
click at [341, 239] on td "[DATE] 10:51:10" at bounding box center [298, 221] width 84 height 41
